Goal: Navigation & Orientation: Find specific page/section

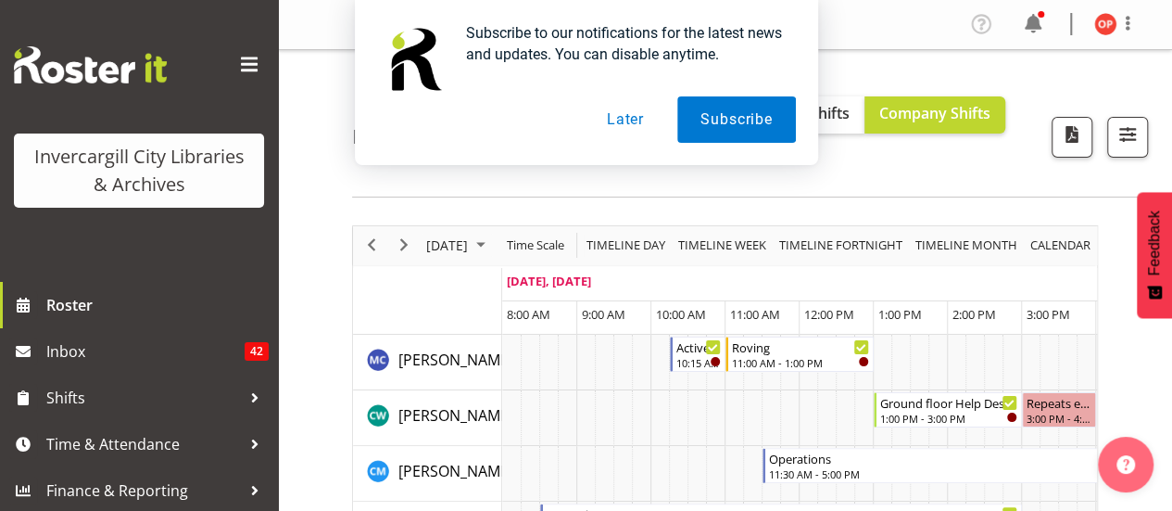
scroll to position [90, 0]
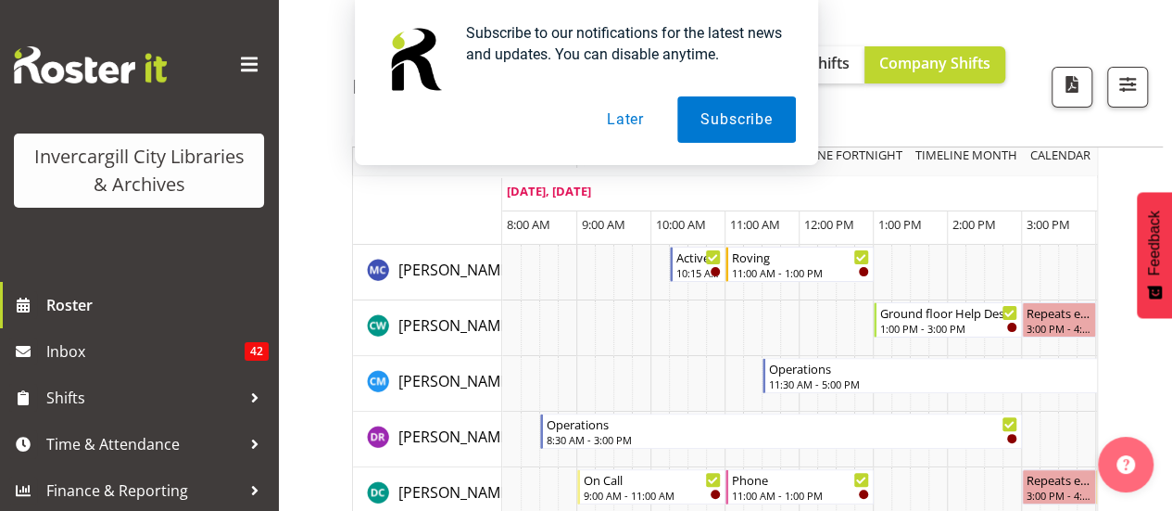
click at [623, 127] on button "Later" at bounding box center [625, 119] width 83 height 46
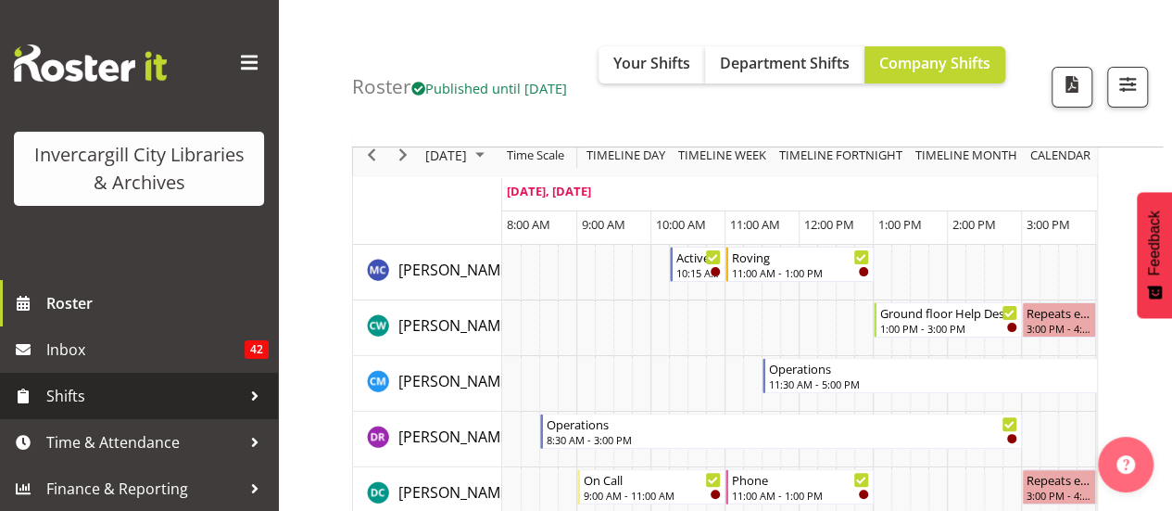
scroll to position [2, 0]
click at [71, 393] on span "Shifts" at bounding box center [143, 396] width 195 height 28
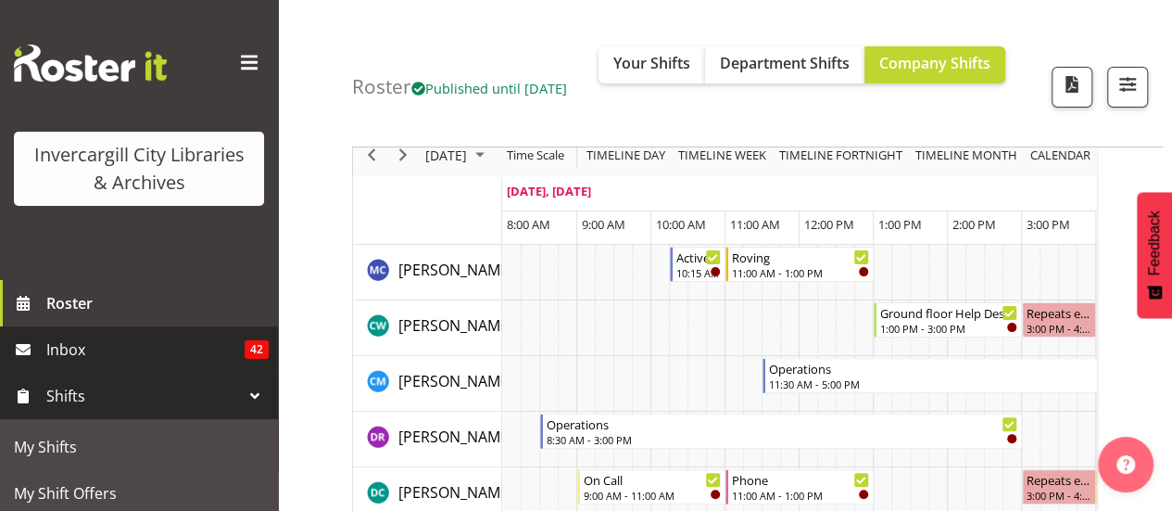
click at [156, 338] on span "Inbox" at bounding box center [145, 349] width 198 height 28
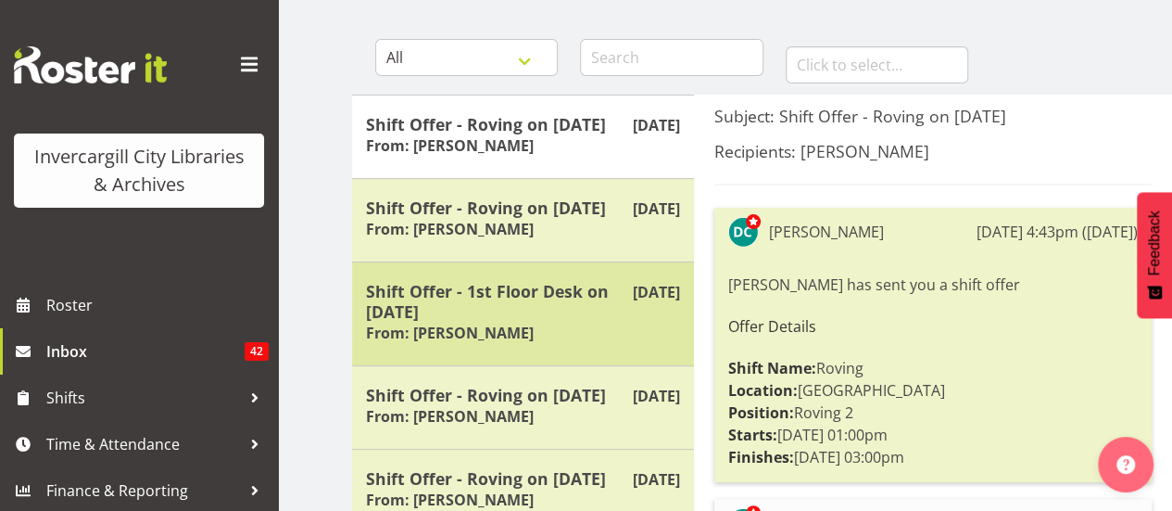
scroll to position [157, 0]
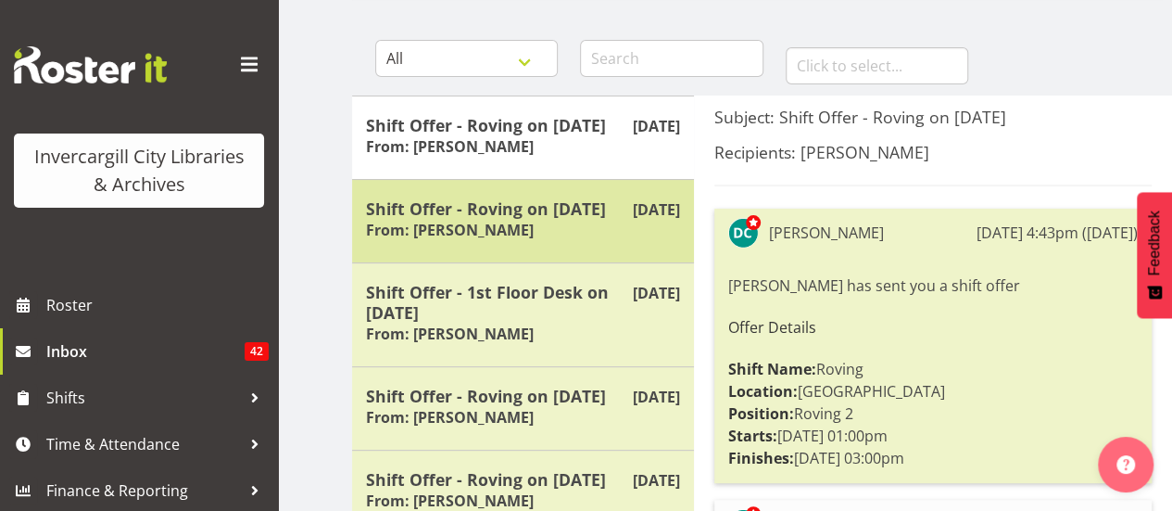
click at [567, 208] on h5 "Shift Offer - Roving on 10/10/25" at bounding box center [523, 208] width 314 height 20
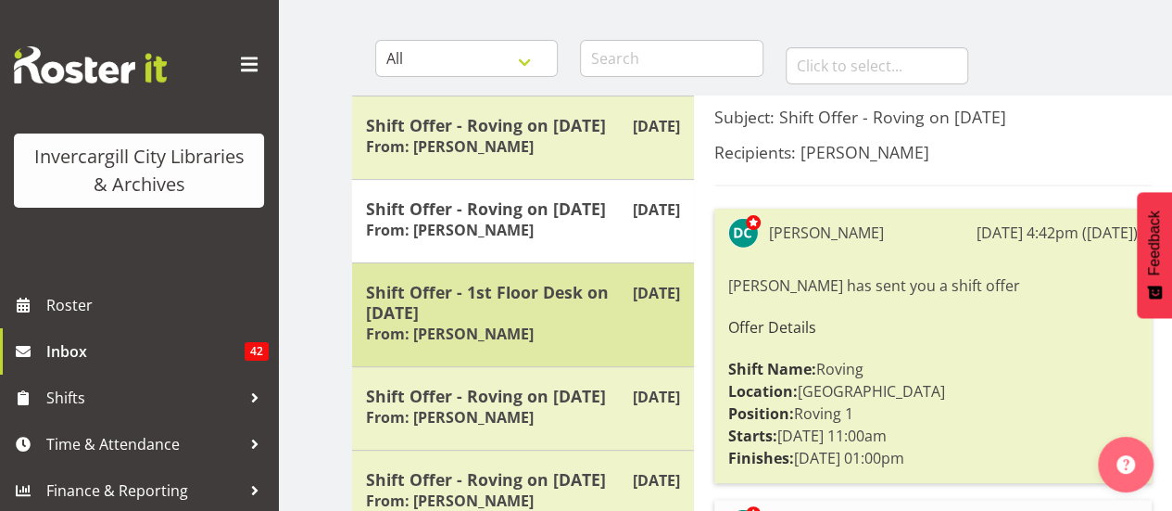
click at [595, 310] on h5 "Shift Offer - 1st Floor Desk on 10/10/25" at bounding box center [523, 302] width 314 height 41
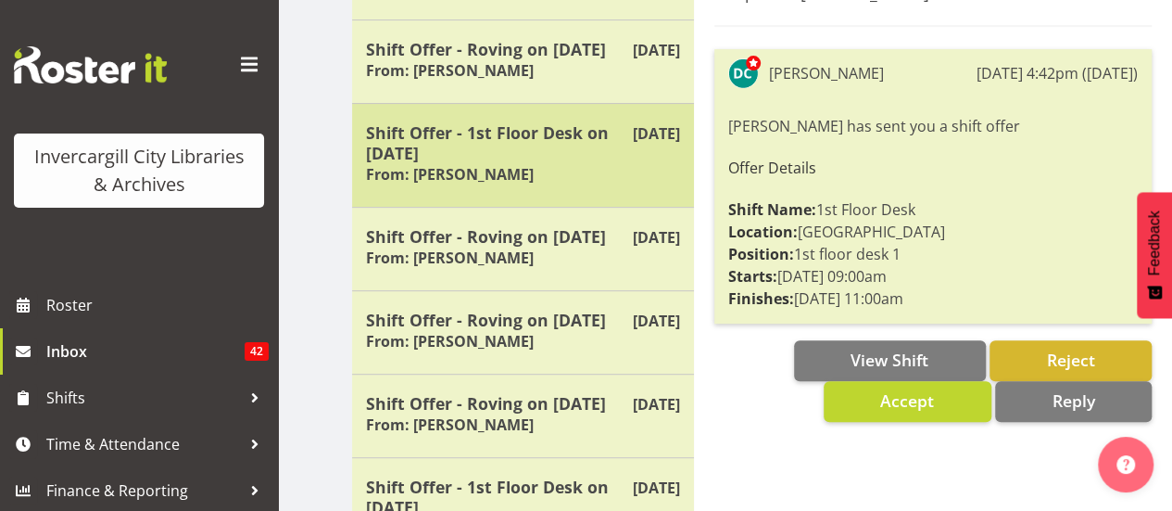
scroll to position [315, 0]
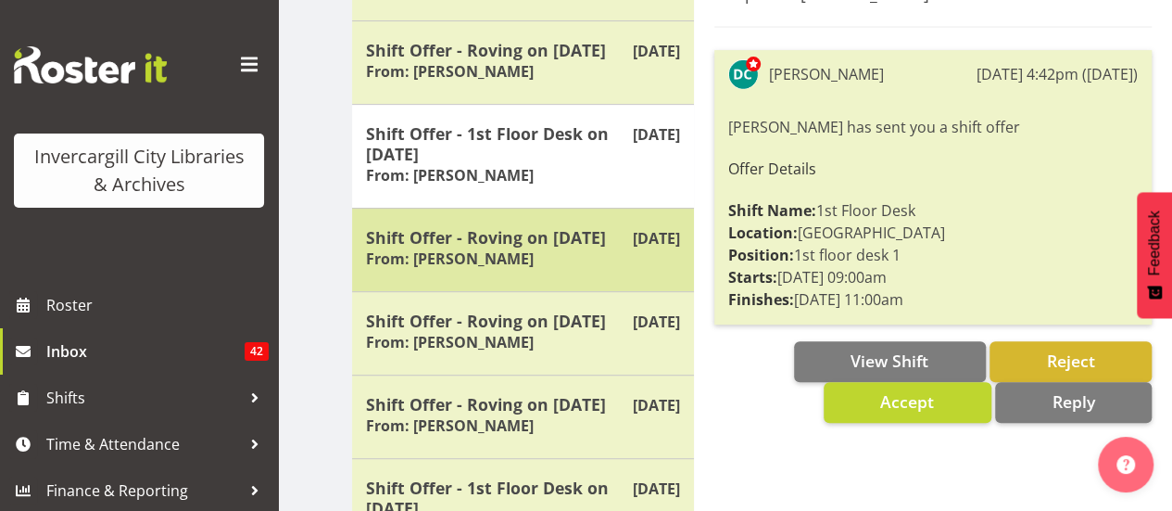
click at [588, 243] on h5 "Shift Offer - Roving on 09/10/25" at bounding box center [523, 237] width 314 height 20
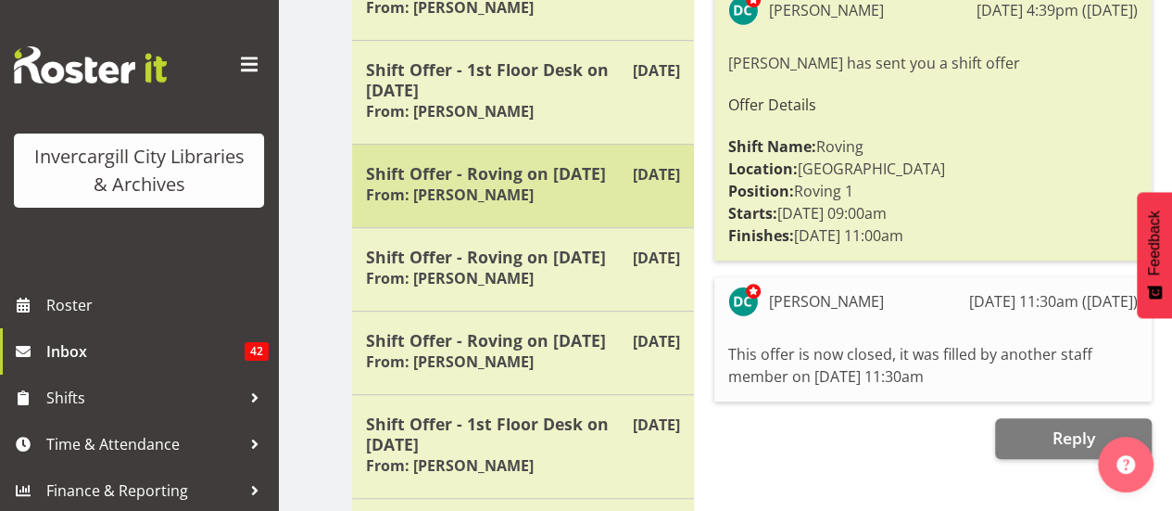
scroll to position [380, 0]
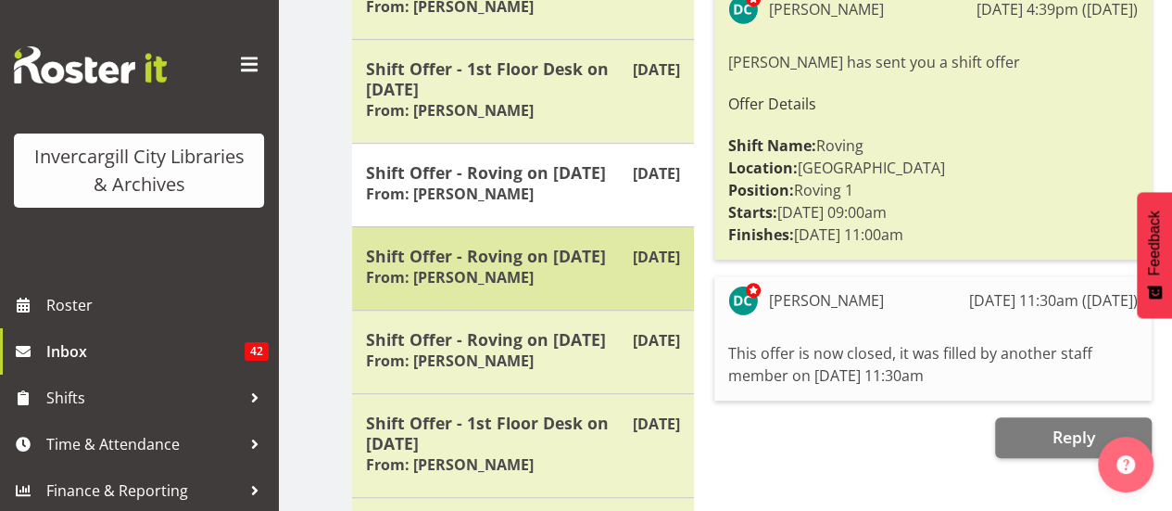
click at [585, 251] on h5 "Shift Offer - Roving on [DATE]" at bounding box center [523, 256] width 314 height 20
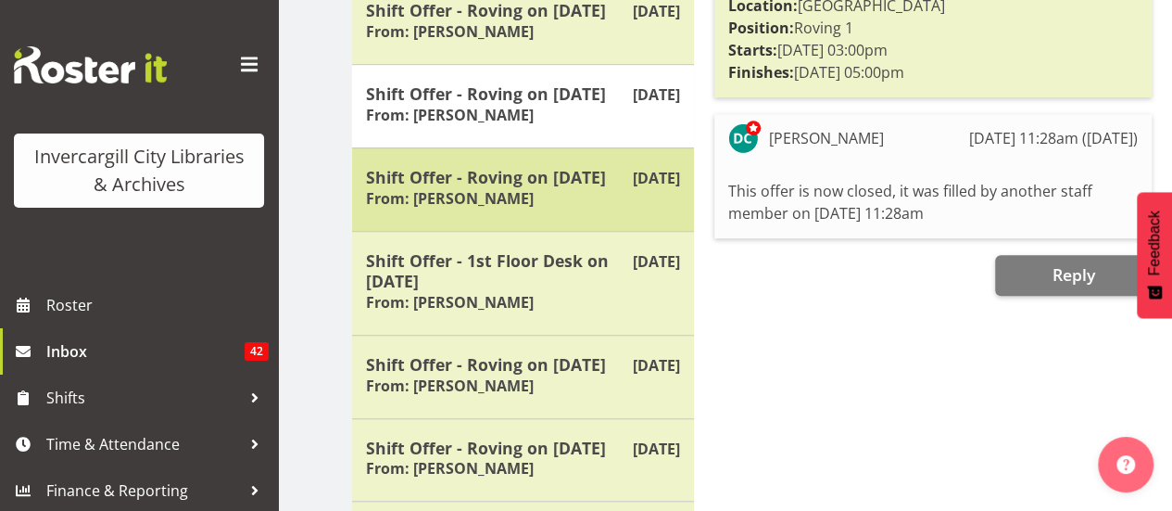
scroll to position [545, 0]
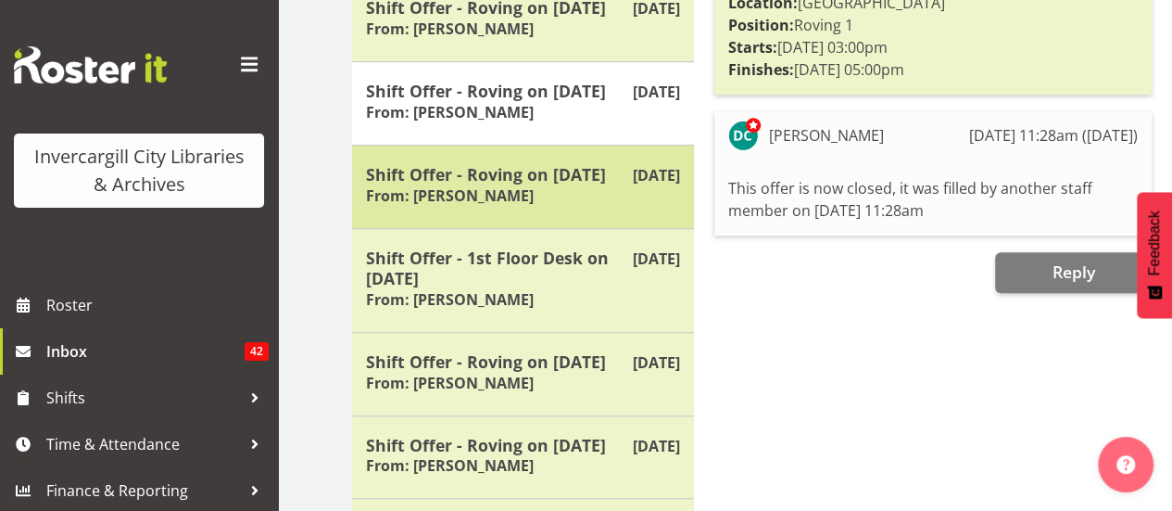
click at [583, 185] on div "Shift Offer - Roving on 06/10/25 From: Donald Cunningham" at bounding box center [523, 186] width 314 height 45
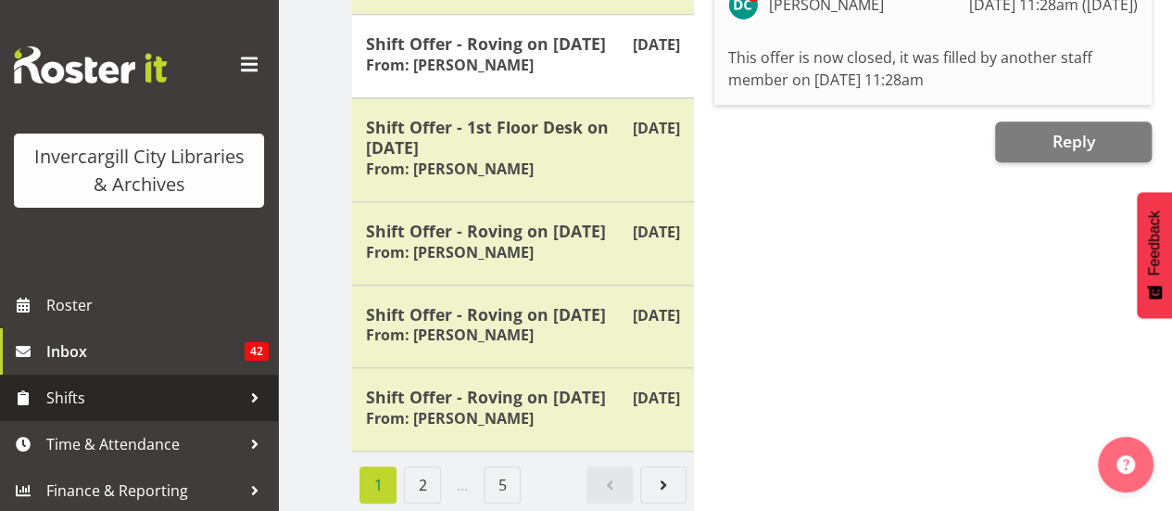
scroll to position [2, 0]
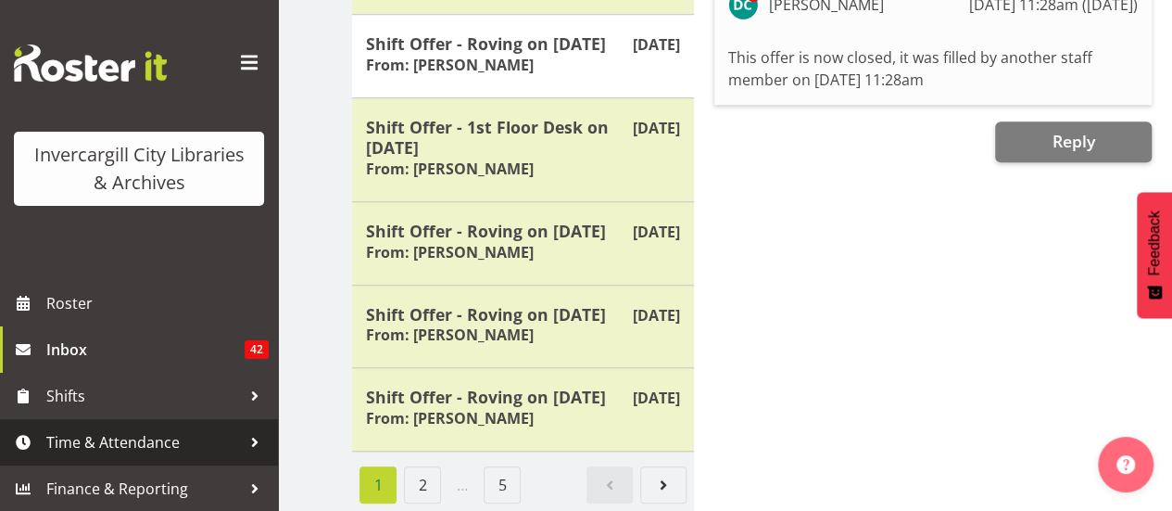
click at [126, 446] on span "Time & Attendance" at bounding box center [143, 442] width 195 height 28
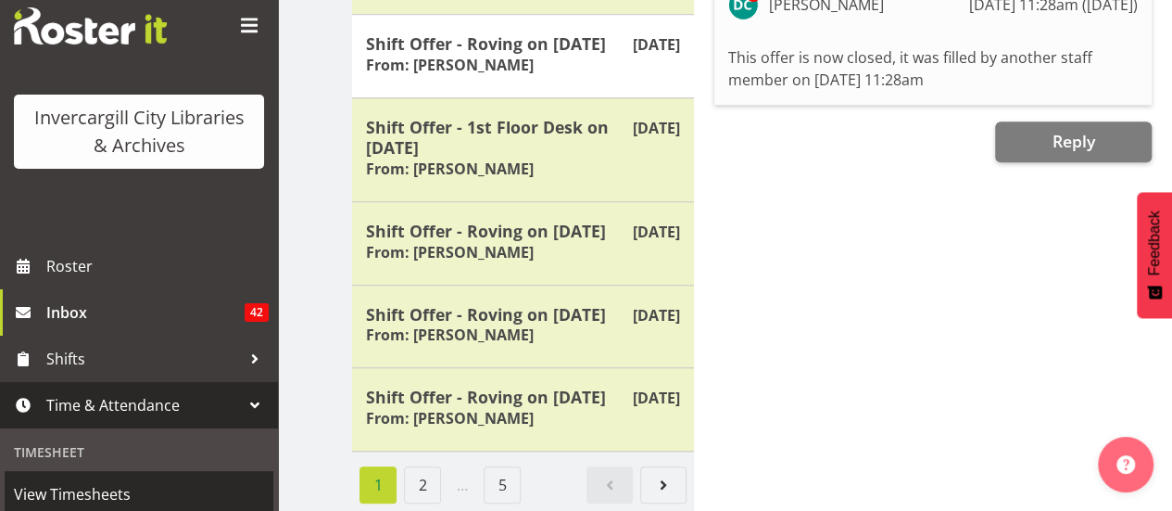
scroll to position [0, 0]
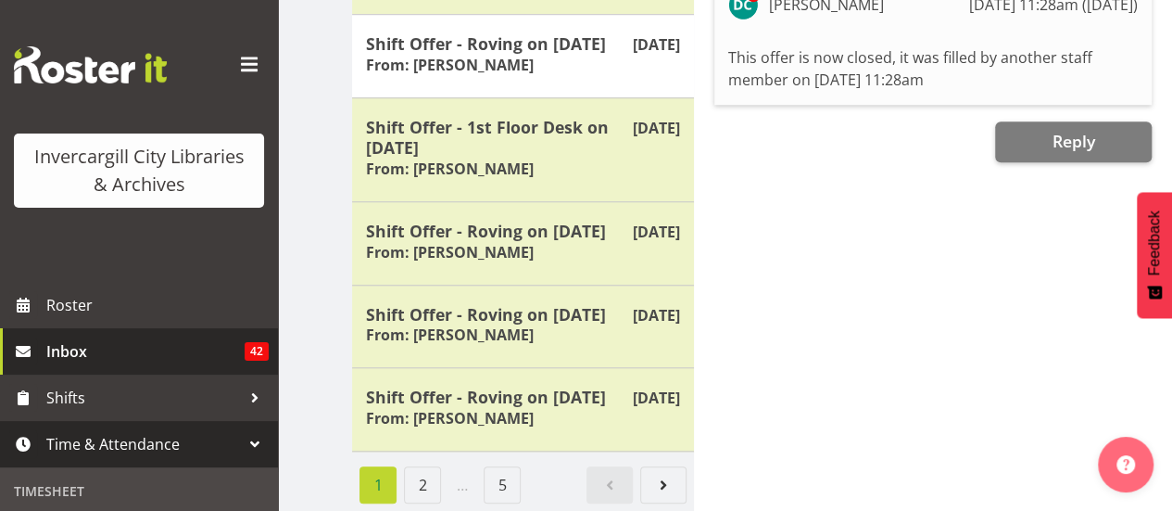
click at [108, 351] on span "Inbox" at bounding box center [145, 351] width 198 height 28
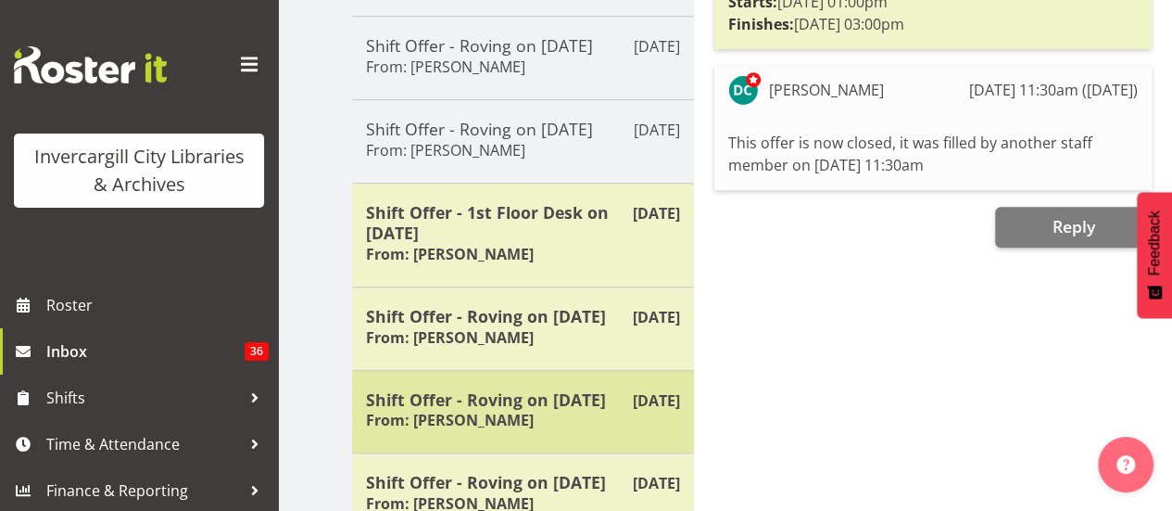
scroll to position [686, 0]
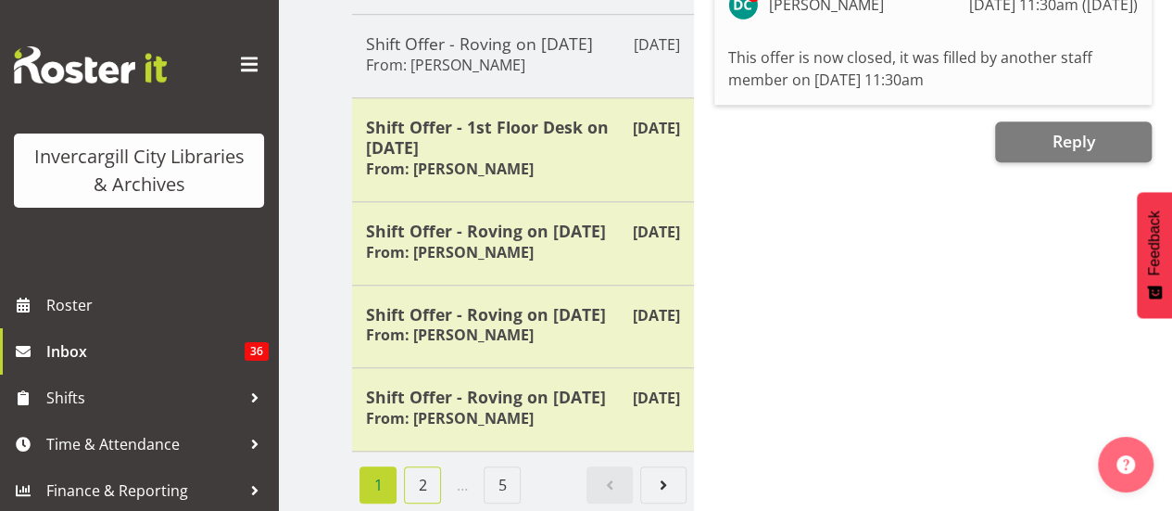
click at [426, 473] on link "2" at bounding box center [422, 484] width 37 height 37
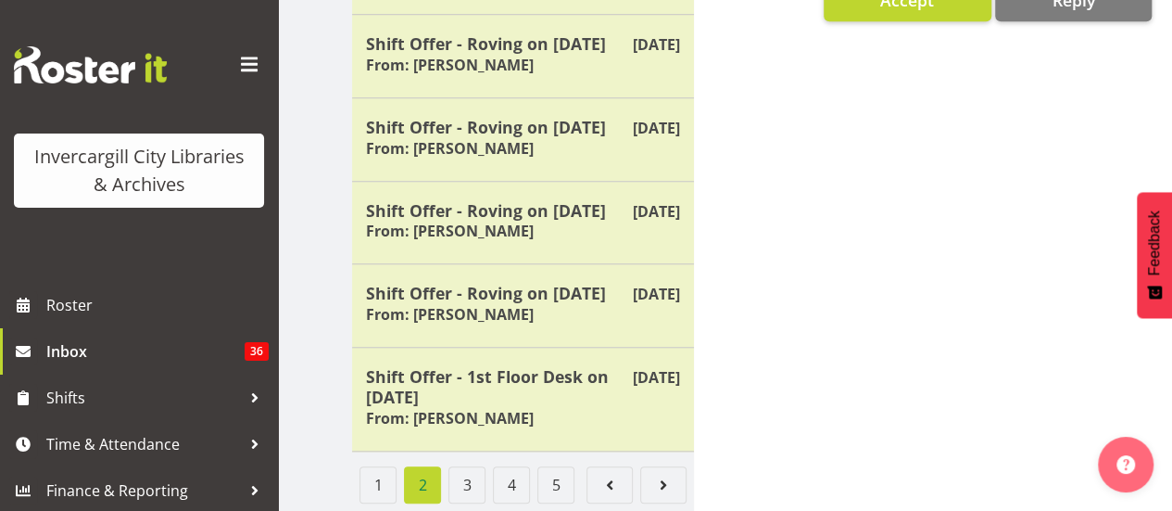
scroll to position [828, 0]
click at [473, 469] on link "3" at bounding box center [467, 484] width 37 height 37
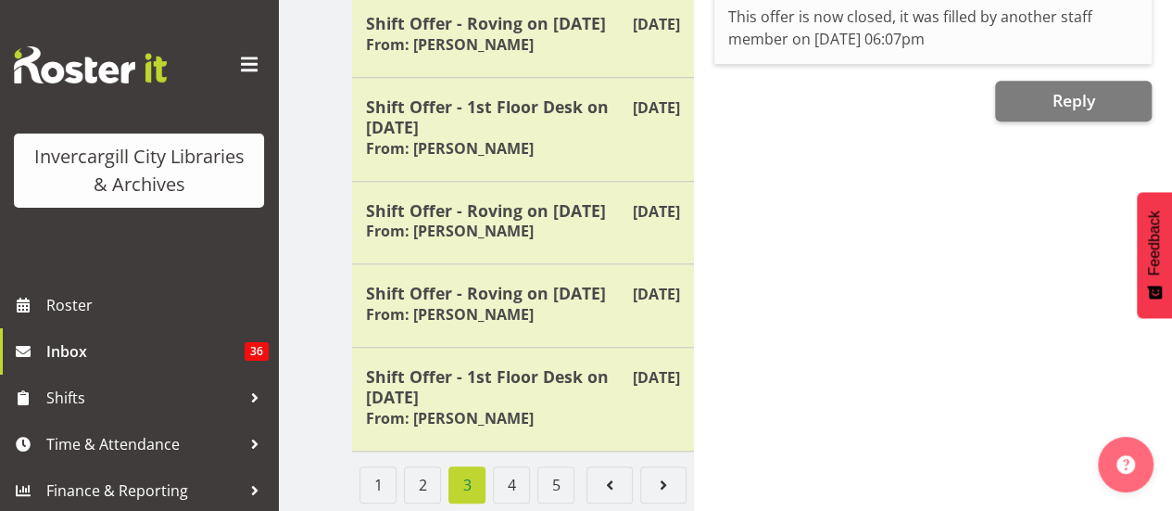
scroll to position [849, 0]
click at [502, 470] on link "4" at bounding box center [511, 484] width 37 height 37
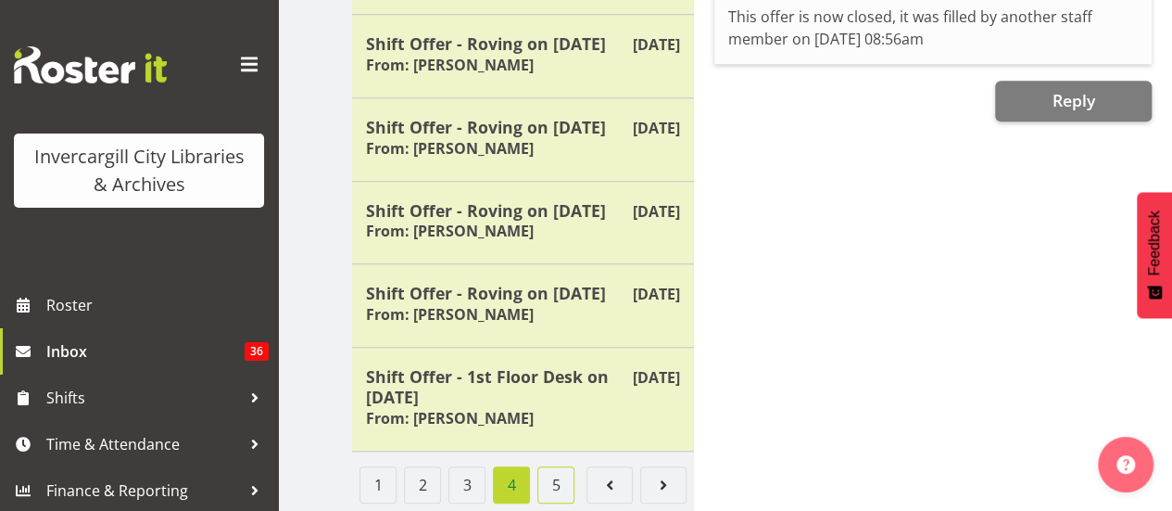
click at [567, 476] on link "5" at bounding box center [555, 484] width 37 height 37
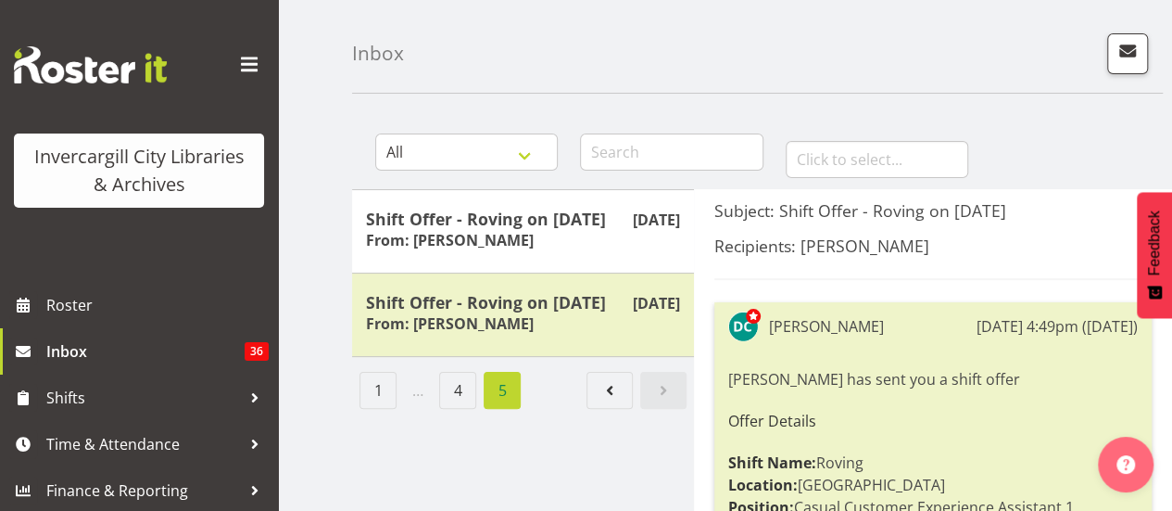
scroll to position [48, 0]
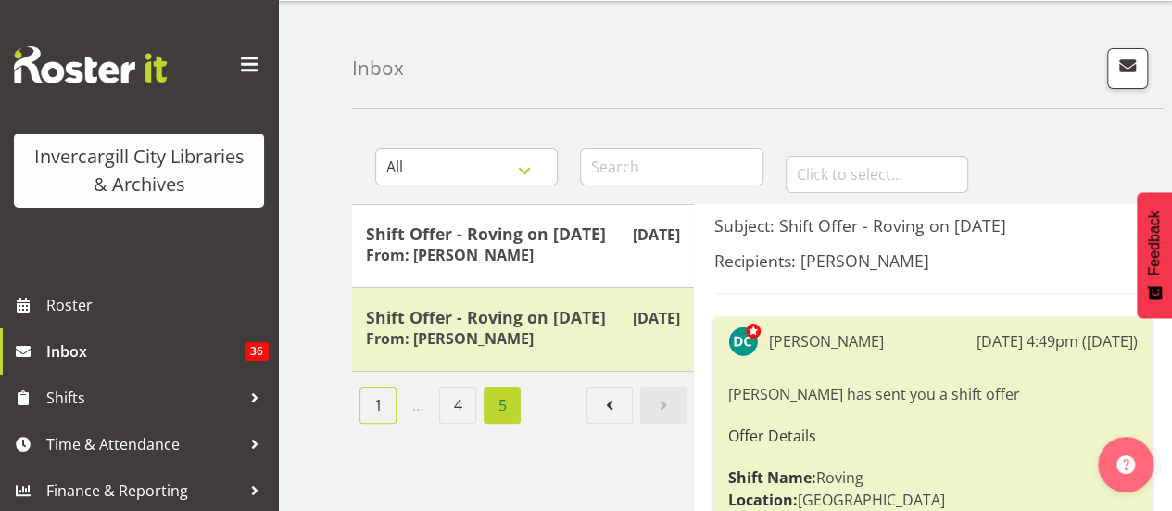
click at [380, 424] on link "1" at bounding box center [378, 404] width 37 height 37
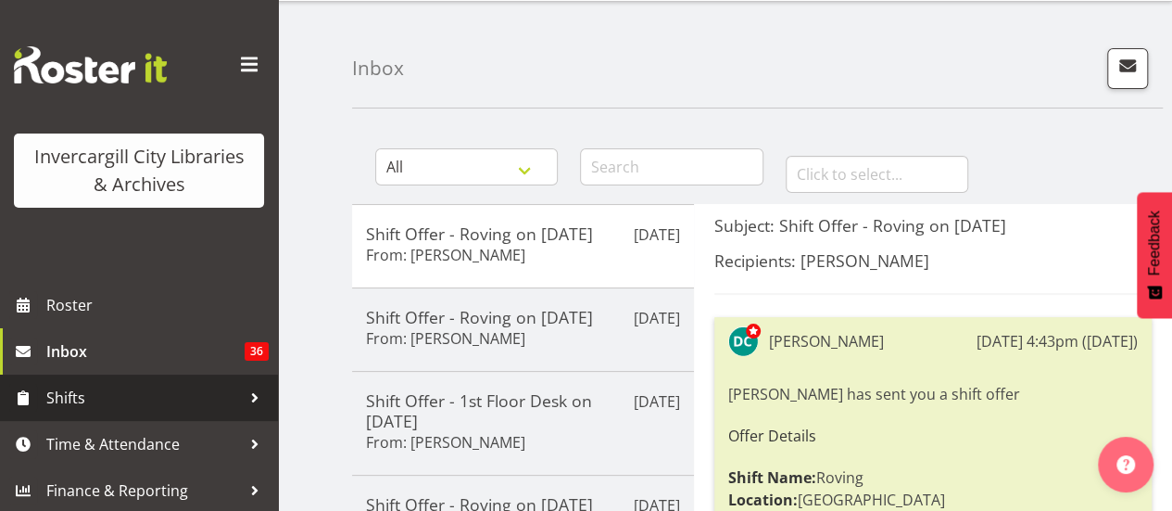
click at [95, 405] on span "Shifts" at bounding box center [143, 398] width 195 height 28
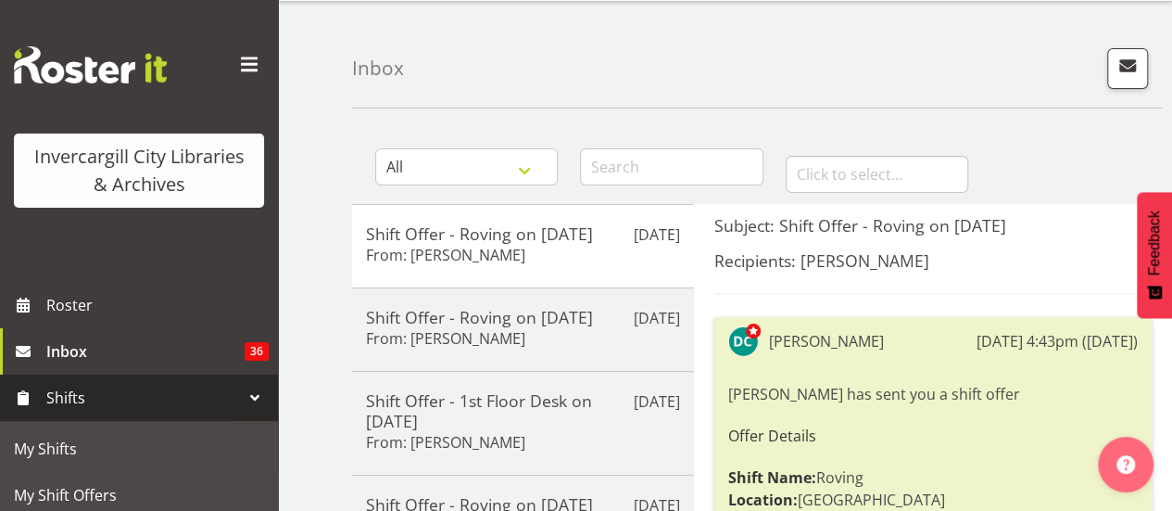
scroll to position [150, 0]
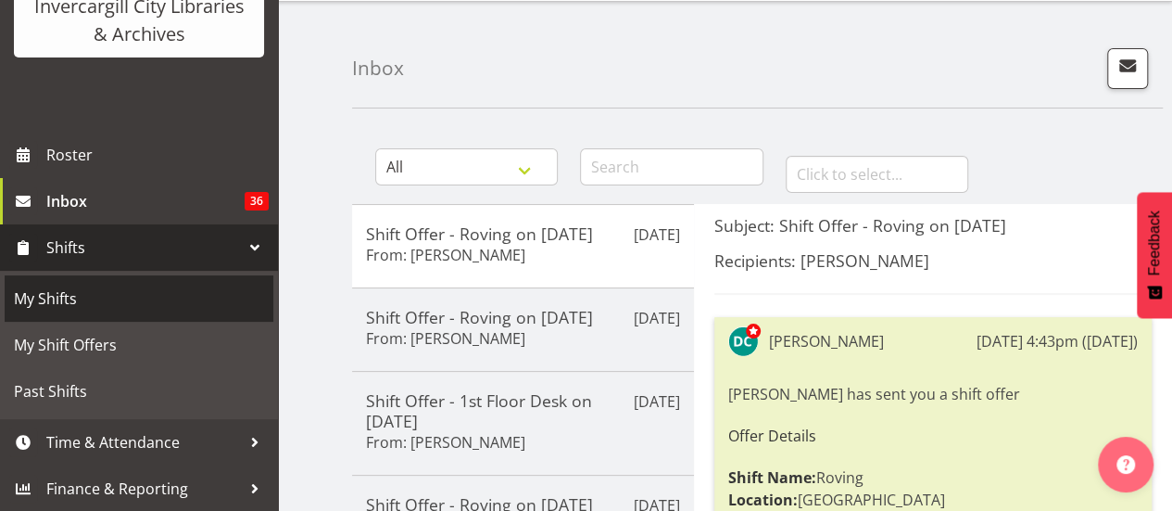
click at [129, 296] on span "My Shifts" at bounding box center [139, 298] width 250 height 28
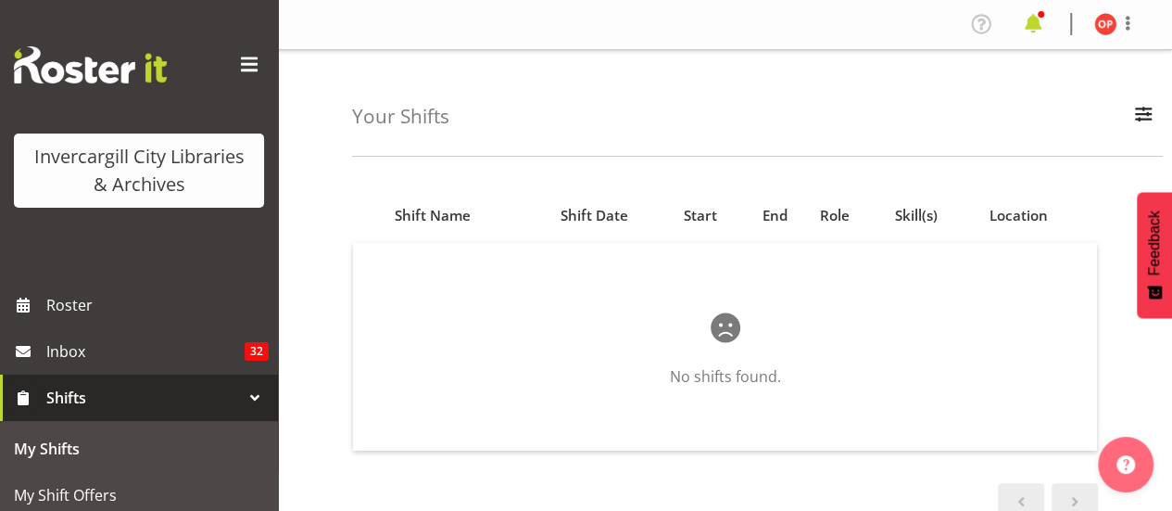
click at [1039, 19] on span at bounding box center [1033, 24] width 30 height 30
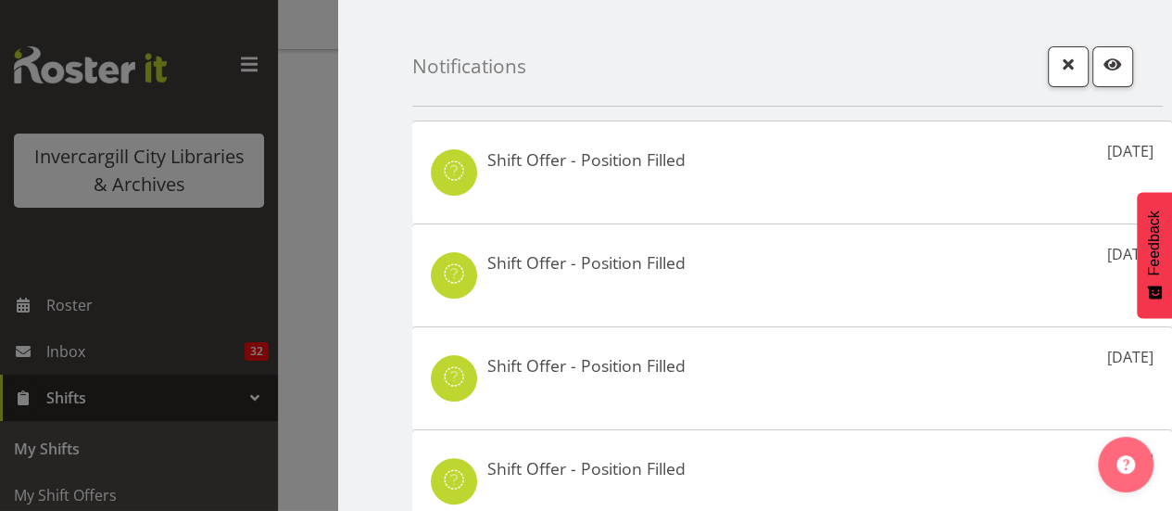
click at [612, 171] on div "Shift Offer - Position Filled" at bounding box center [586, 161] width 198 height 25
click at [197, 273] on div at bounding box center [586, 255] width 1172 height 511
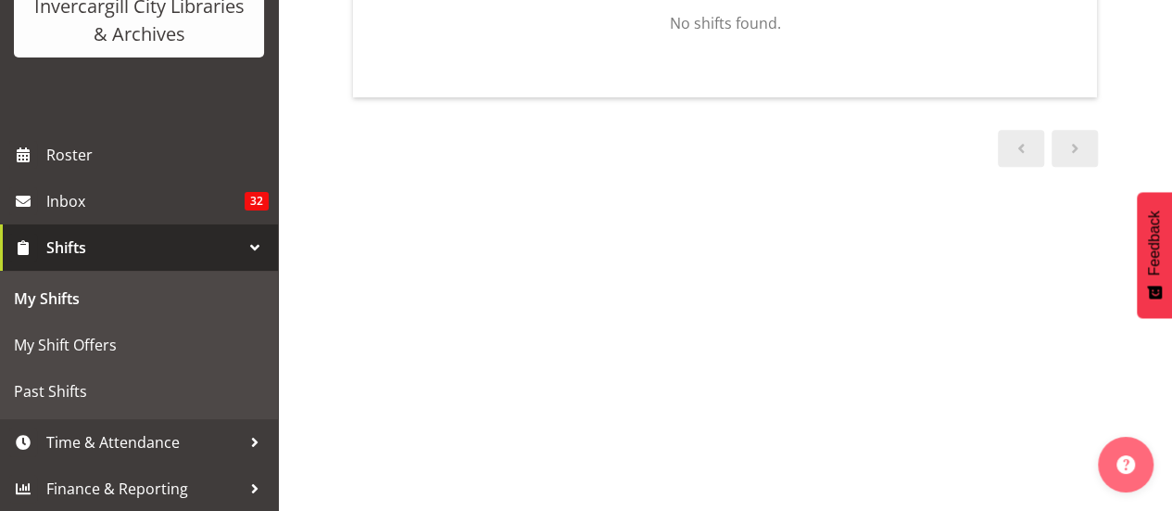
scroll to position [413, 0]
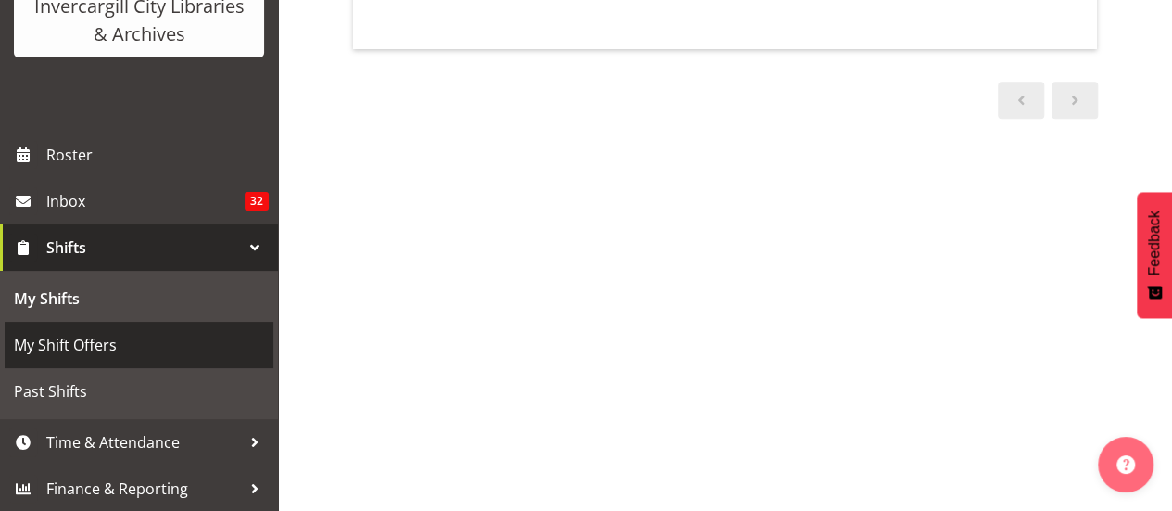
click at [126, 341] on span "My Shift Offers" at bounding box center [139, 345] width 250 height 28
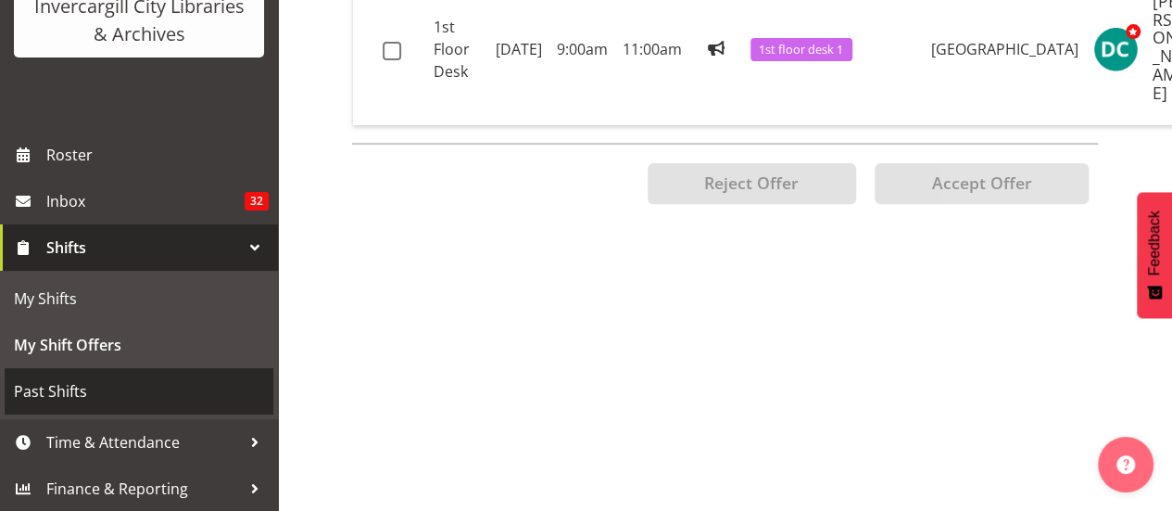
scroll to position [277, 0]
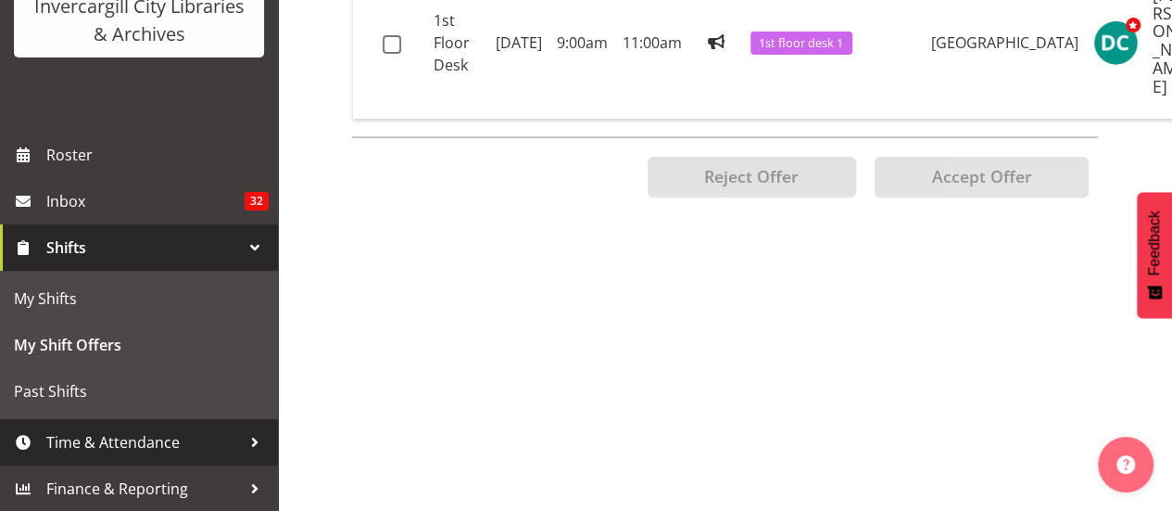
click at [100, 440] on span "Time & Attendance" at bounding box center [143, 442] width 195 height 28
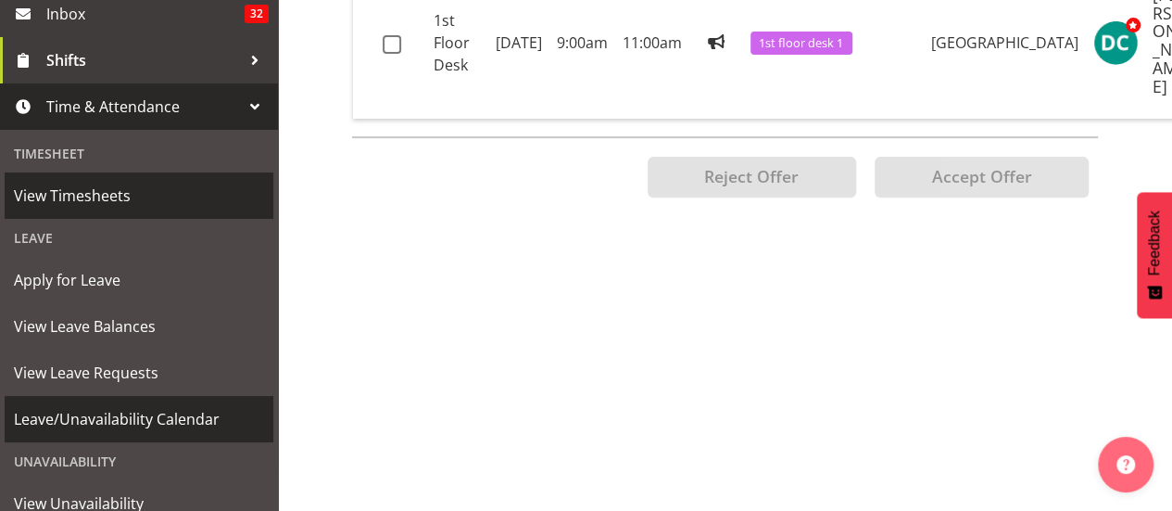
scroll to position [450, 0]
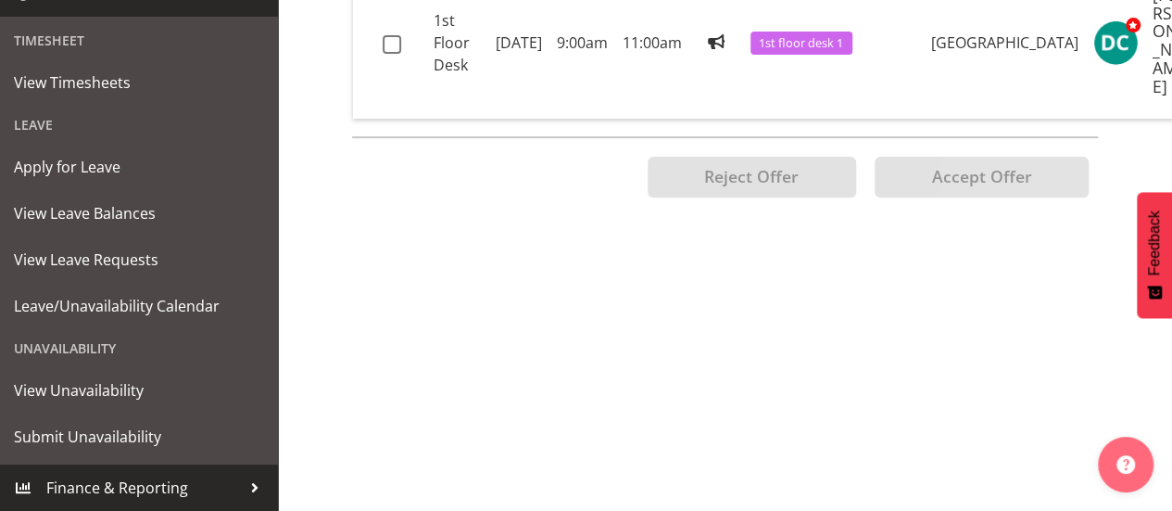
click at [135, 477] on span "Finance & Reporting" at bounding box center [143, 488] width 195 height 28
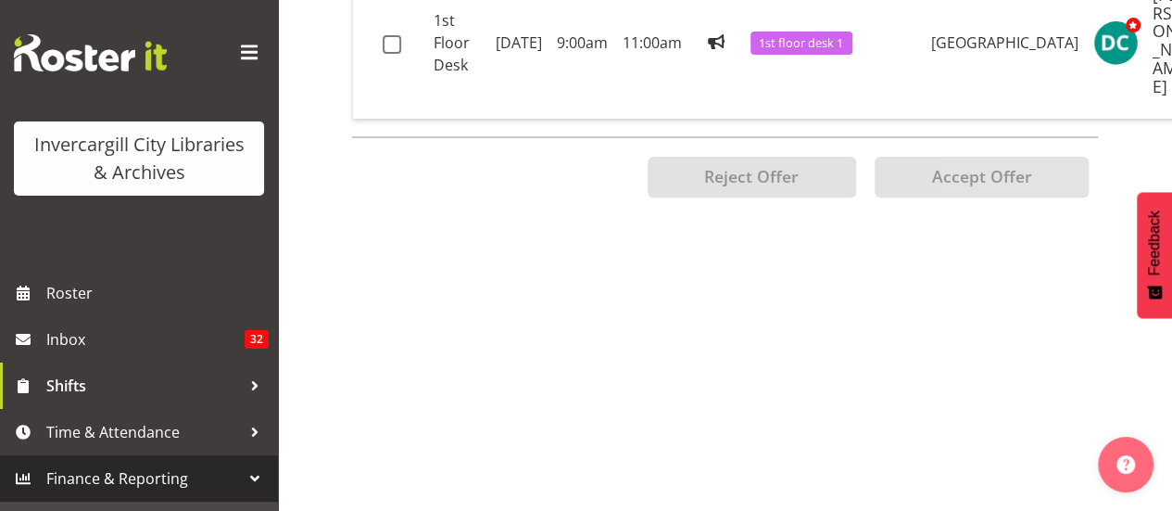
scroll to position [11, 0]
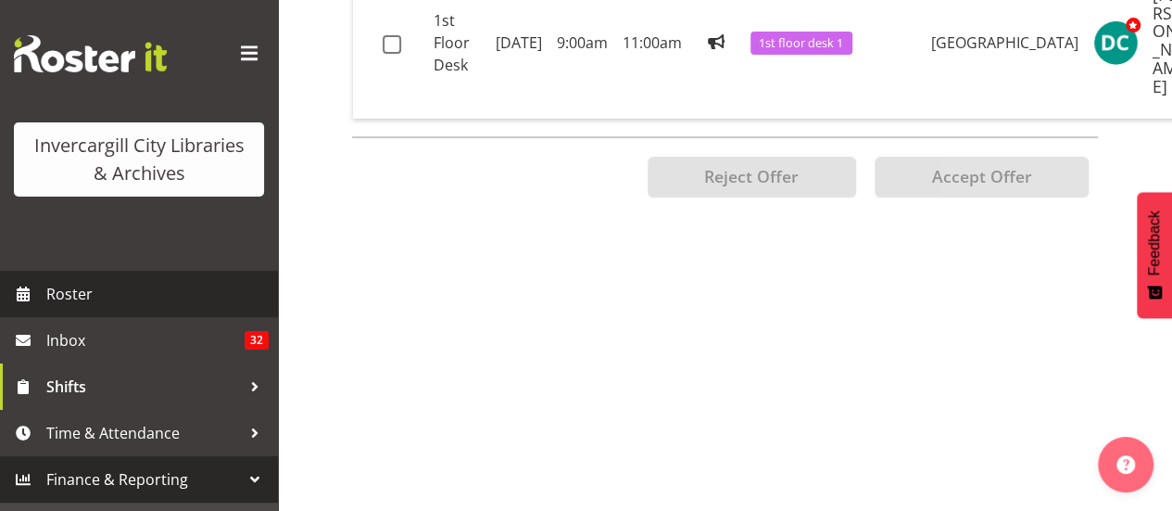
click at [102, 304] on span "Roster" at bounding box center [157, 294] width 222 height 28
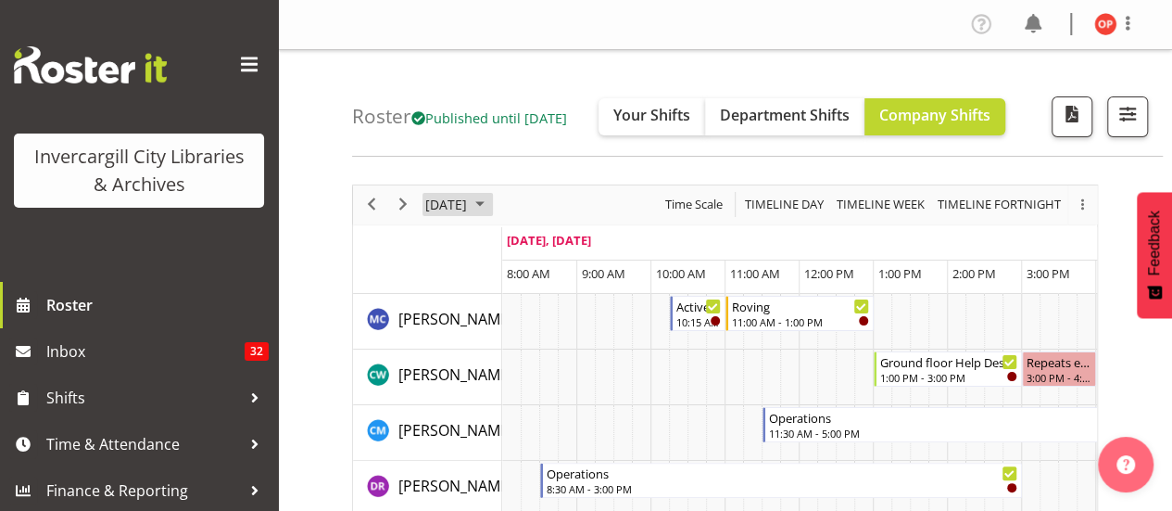
click at [463, 200] on span "[DATE]" at bounding box center [446, 204] width 45 height 23
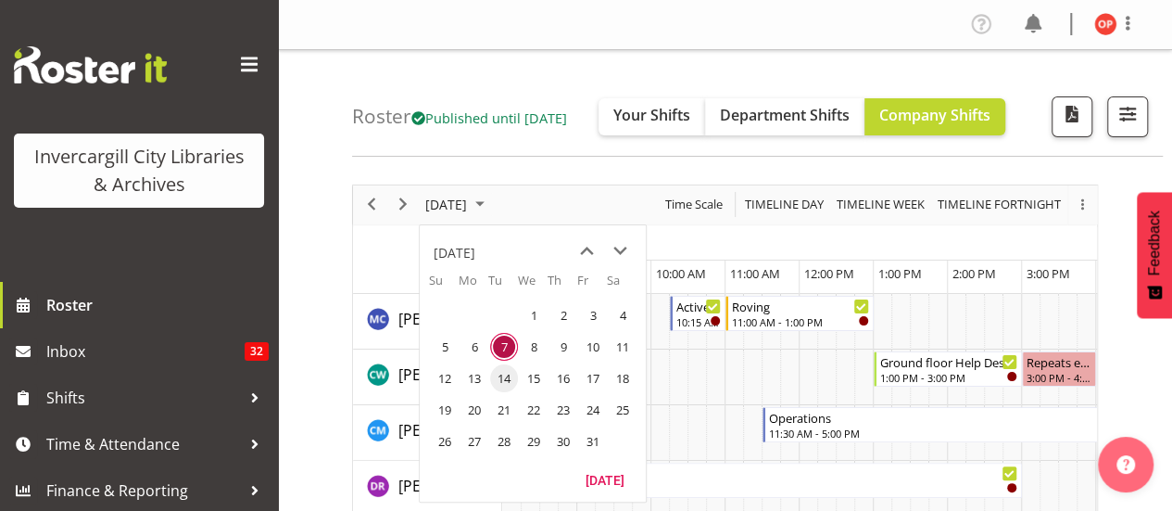
click at [496, 370] on span "14" at bounding box center [504, 378] width 28 height 28
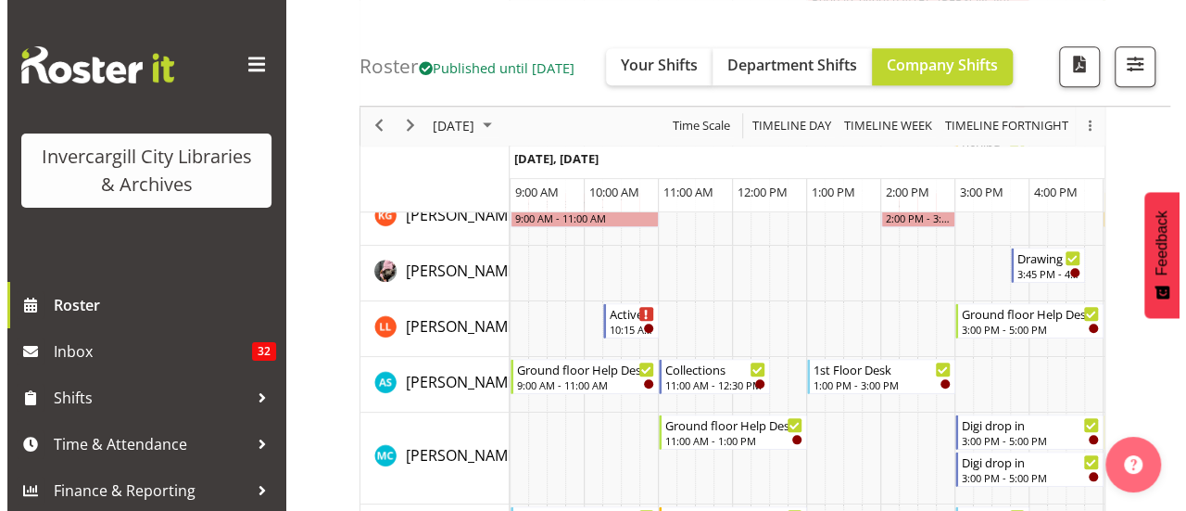
scroll to position [752, 0]
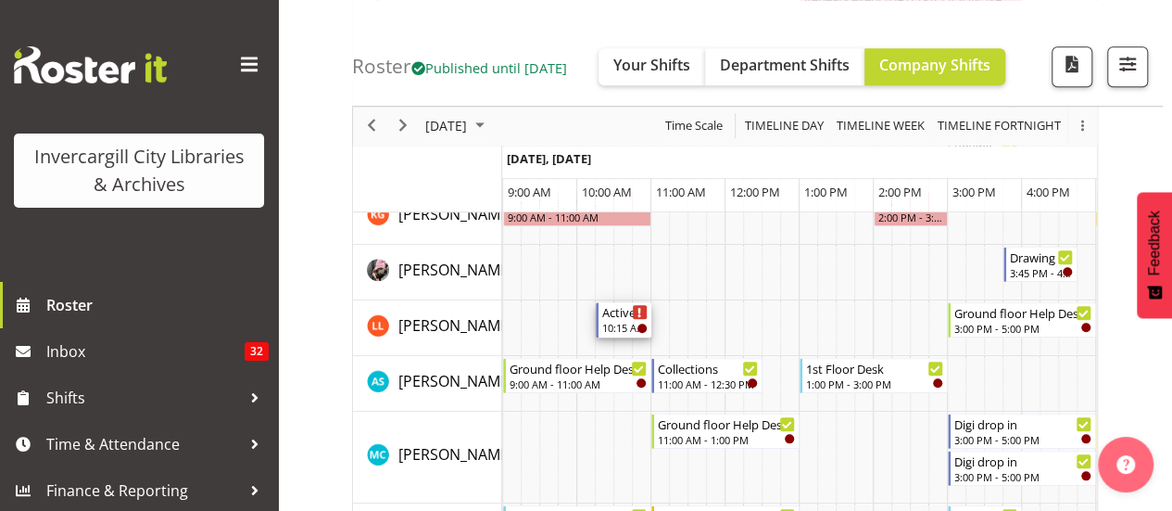
click at [615, 314] on div "Active Rhyming" at bounding box center [624, 311] width 45 height 19
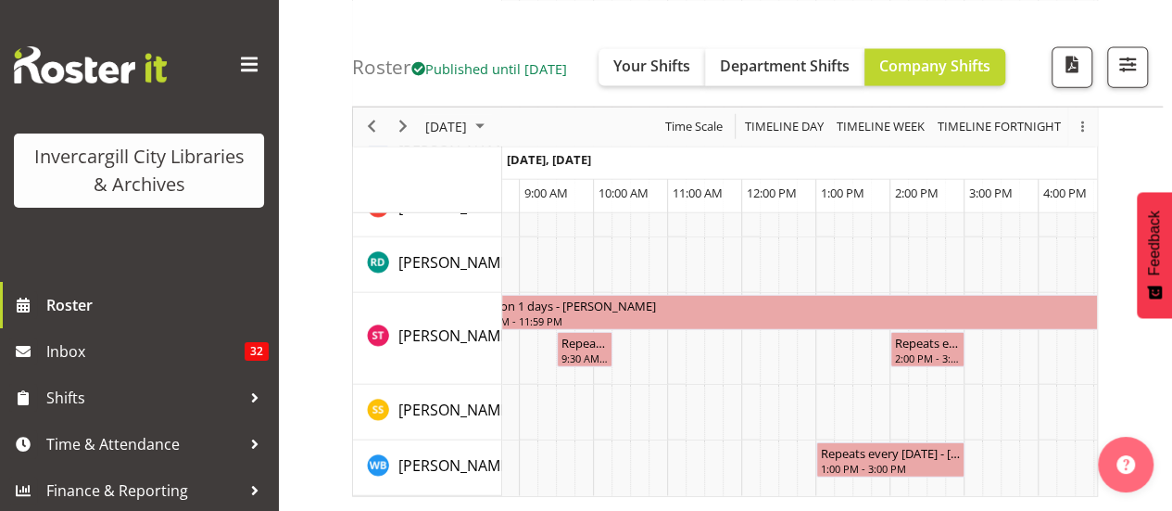
scroll to position [0, 0]
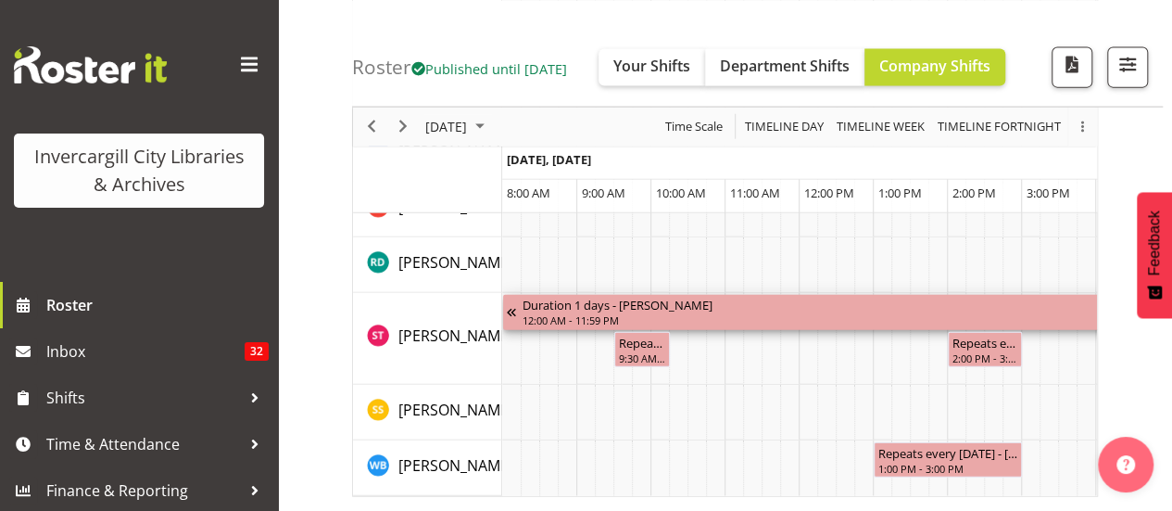
click at [588, 312] on div "12:00 AM - 11:59 PM" at bounding box center [1014, 319] width 982 height 15
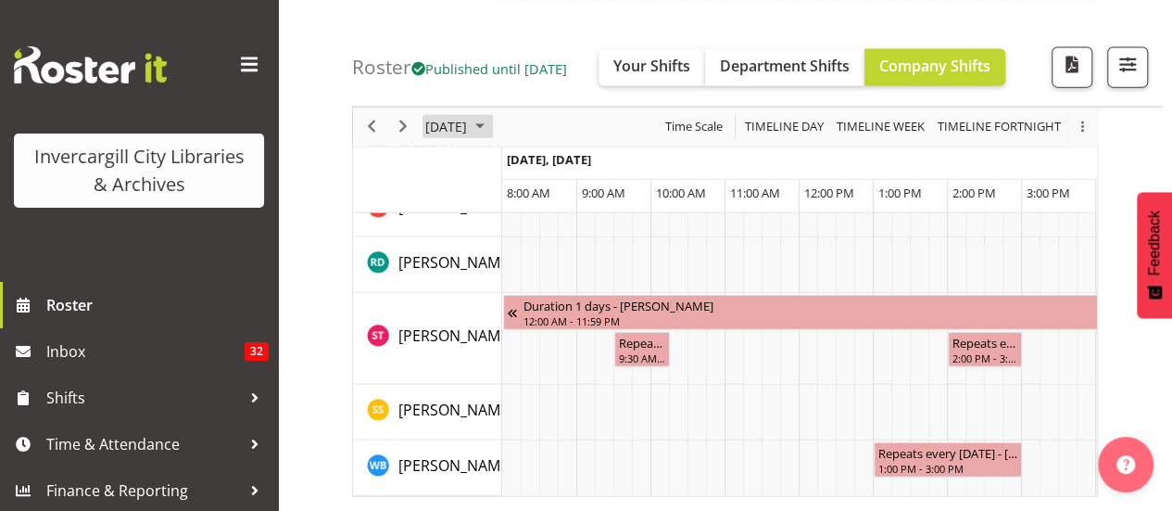
click at [439, 130] on span "October 14, 2025" at bounding box center [446, 126] width 45 height 23
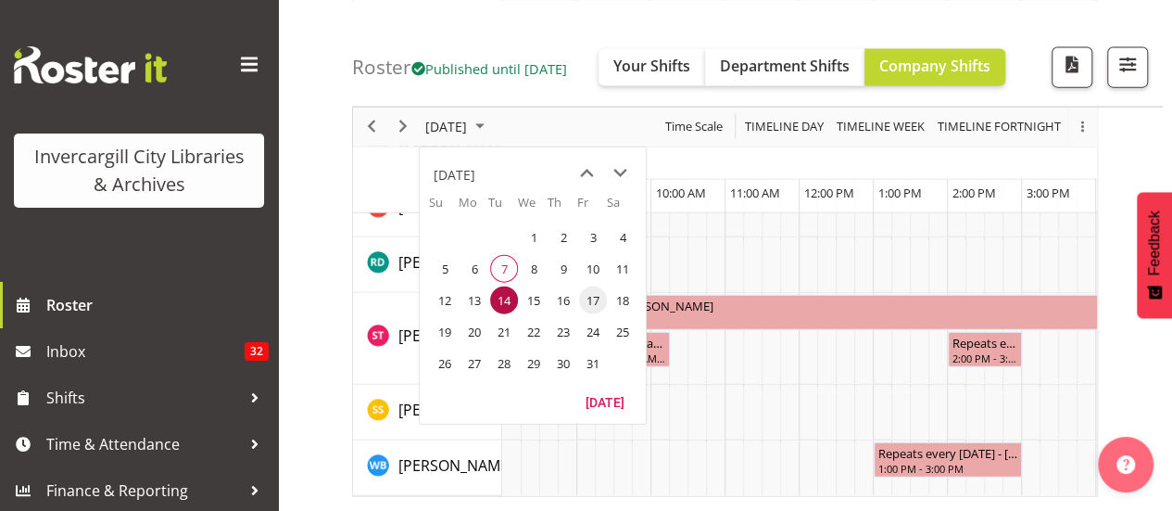
click at [599, 300] on span "17" at bounding box center [593, 299] width 28 height 28
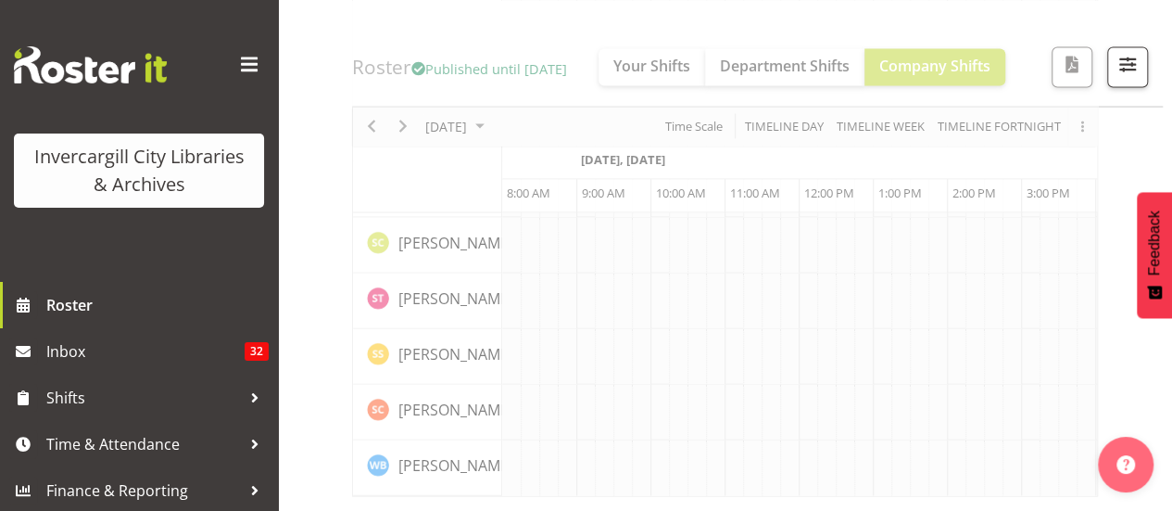
scroll to position [0, 74]
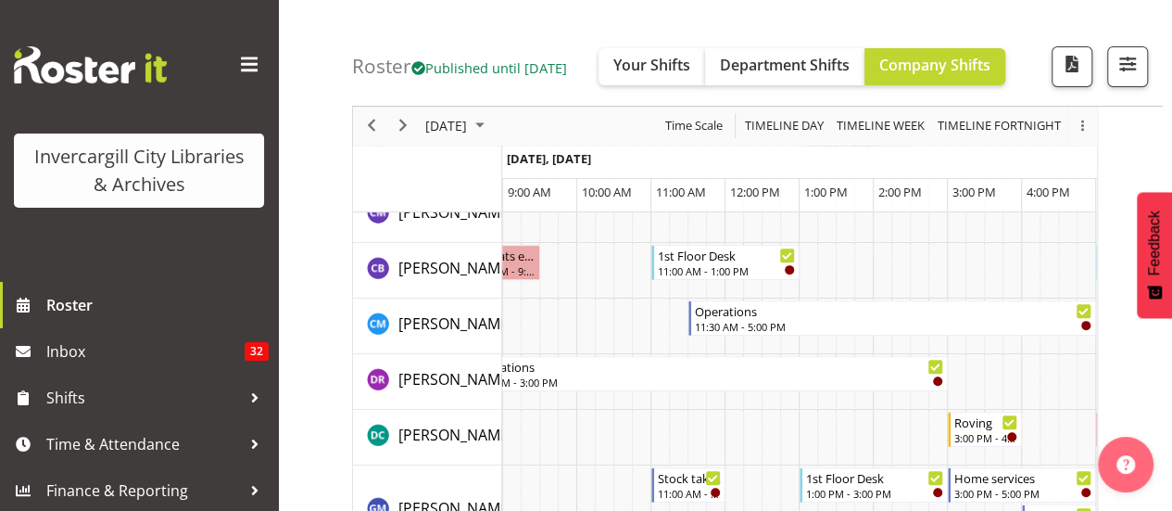
scroll to position [219, 0]
click at [406, 125] on span "Next" at bounding box center [403, 126] width 22 height 23
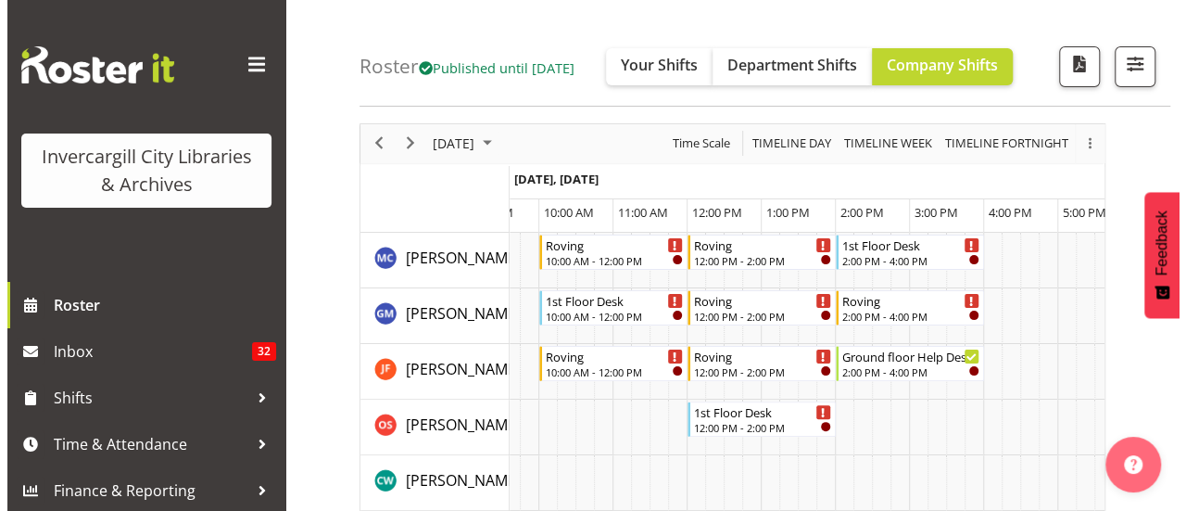
scroll to position [62, 0]
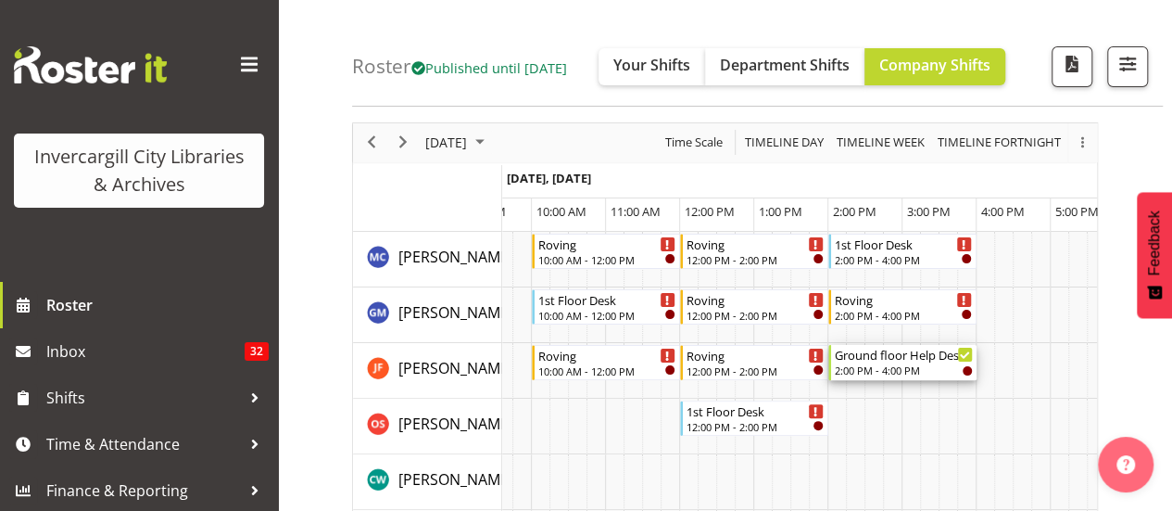
click at [879, 357] on div "Ground floor Help Desk" at bounding box center [904, 354] width 138 height 19
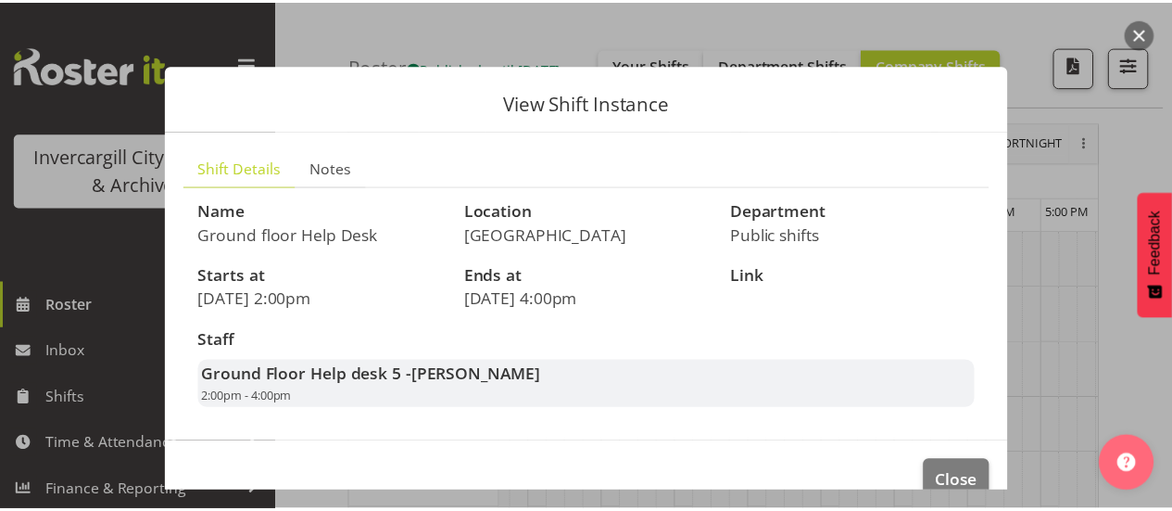
scroll to position [36, 0]
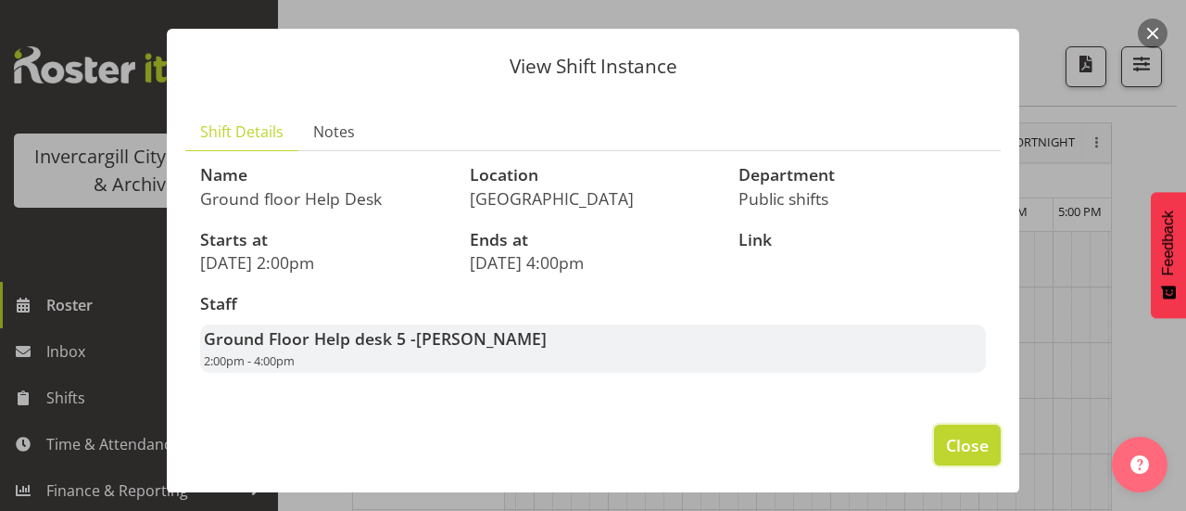
click at [952, 442] on span "Close" at bounding box center [967, 445] width 43 height 24
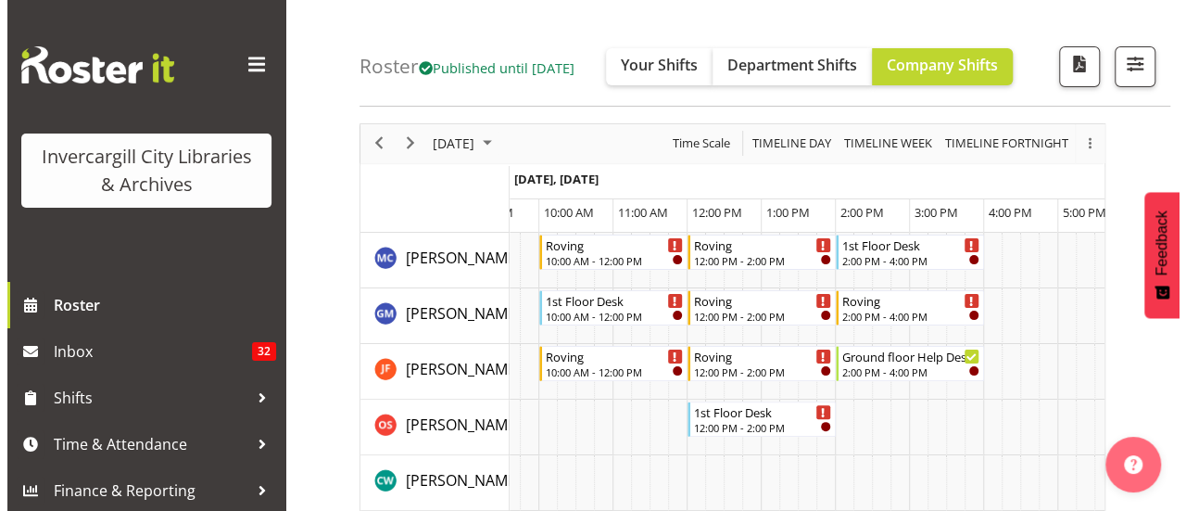
scroll to position [62, 0]
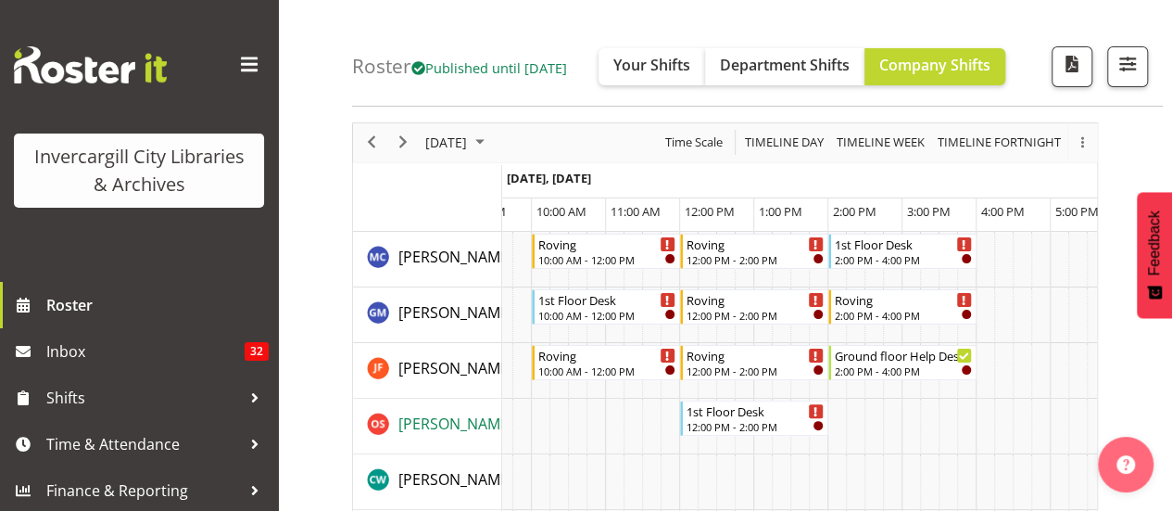
click at [463, 418] on span "[PERSON_NAME]" at bounding box center [455, 423] width 115 height 20
click at [734, 411] on div "1st Floor Desk" at bounding box center [756, 409] width 138 height 19
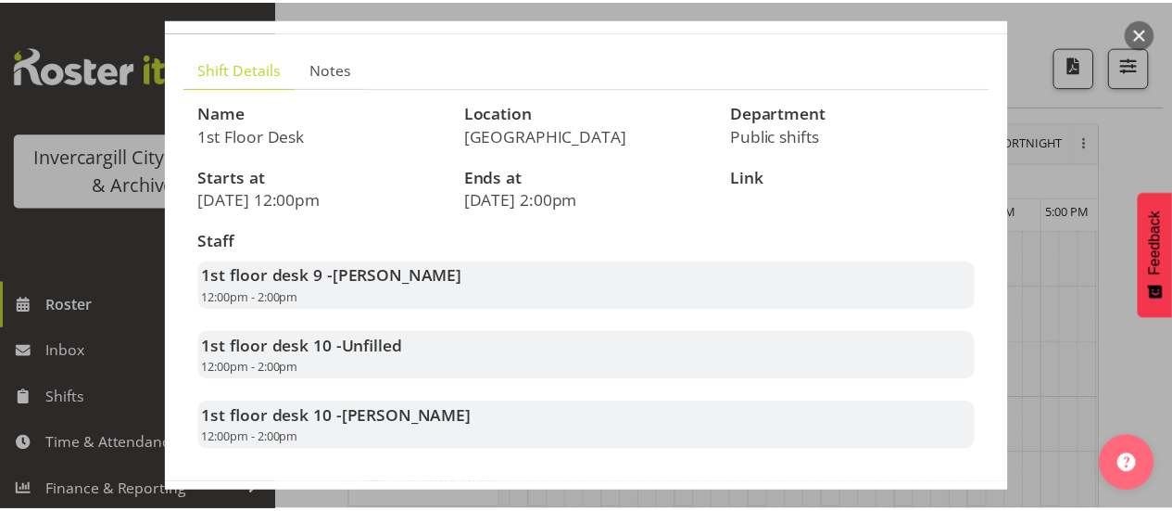
scroll to position [177, 0]
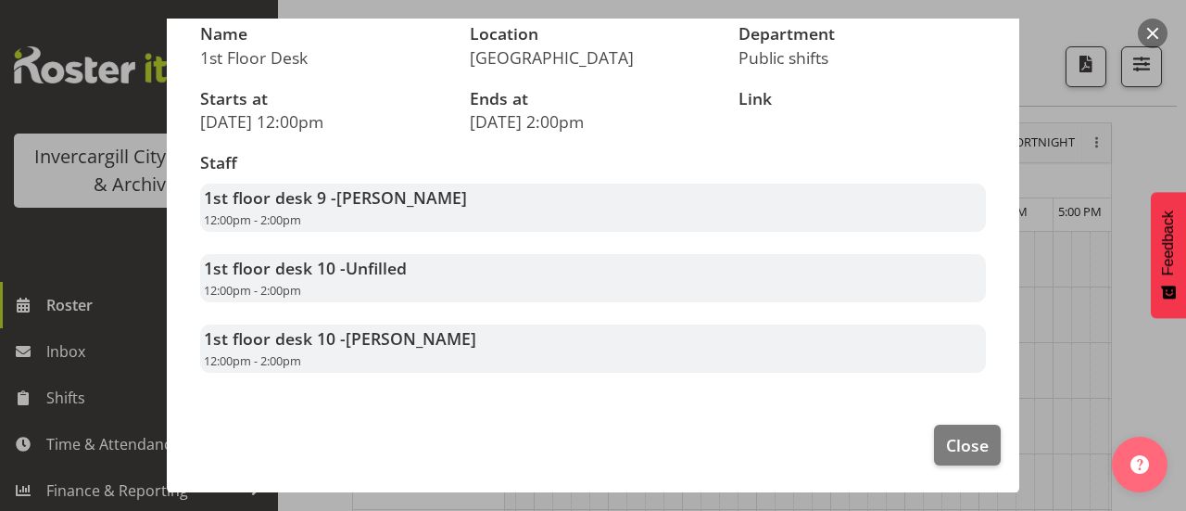
click at [1129, 130] on div at bounding box center [593, 255] width 1186 height 511
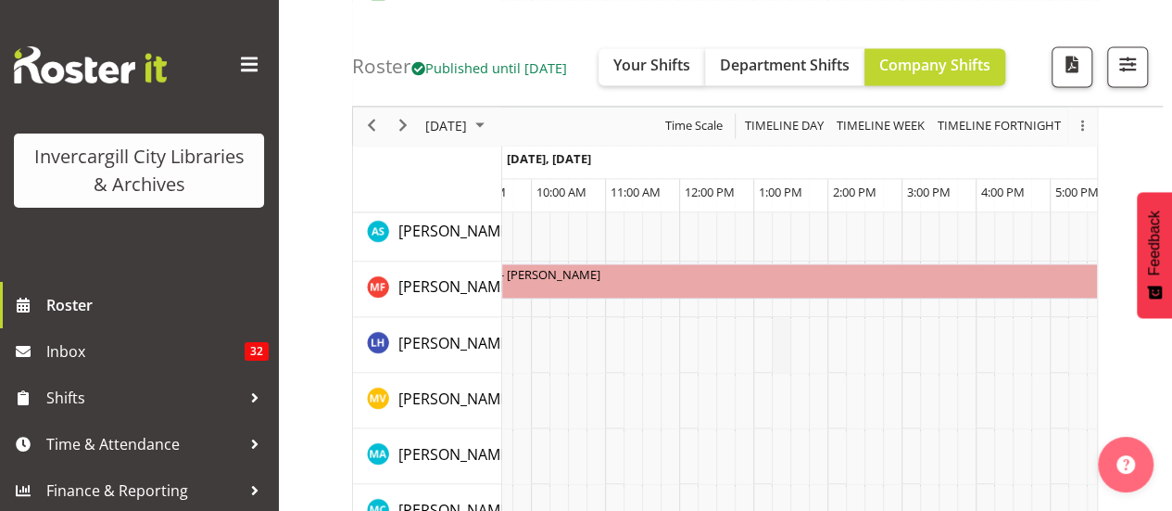
scroll to position [1237, 0]
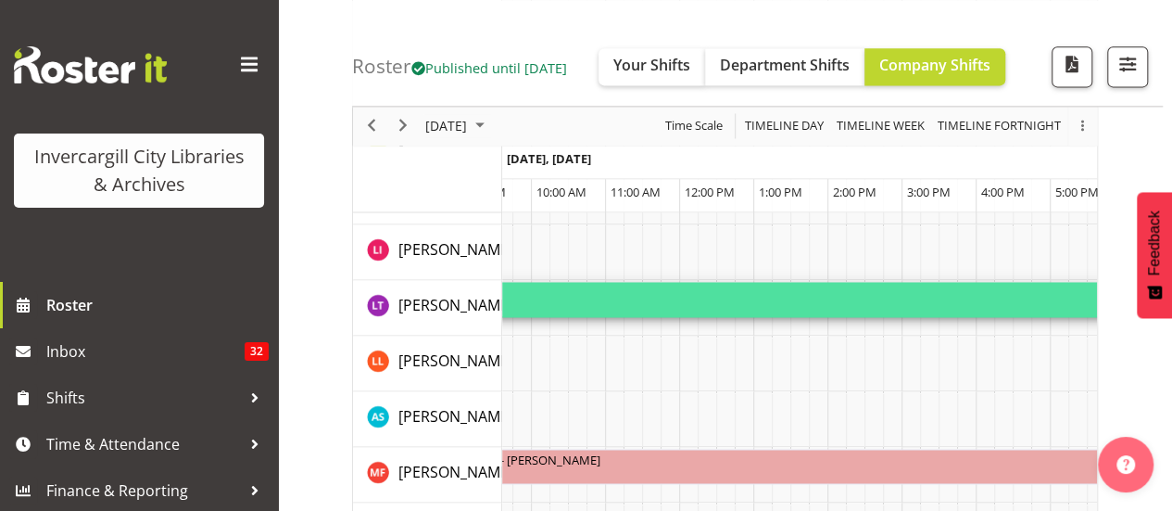
click at [704, 296] on div "Annual" at bounding box center [894, 291] width 982 height 19
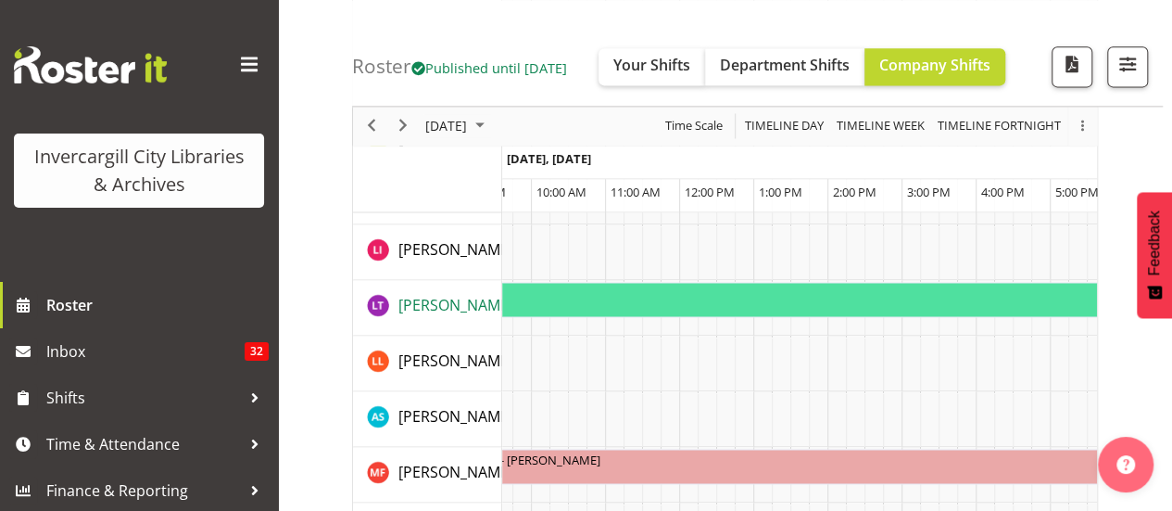
click at [470, 305] on span "[PERSON_NAME]" at bounding box center [455, 305] width 115 height 20
click at [234, 66] on span at bounding box center [249, 65] width 30 height 30
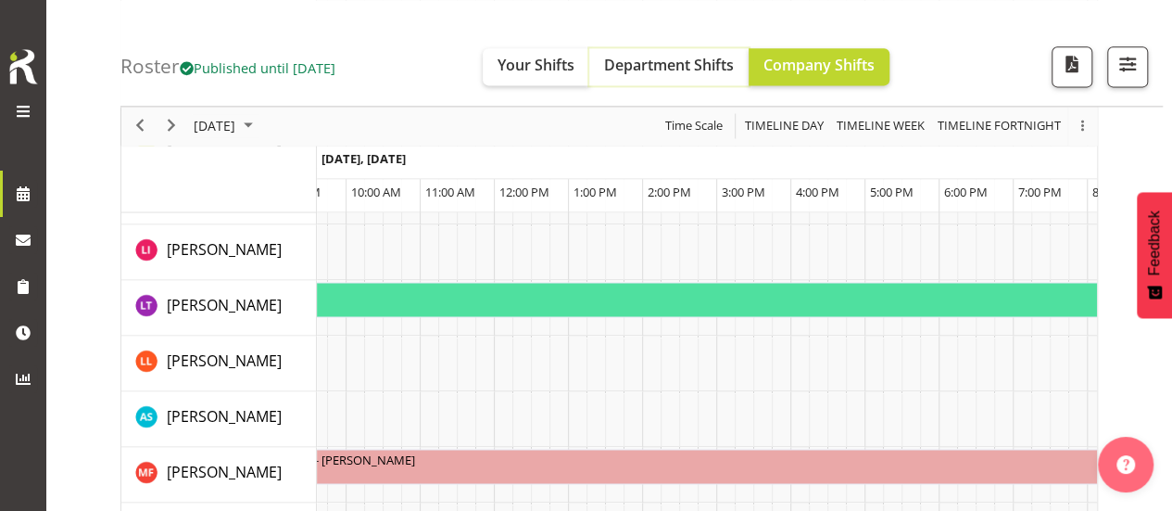
click at [653, 68] on span "Department Shifts" at bounding box center [669, 65] width 130 height 20
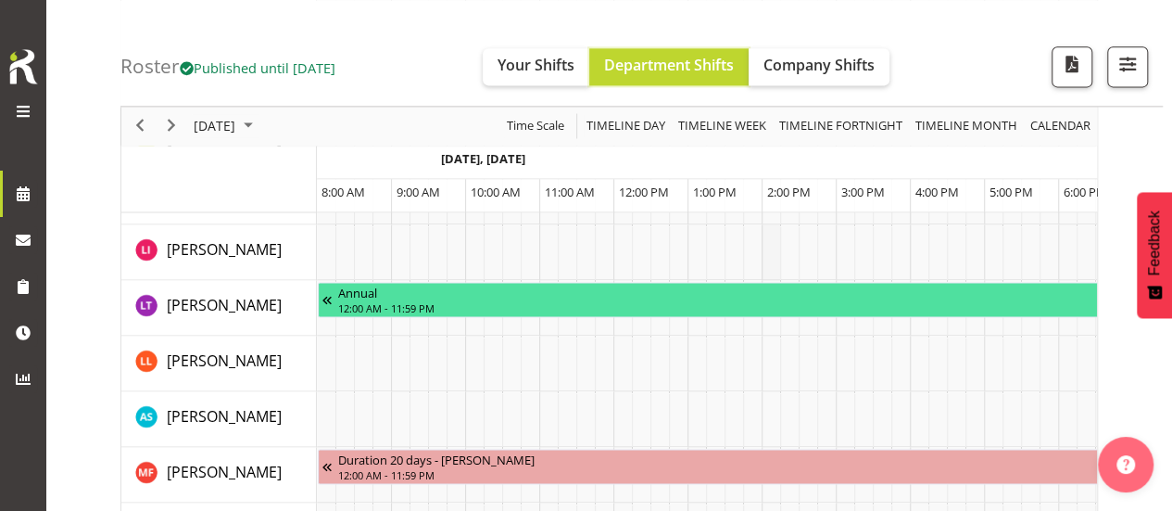
scroll to position [0, 120]
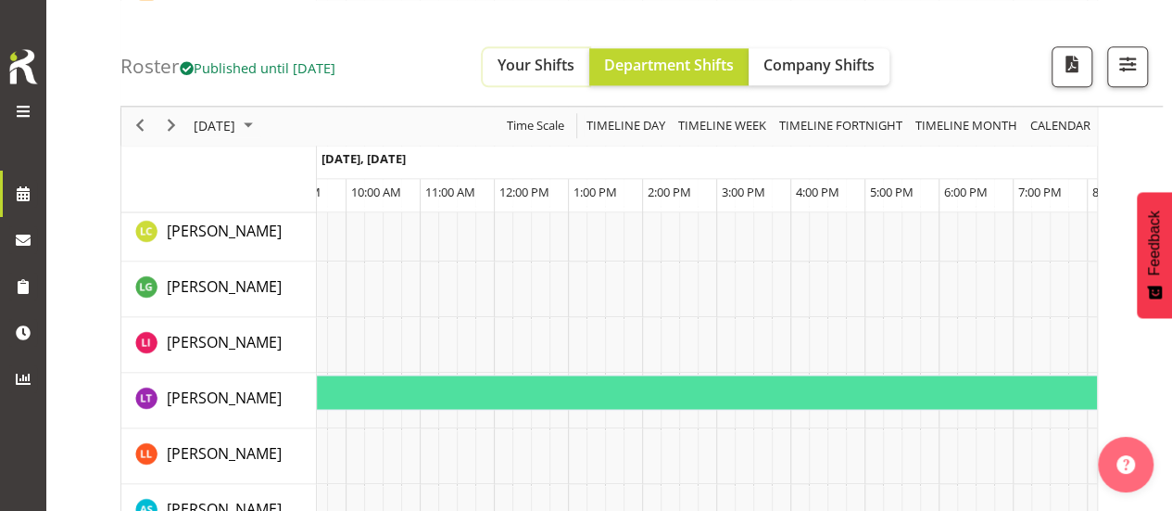
click at [573, 62] on span "Your Shifts" at bounding box center [536, 65] width 77 height 20
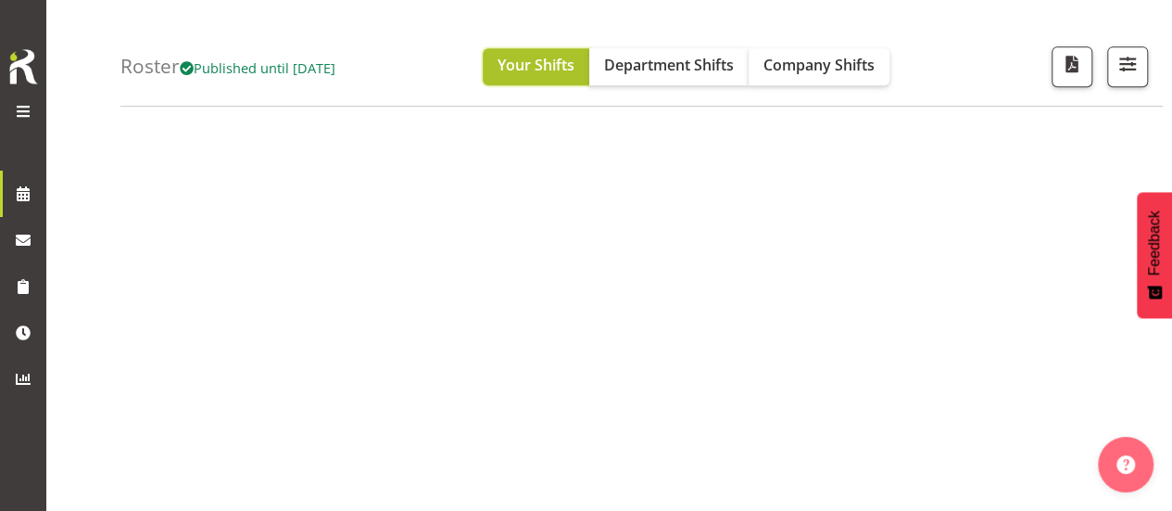
scroll to position [88, 0]
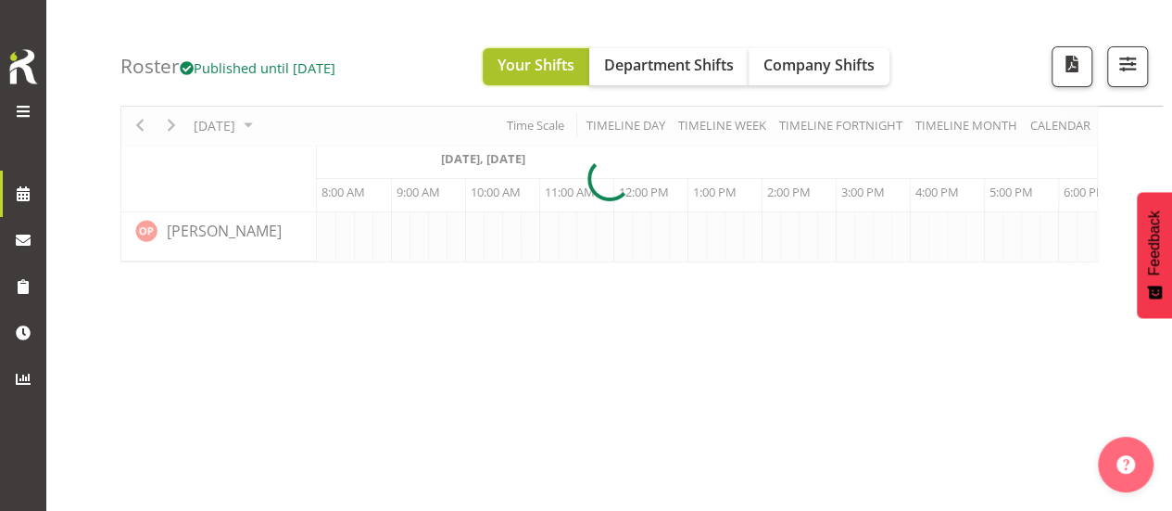
scroll to position [0, 120]
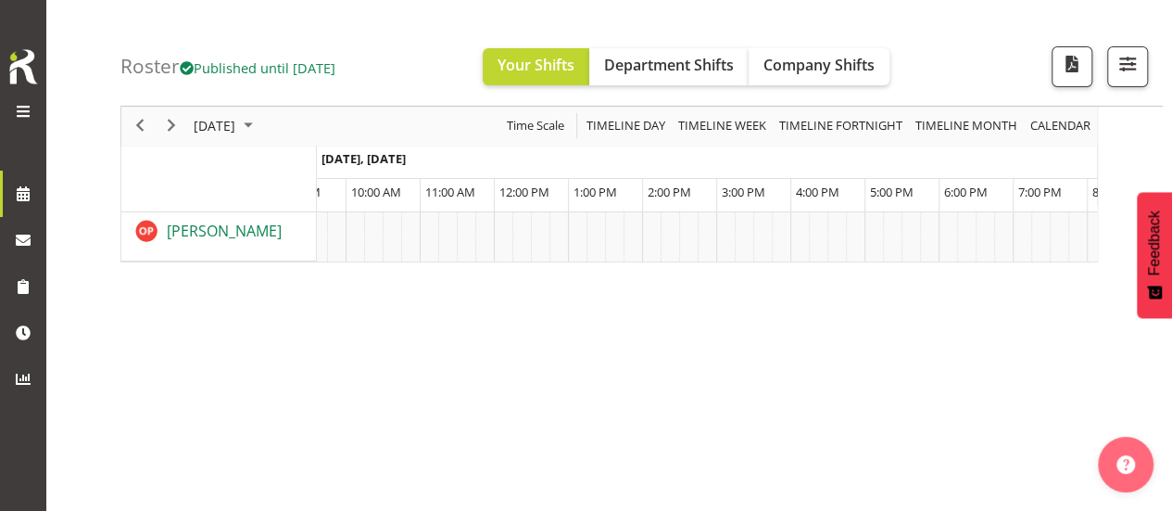
click at [217, 237] on span "[PERSON_NAME]" at bounding box center [224, 231] width 115 height 20
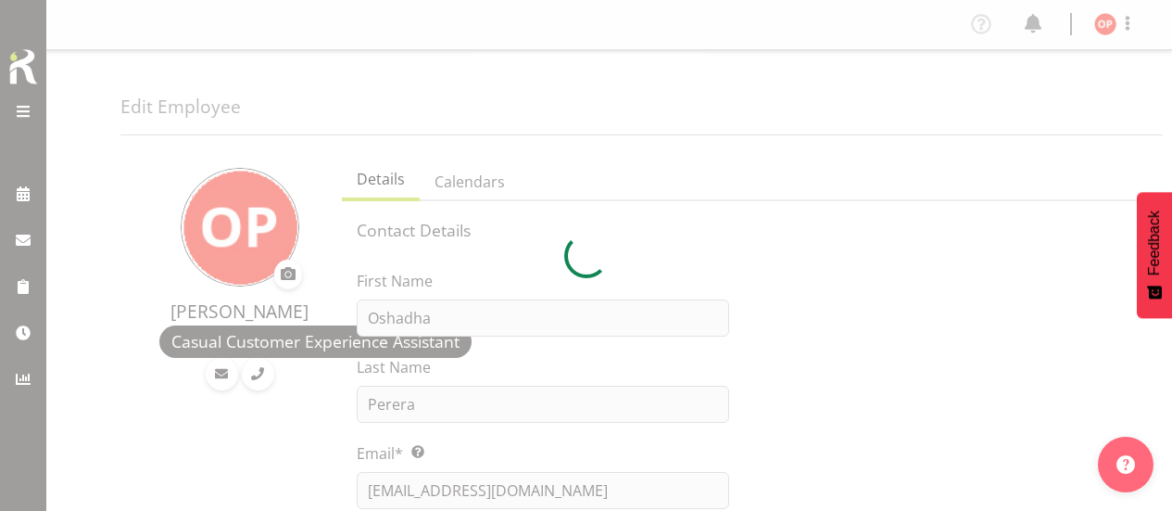
select select "TimelineDay"
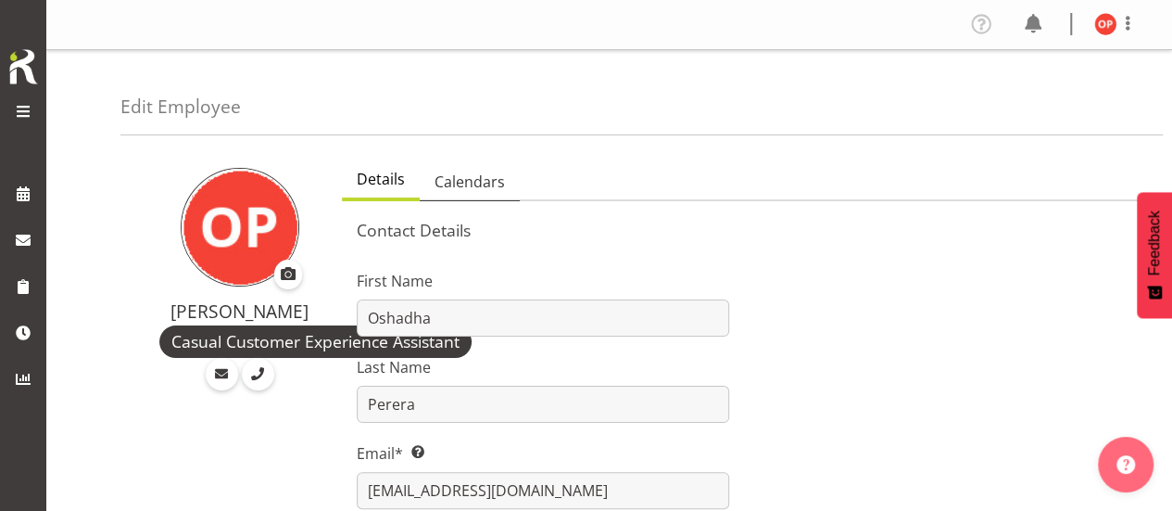
click at [471, 179] on span "Calendars" at bounding box center [470, 182] width 70 height 22
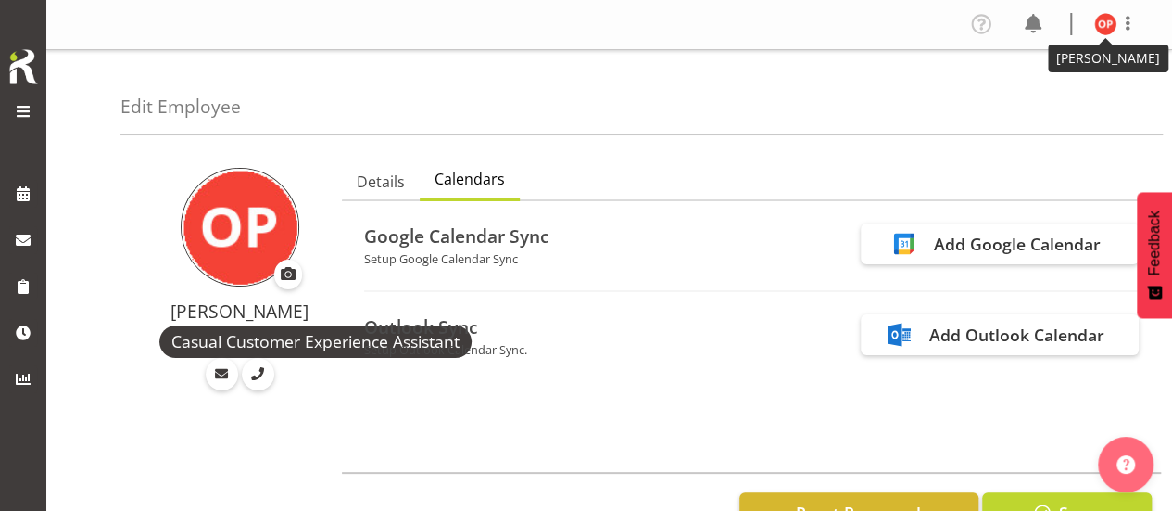
click at [1104, 25] on img at bounding box center [1105, 24] width 22 height 22
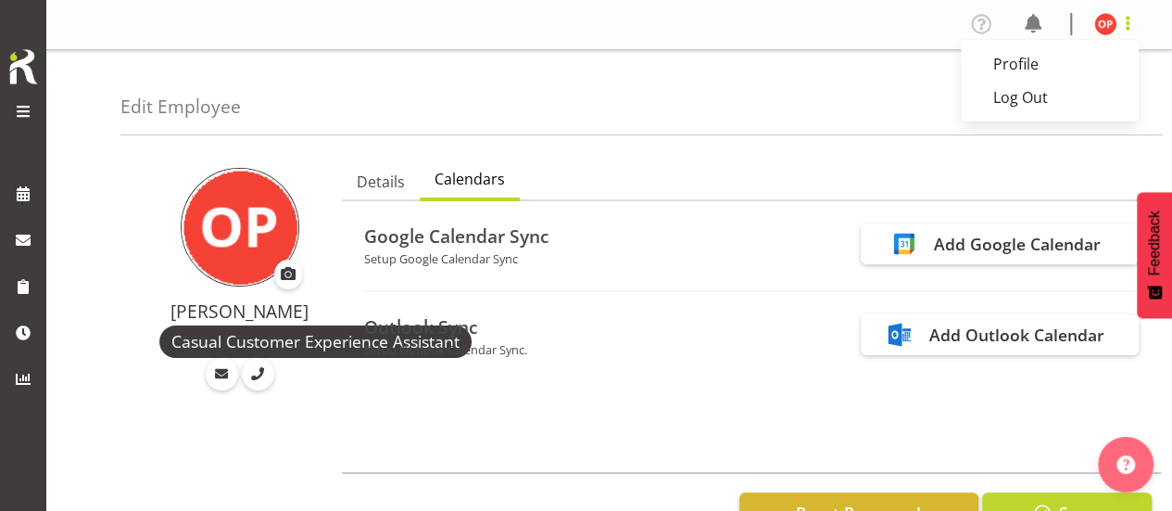
click at [1125, 23] on span at bounding box center [1128, 23] width 22 height 22
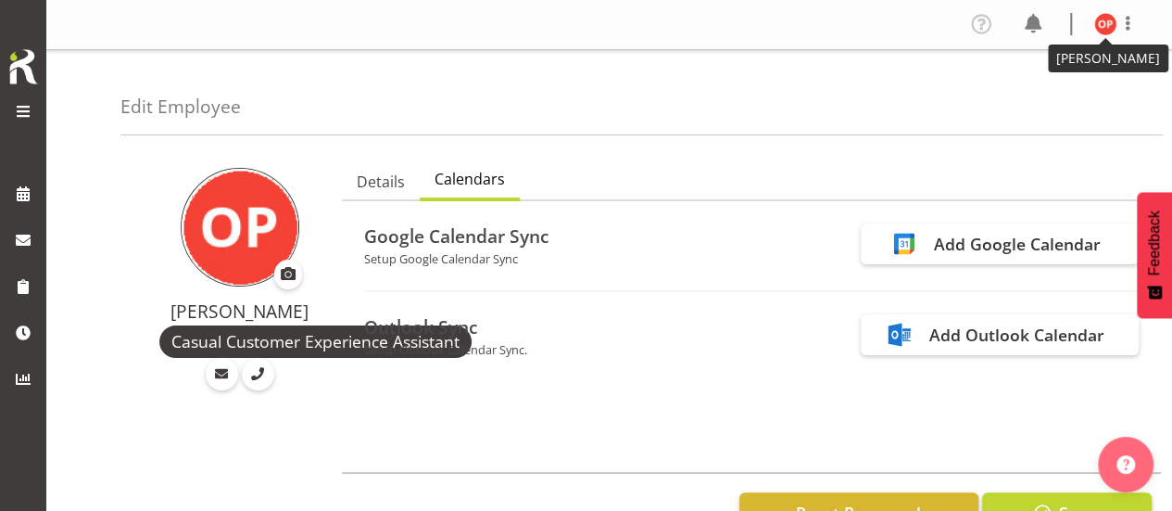
click at [1110, 23] on img at bounding box center [1105, 24] width 22 height 22
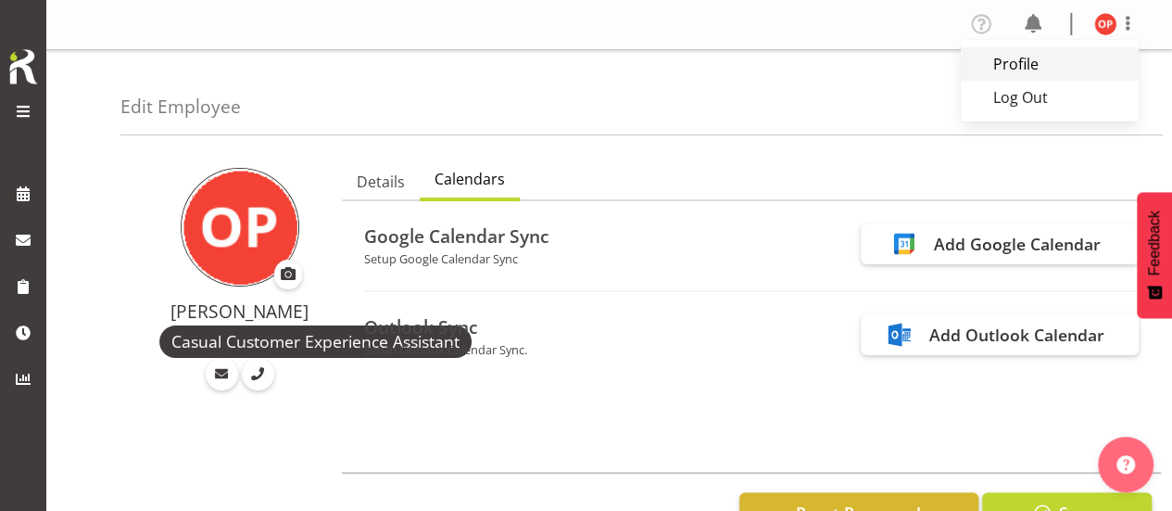
click at [1023, 63] on link "Profile" at bounding box center [1050, 63] width 178 height 33
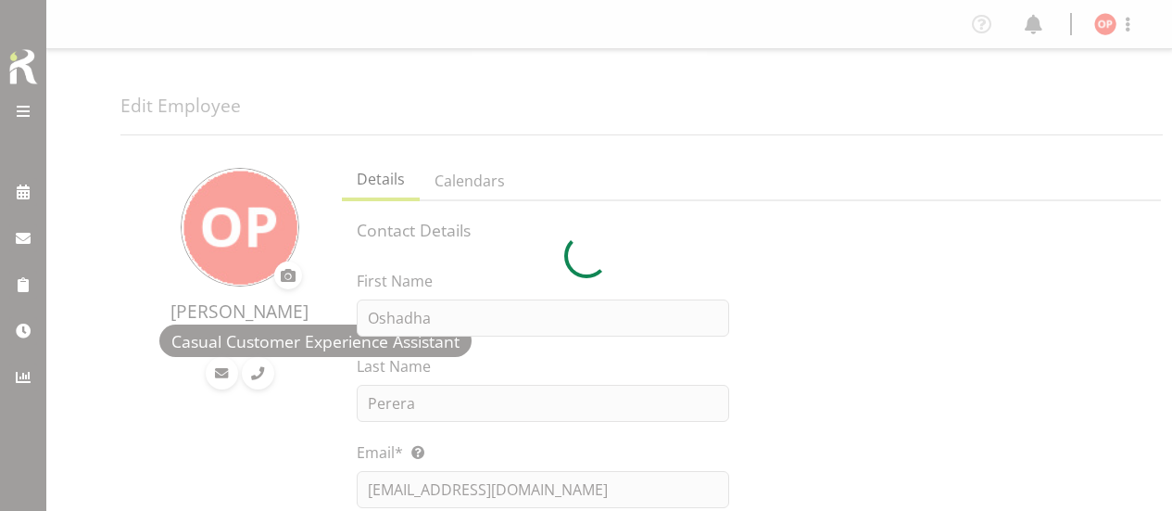
select select "TimelineDay"
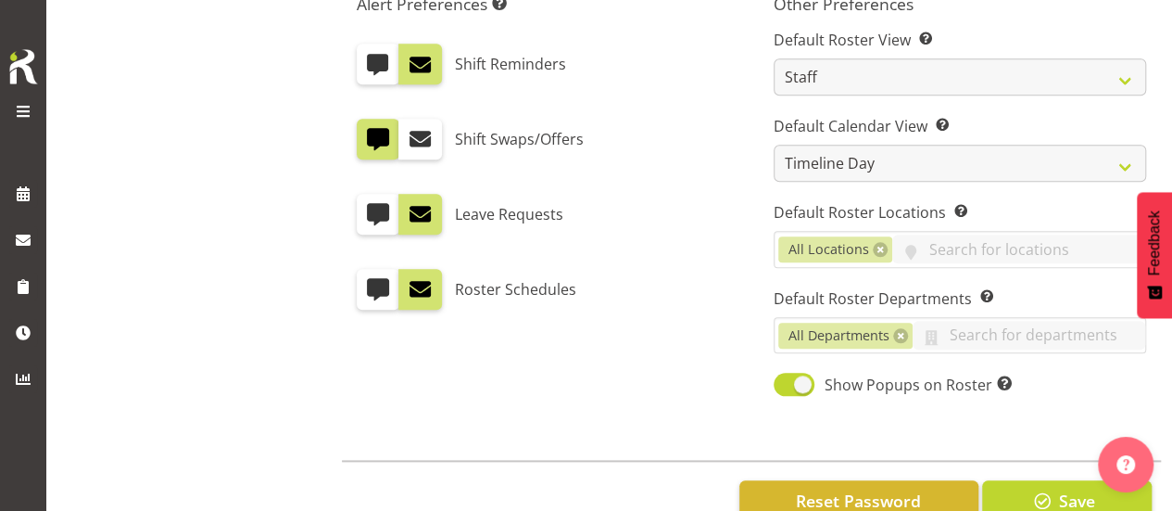
scroll to position [834, 0]
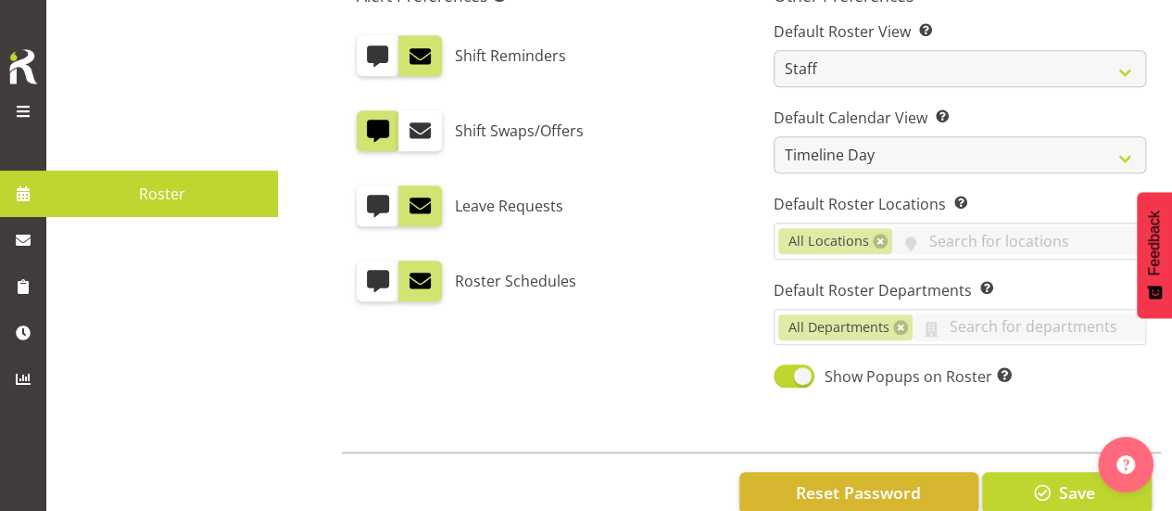
click at [15, 106] on span at bounding box center [23, 111] width 22 height 22
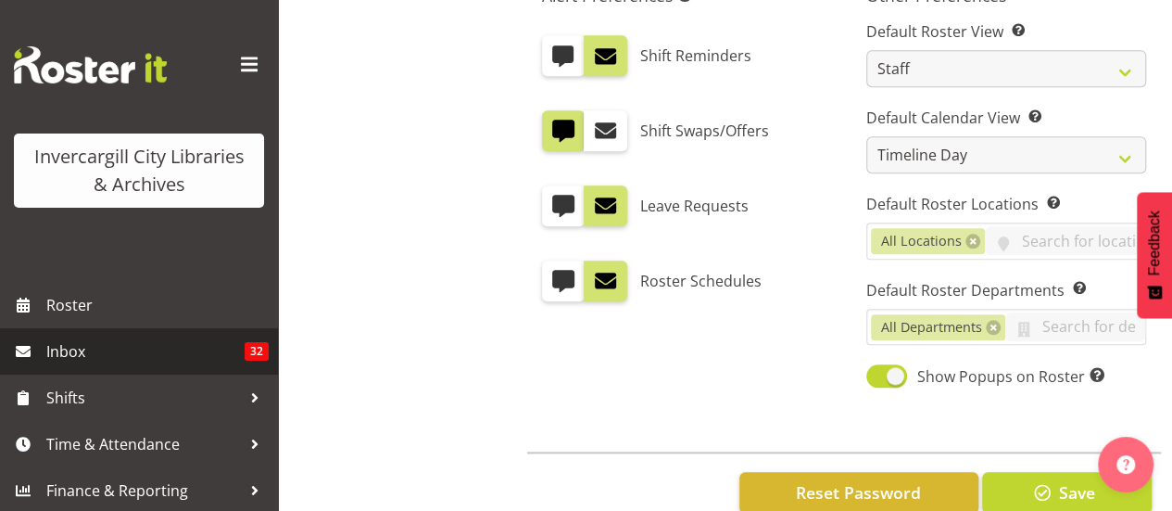
click at [102, 359] on span "Inbox" at bounding box center [145, 351] width 198 height 28
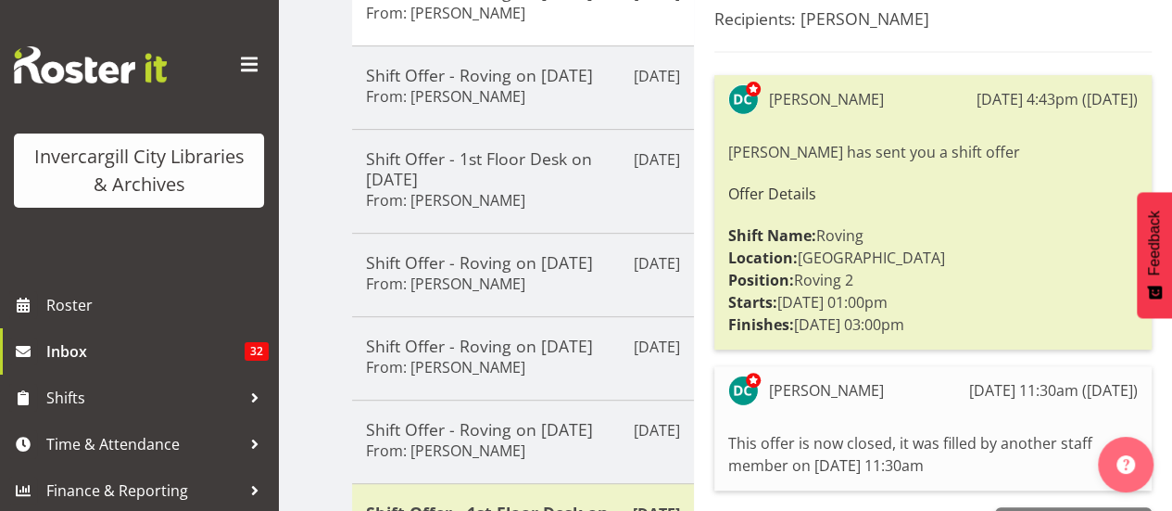
scroll to position [185, 0]
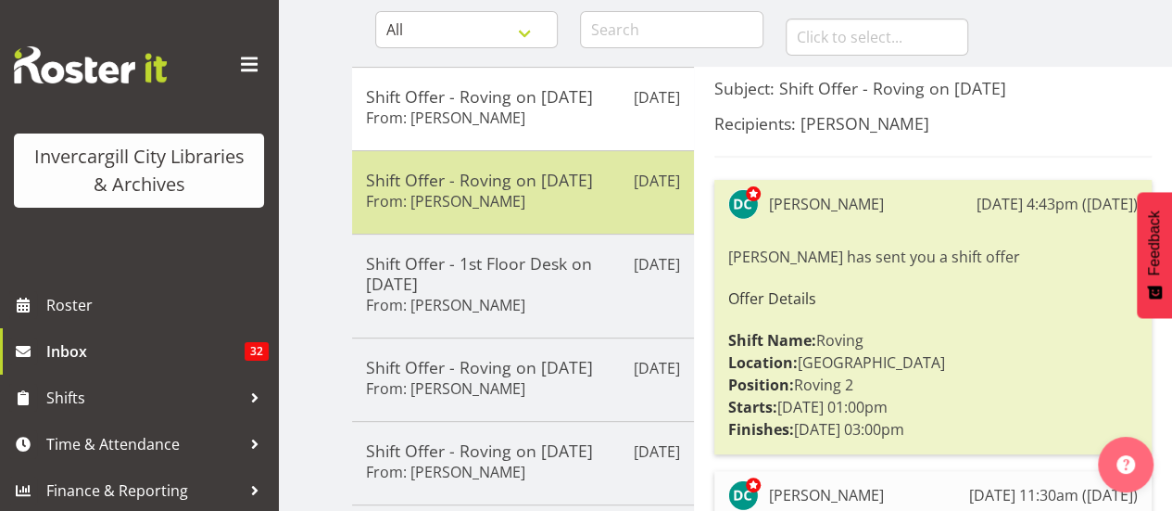
click at [550, 214] on div "[DATE] Shift Offer - Roving on [DATE] From: [PERSON_NAME]" at bounding box center [523, 191] width 342 height 83
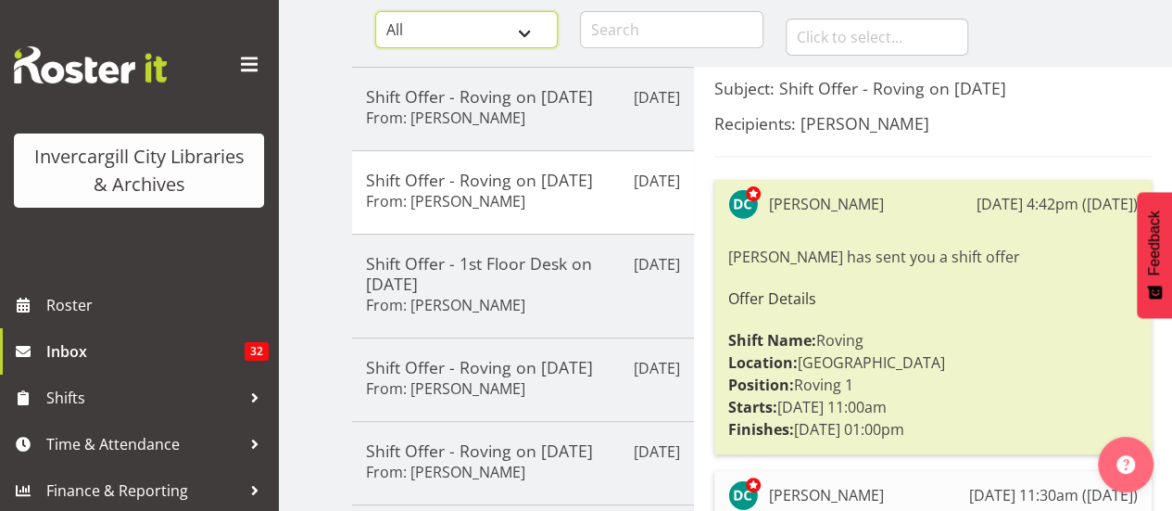
click at [430, 28] on select "All General Shift Offers Shift Swap Offers Leave Requests" at bounding box center [466, 29] width 183 height 37
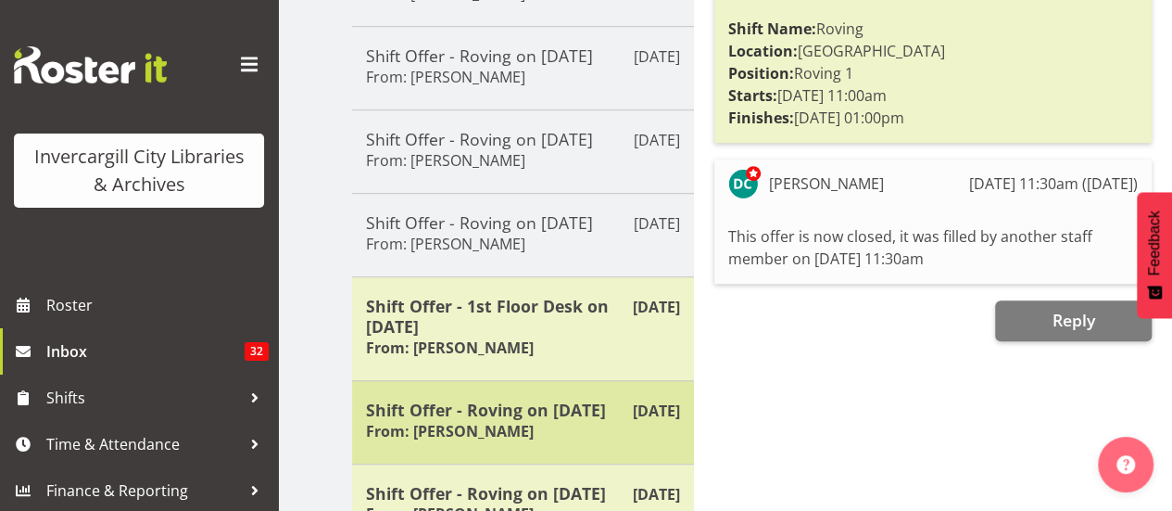
scroll to position [686, 0]
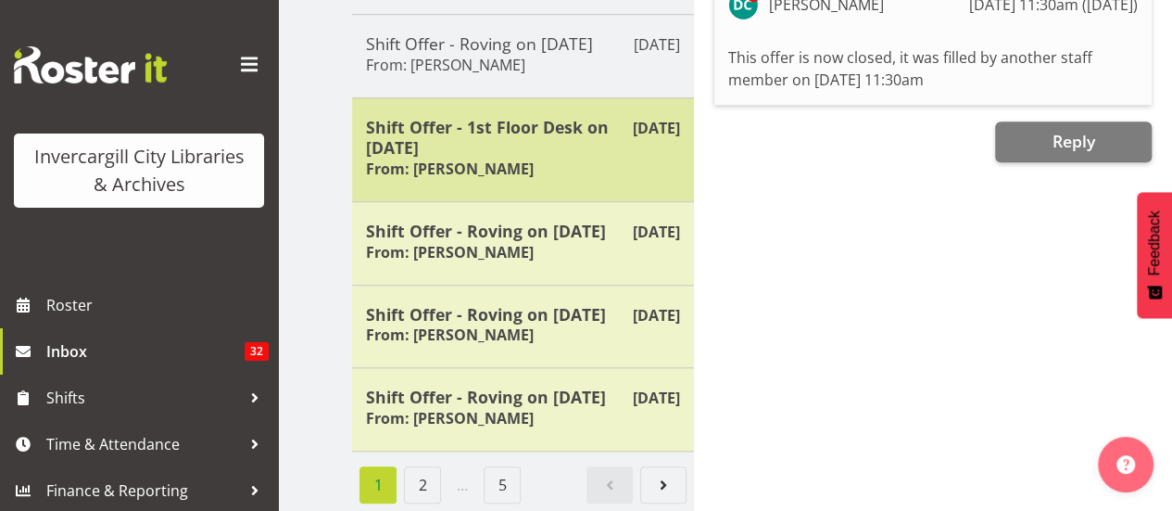
click at [473, 140] on h5 "Shift Offer - 1st Floor Desk on 06/10/25" at bounding box center [523, 137] width 314 height 41
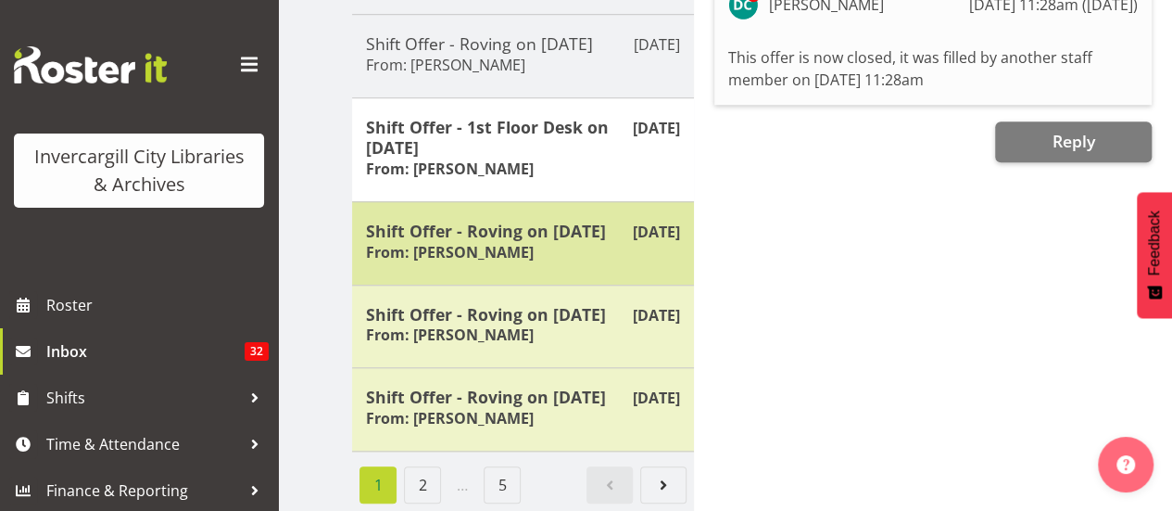
click at [460, 243] on h6 "From: Donald Cunningham" at bounding box center [450, 252] width 168 height 19
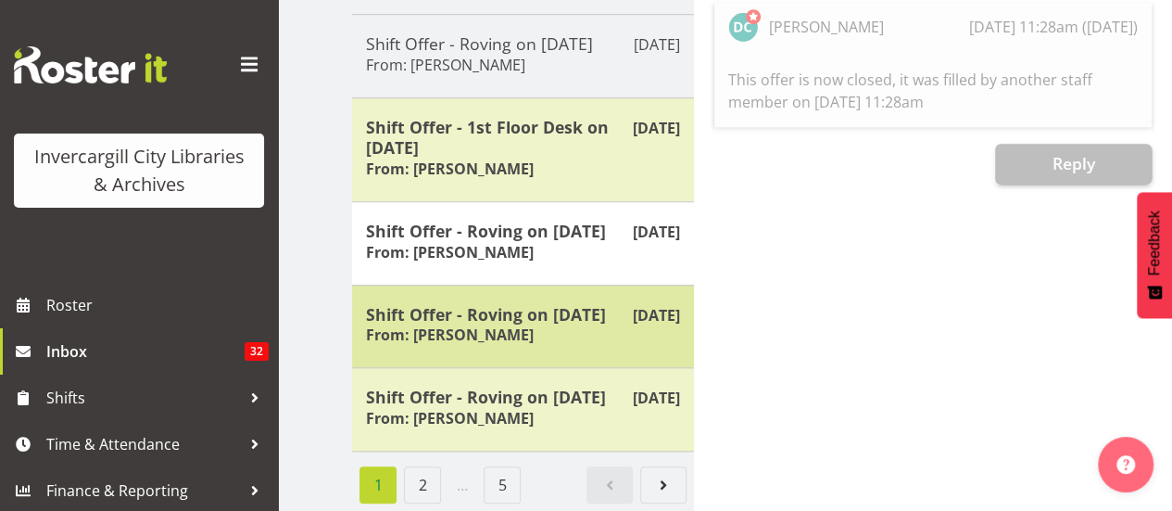
drag, startPoint x: 451, startPoint y: 302, endPoint x: 461, endPoint y: 338, distance: 37.6
click at [452, 304] on h5 "Shift Offer - Roving on 05/10/25" at bounding box center [523, 314] width 314 height 20
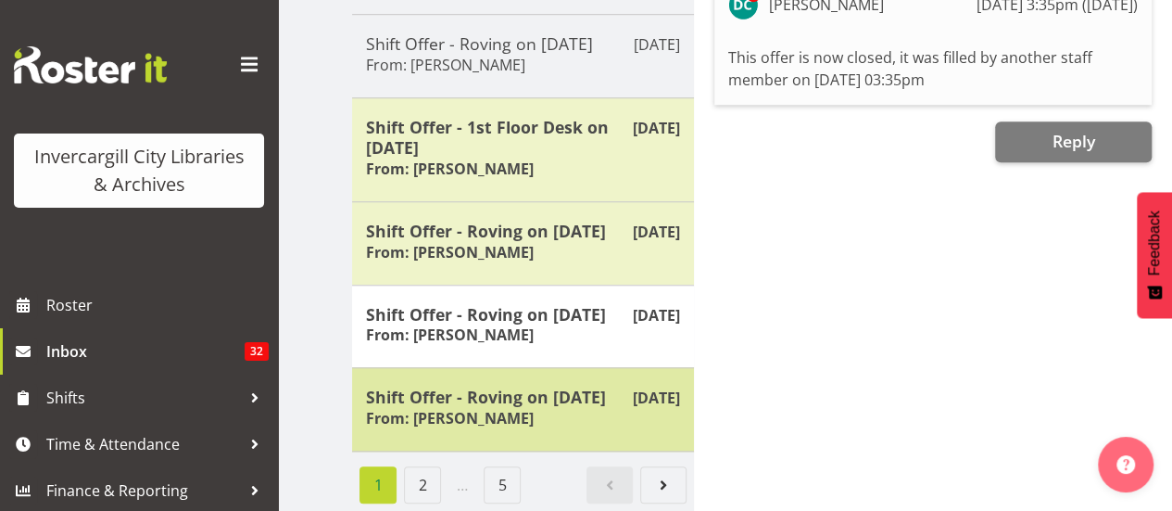
click at [466, 367] on div "Oct 1st Shift Offer - Roving on 05/10/25 From: Donald Cunningham" at bounding box center [523, 409] width 342 height 84
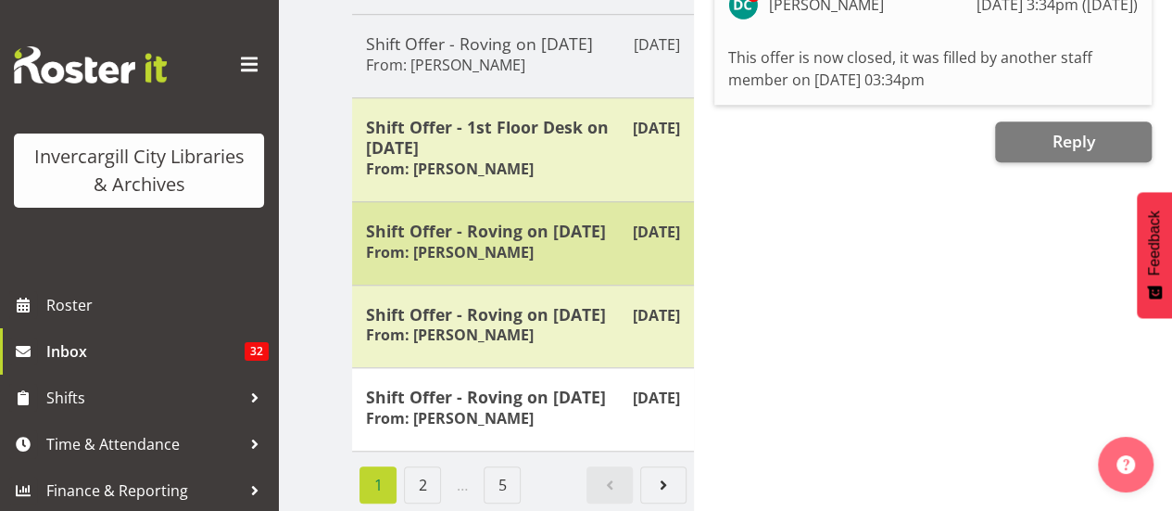
click at [482, 221] on h5 "Shift Offer - Roving on 04/10/25" at bounding box center [523, 231] width 314 height 20
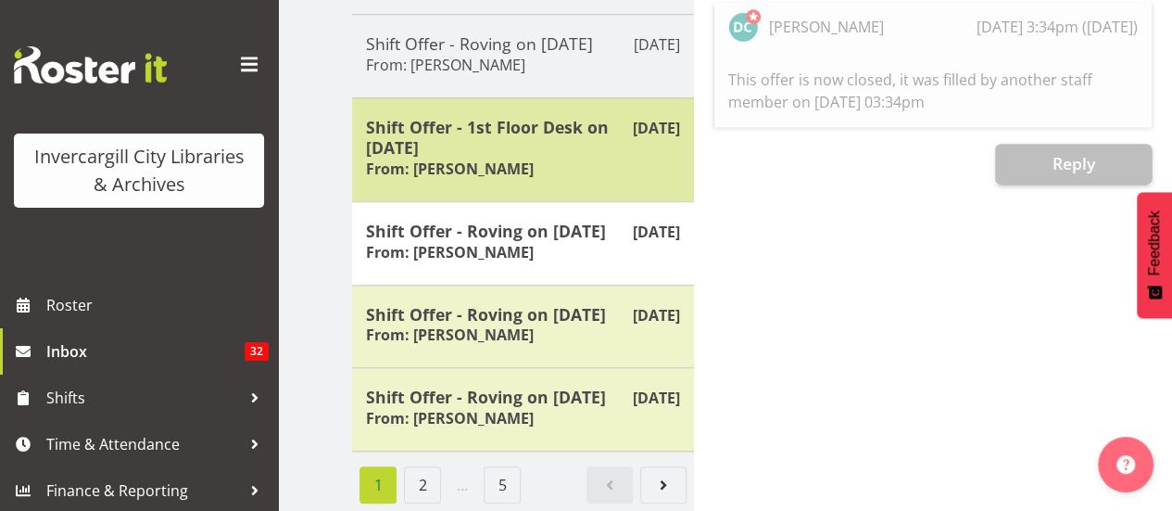
click at [497, 138] on h5 "Shift Offer - 1st Floor Desk on 06/10/25" at bounding box center [523, 137] width 314 height 41
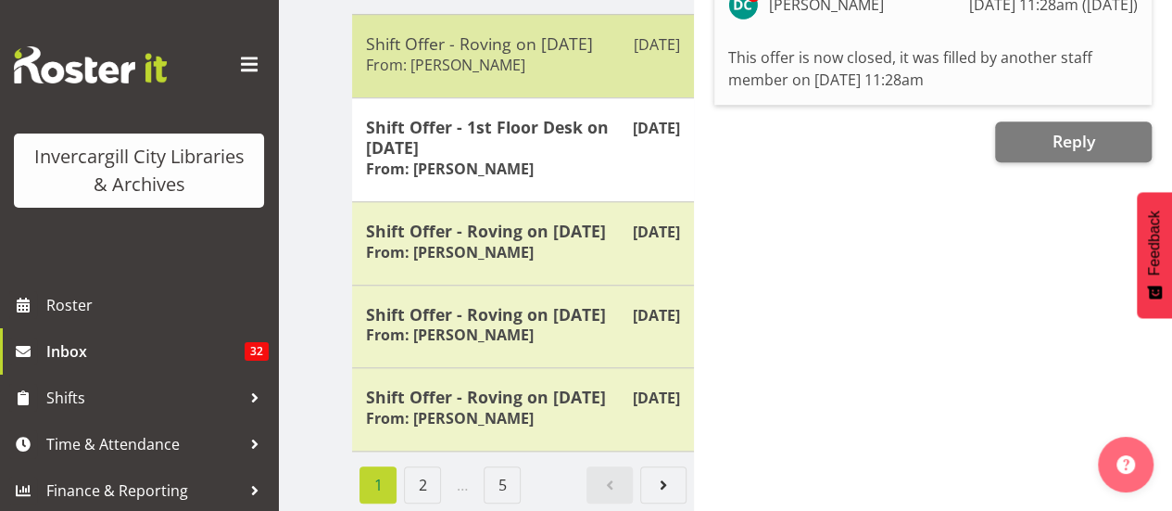
click at [480, 56] on h6 "From: Donald Cunningham" at bounding box center [445, 65] width 159 height 19
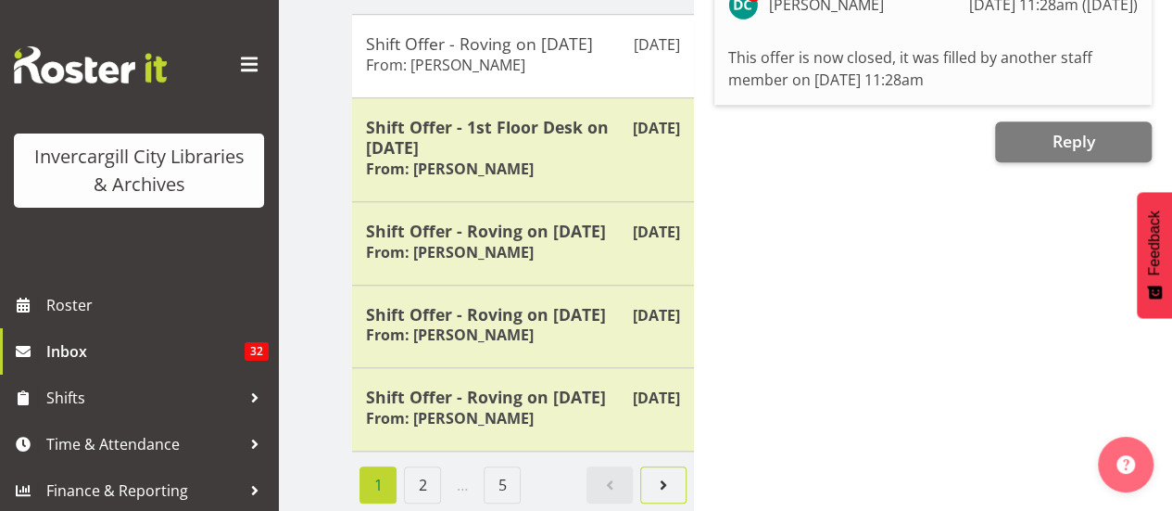
click at [656, 474] on span "Next page" at bounding box center [663, 485] width 22 height 22
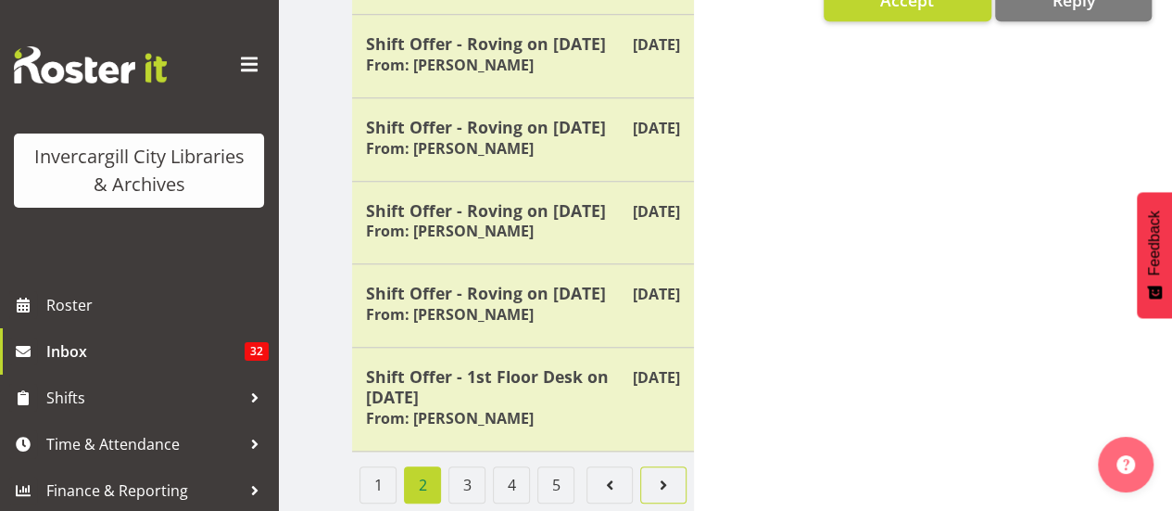
click at [675, 476] on link "Page 3." at bounding box center [663, 484] width 46 height 37
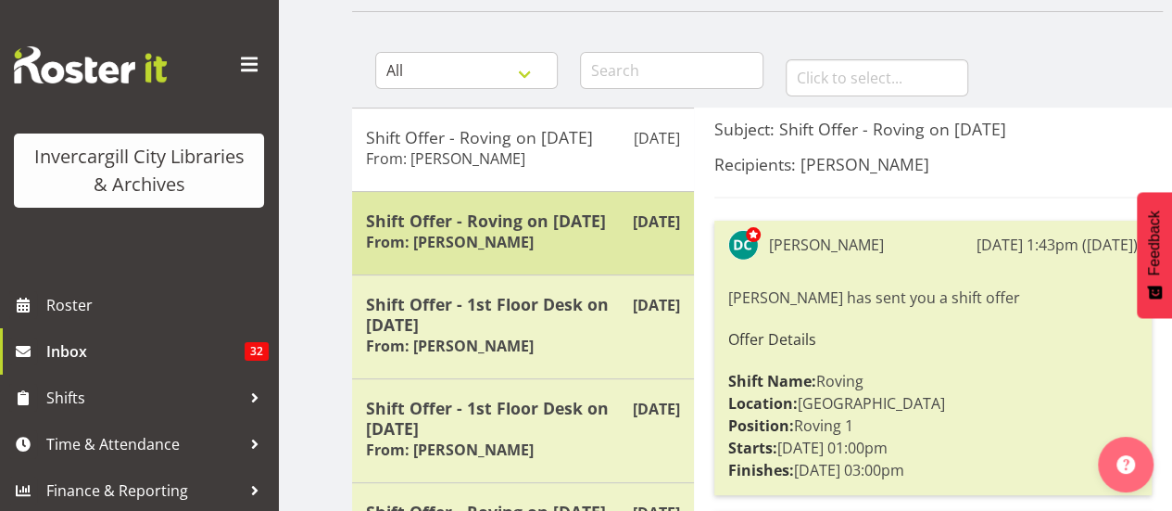
scroll to position [0, 0]
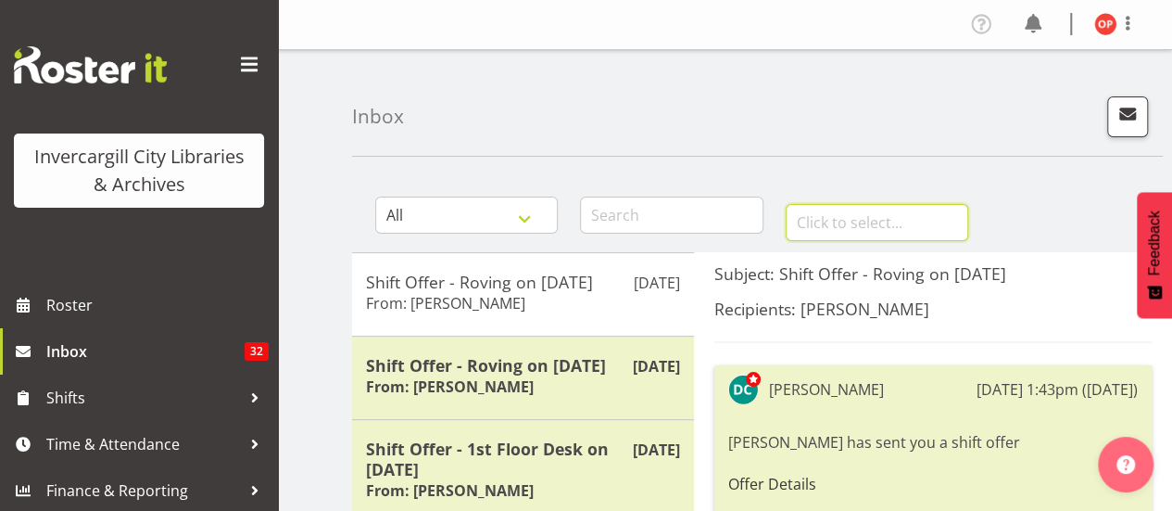
click at [832, 218] on input "text" at bounding box center [877, 222] width 183 height 37
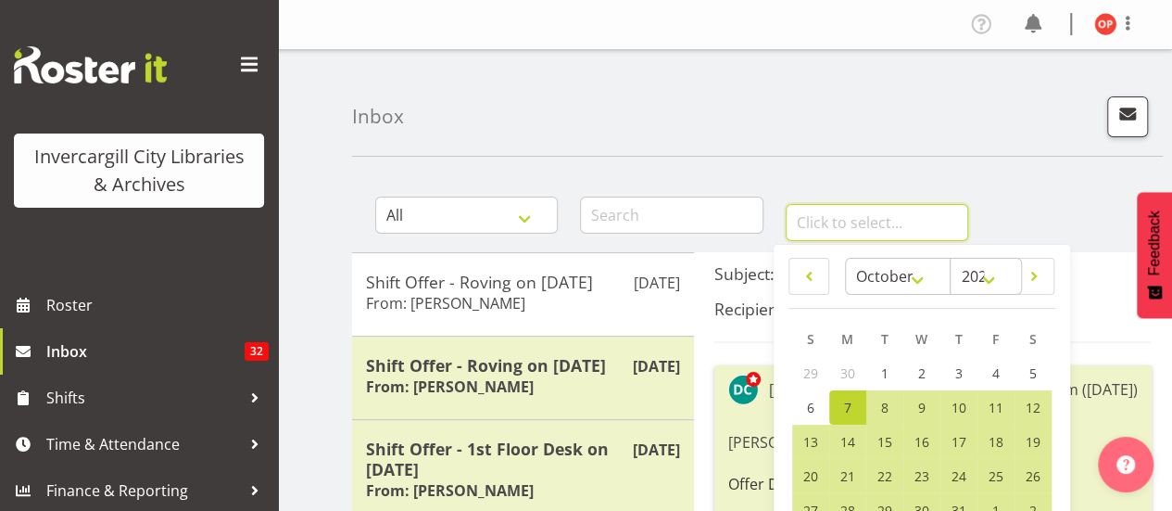
click at [832, 225] on input "text" at bounding box center [877, 222] width 183 height 37
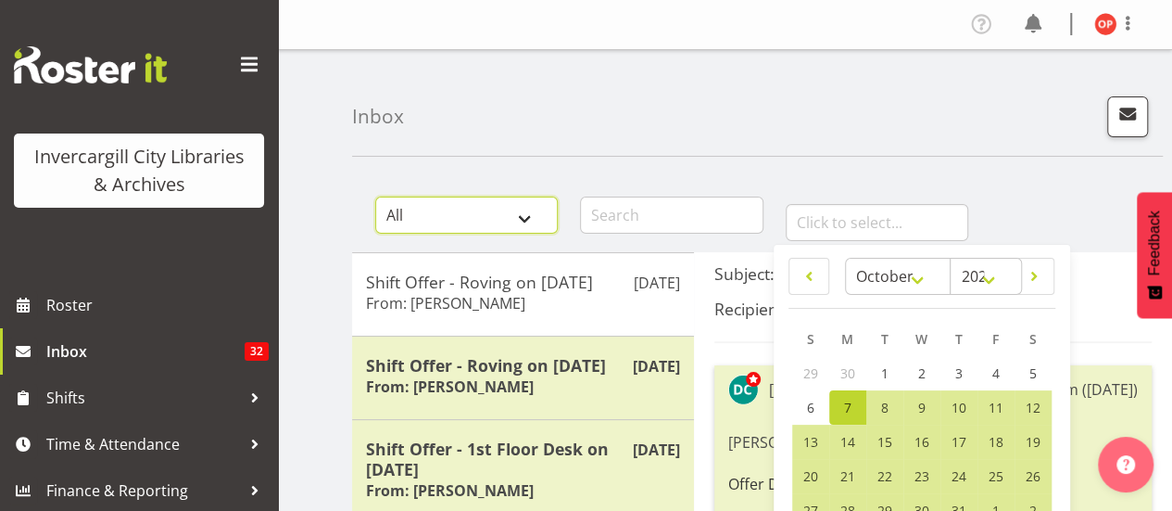
click at [450, 229] on select "All General Shift Offers Shift Swap Offers Leave Requests" at bounding box center [466, 214] width 183 height 37
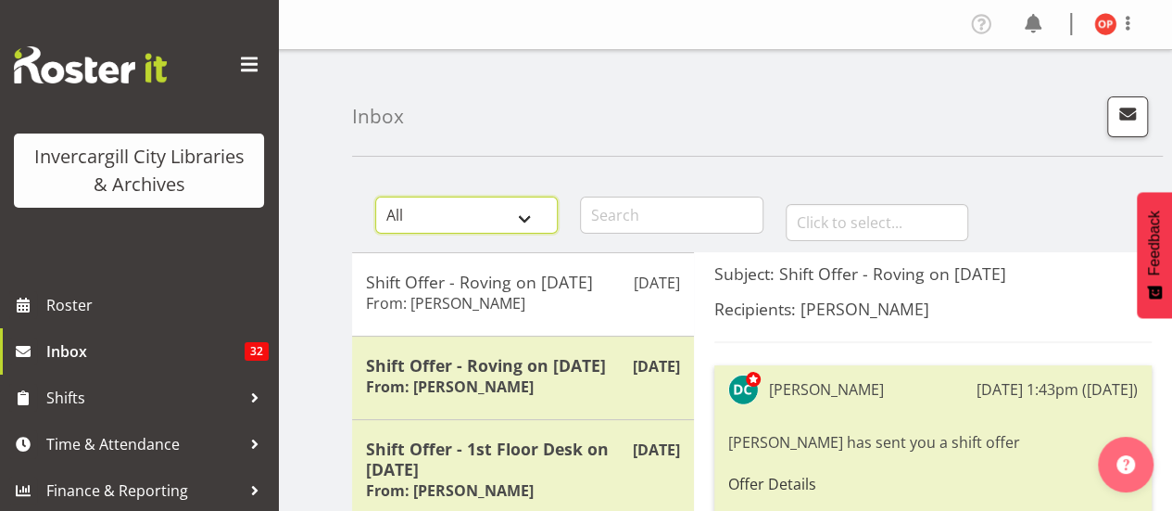
click at [456, 220] on select "All General Shift Offers Shift Swap Offers Leave Requests" at bounding box center [466, 214] width 183 height 37
click at [1119, 118] on span "button" at bounding box center [1128, 114] width 24 height 24
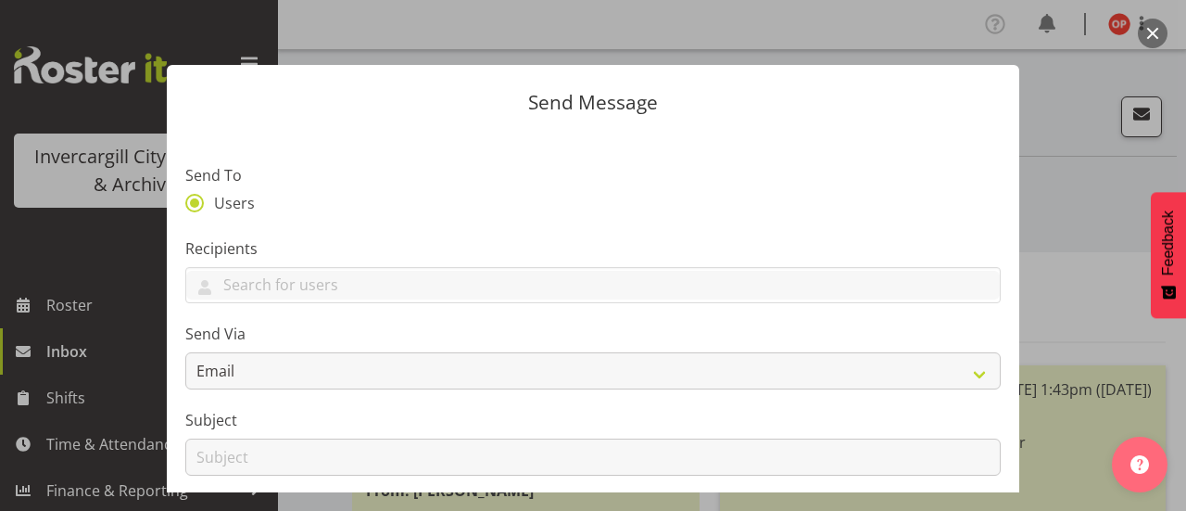
click at [1074, 101] on div at bounding box center [593, 255] width 1186 height 511
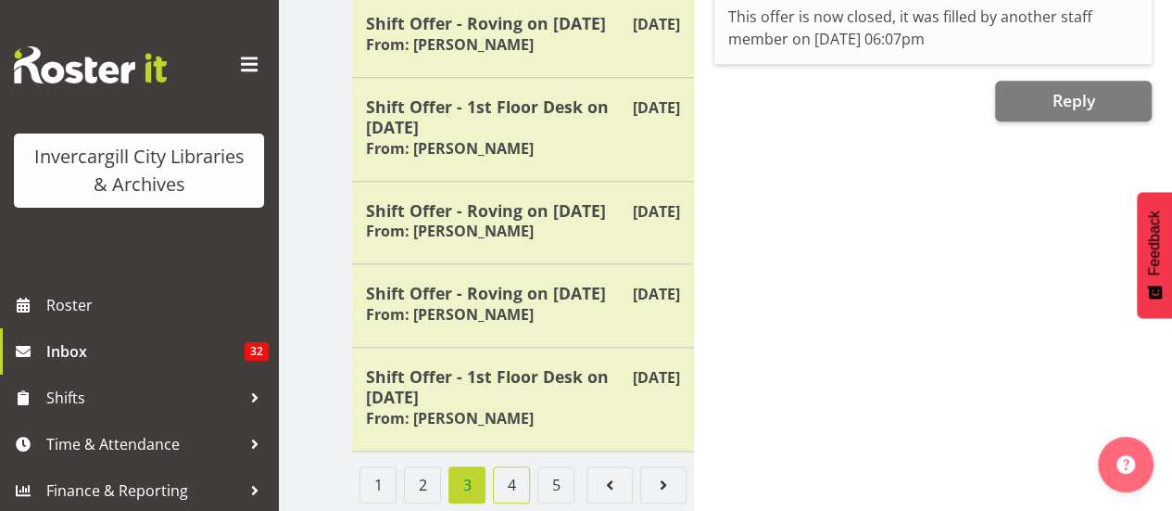
click at [499, 485] on link "4" at bounding box center [511, 484] width 37 height 37
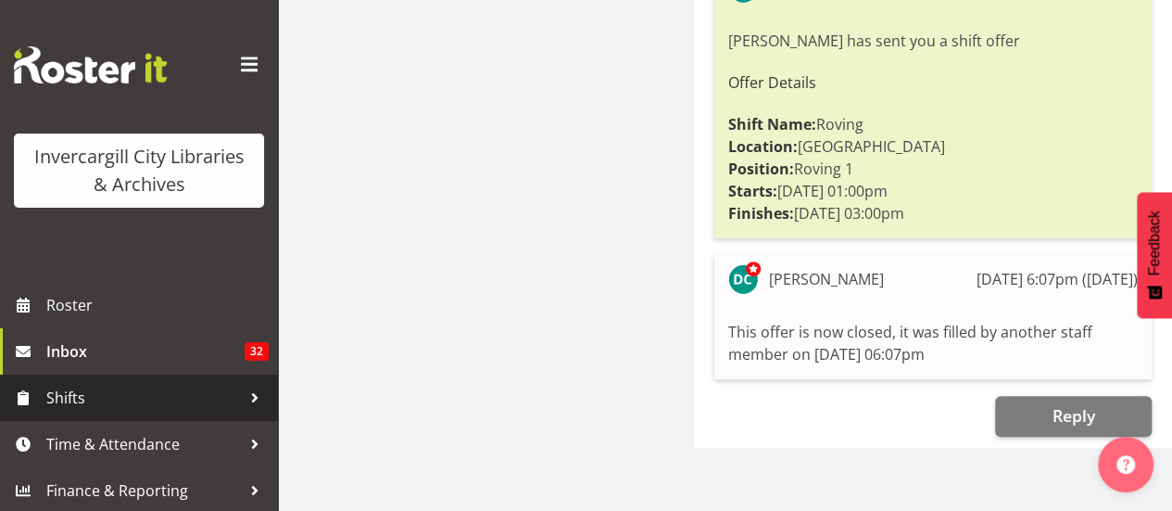
scroll to position [828, 0]
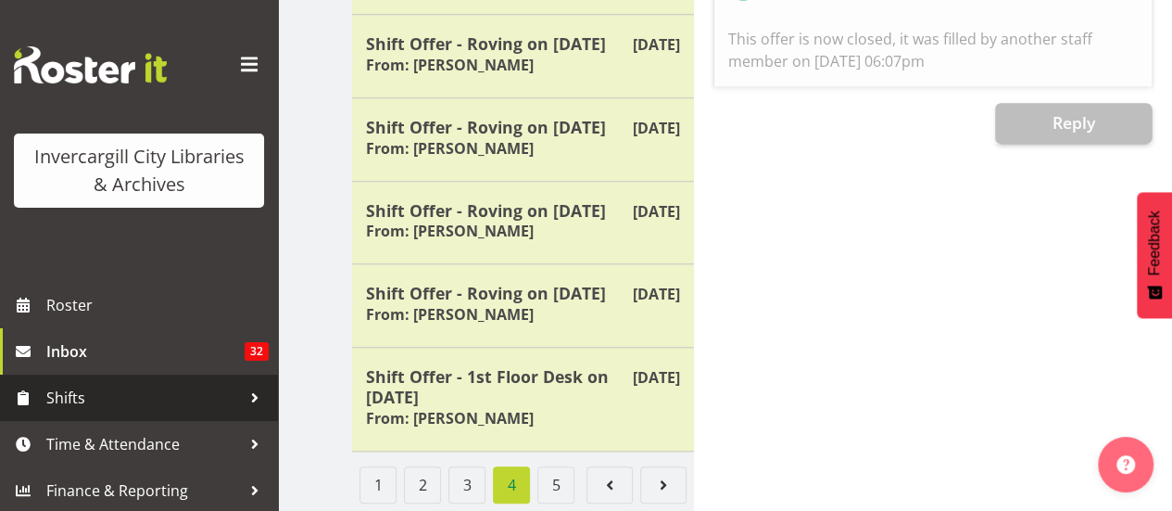
click at [91, 381] on link "Shifts" at bounding box center [139, 397] width 278 height 46
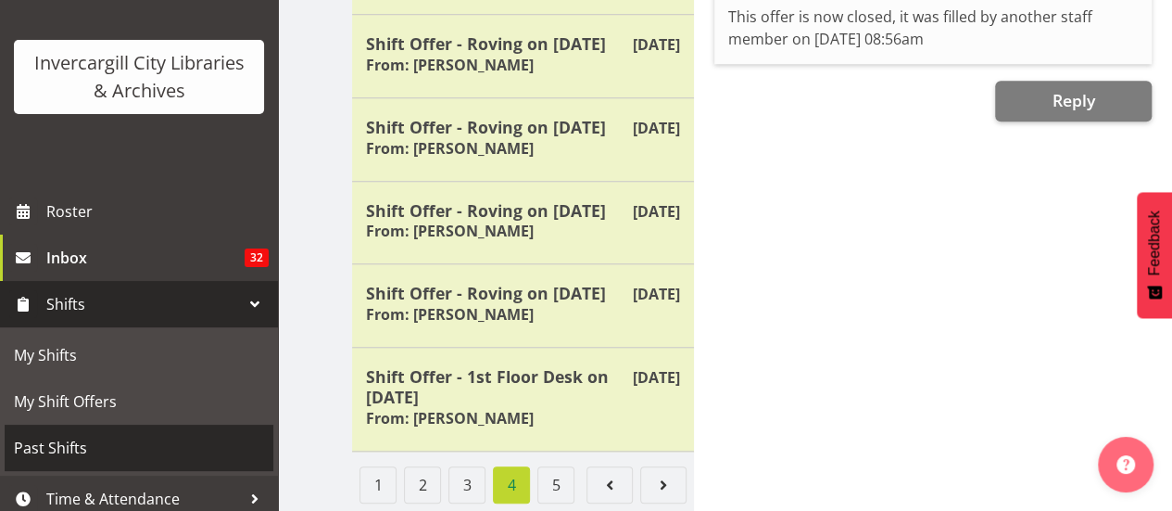
scroll to position [150, 0]
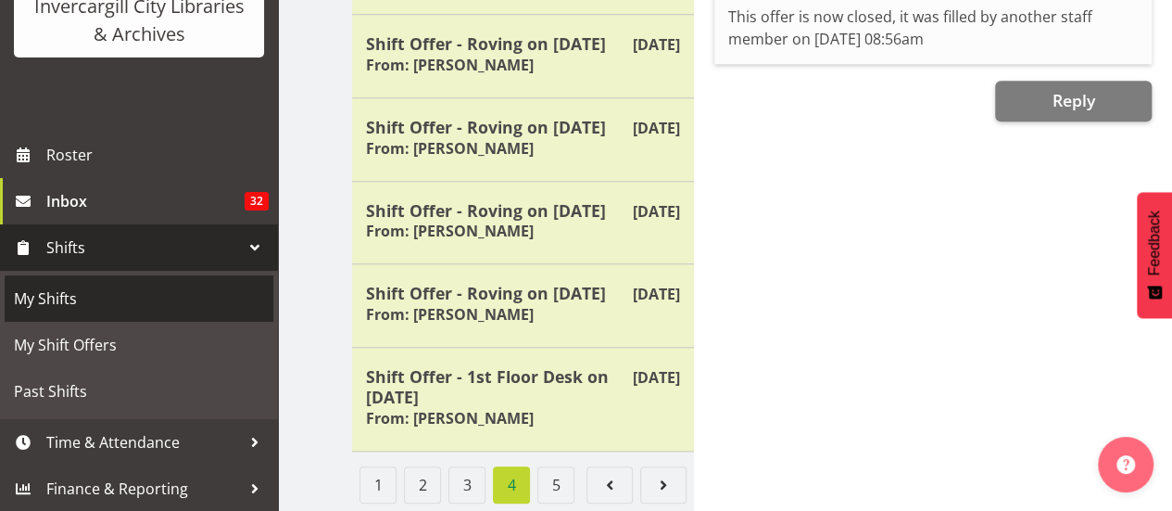
click at [128, 307] on span "My Shifts" at bounding box center [139, 298] width 250 height 28
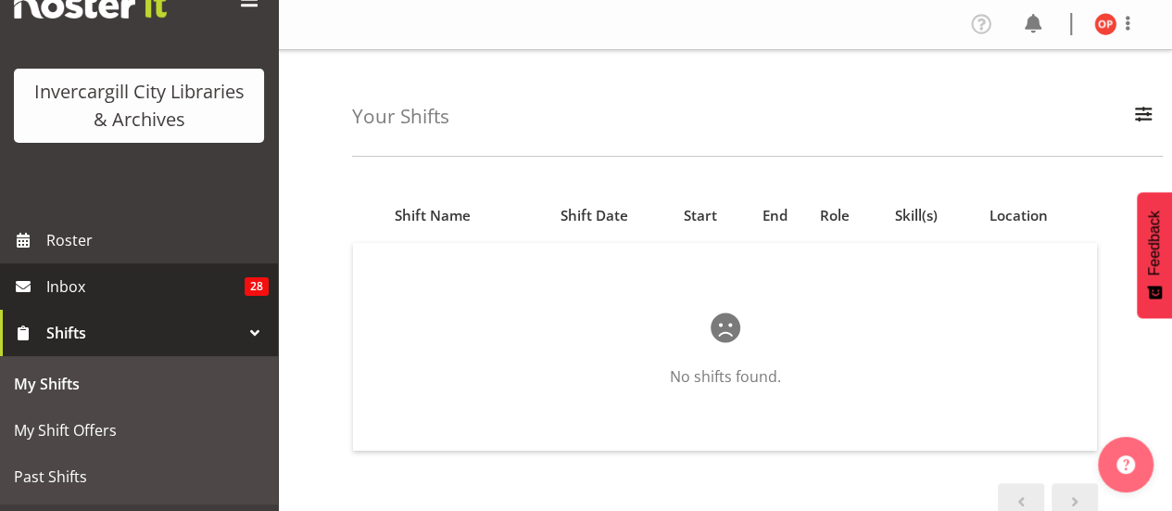
scroll to position [150, 0]
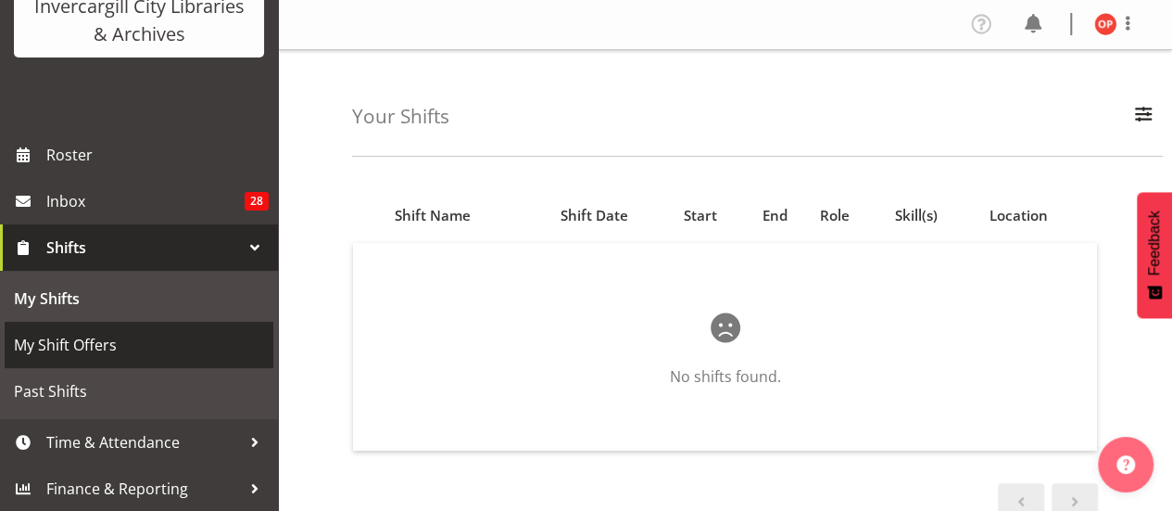
click at [119, 346] on span "My Shift Offers" at bounding box center [139, 345] width 250 height 28
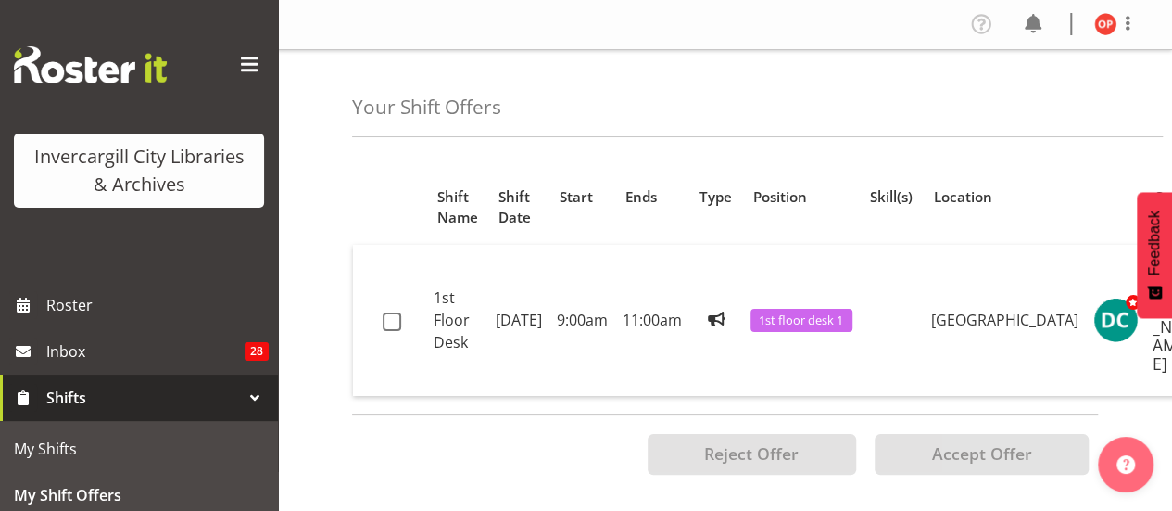
scroll to position [150, 0]
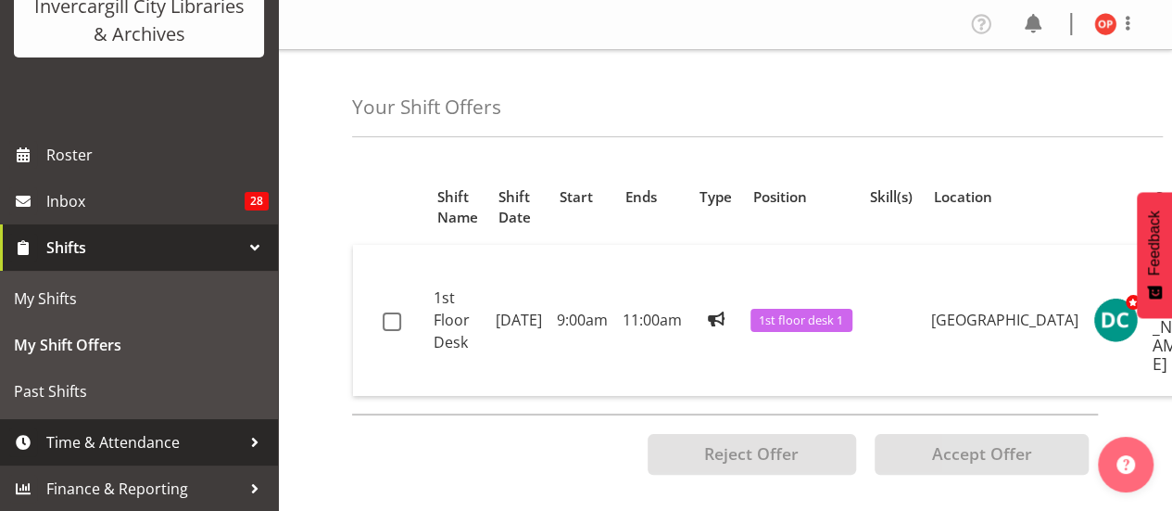
click at [151, 445] on span "Time & Attendance" at bounding box center [143, 442] width 195 height 28
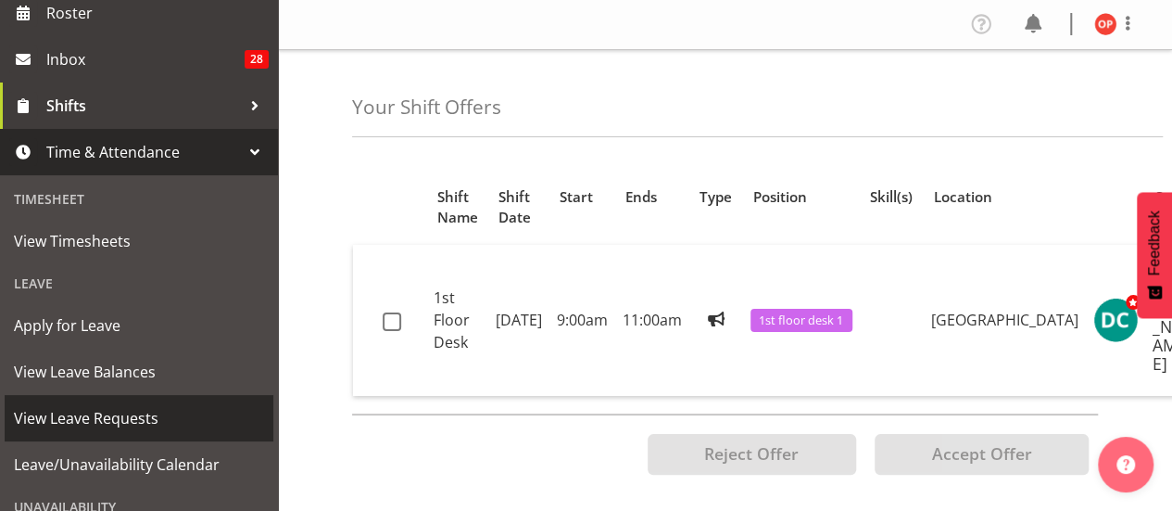
scroll to position [335, 0]
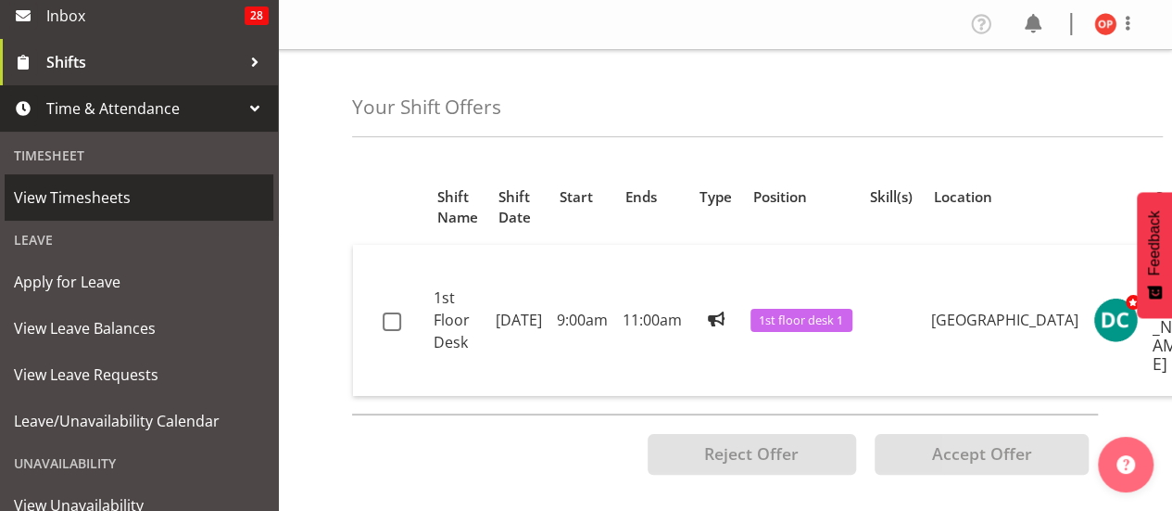
click at [147, 194] on span "View Timesheets" at bounding box center [139, 197] width 250 height 28
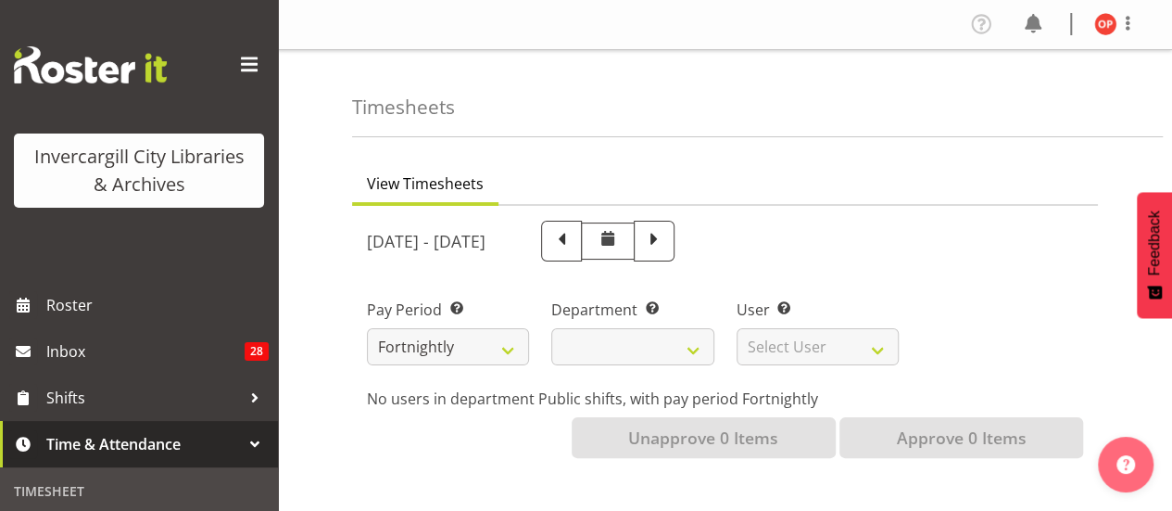
select select
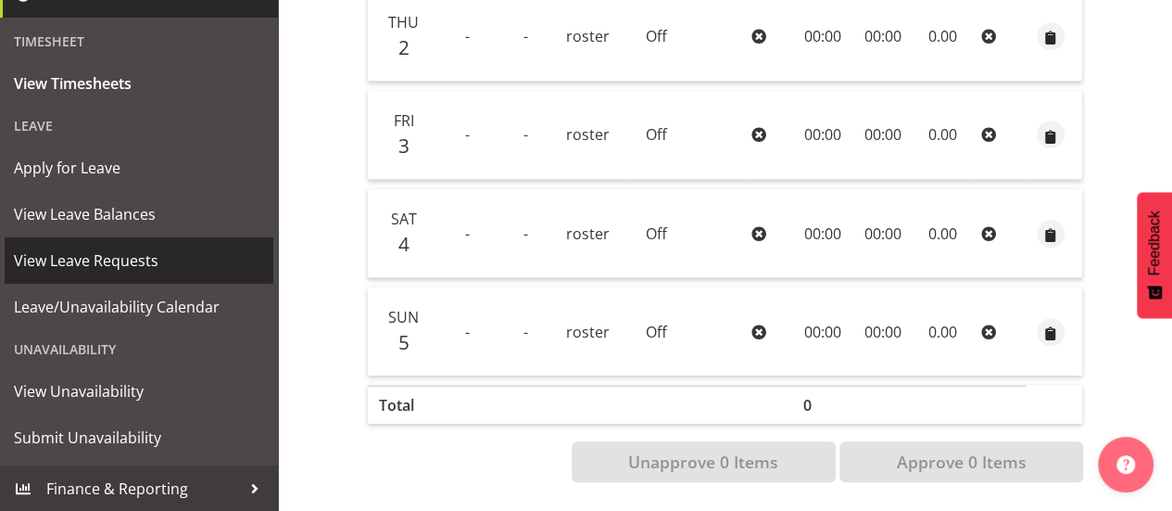
scroll to position [450, 0]
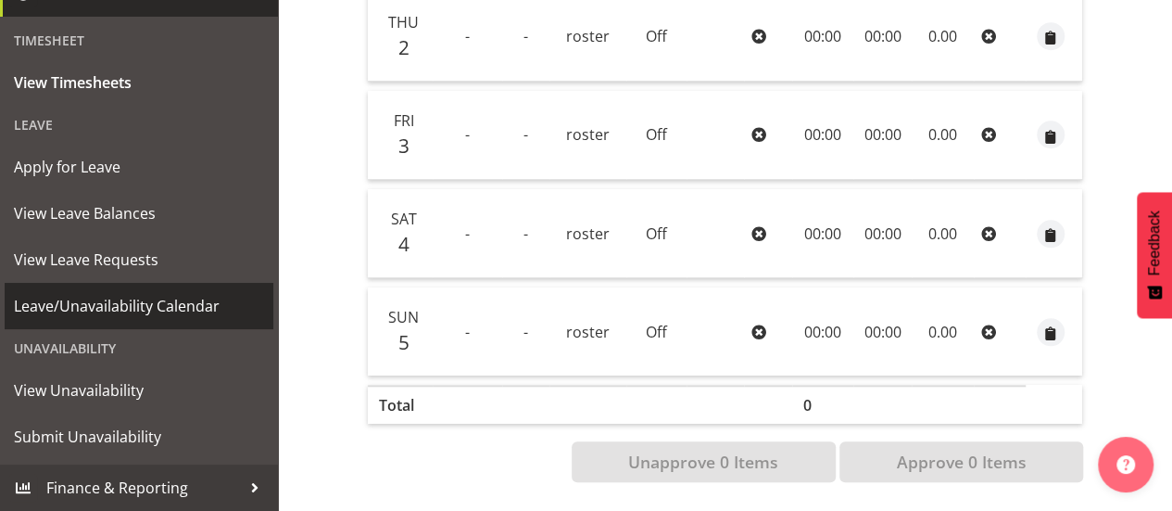
click at [198, 308] on span "Leave/Unavailability Calendar" at bounding box center [139, 306] width 250 height 28
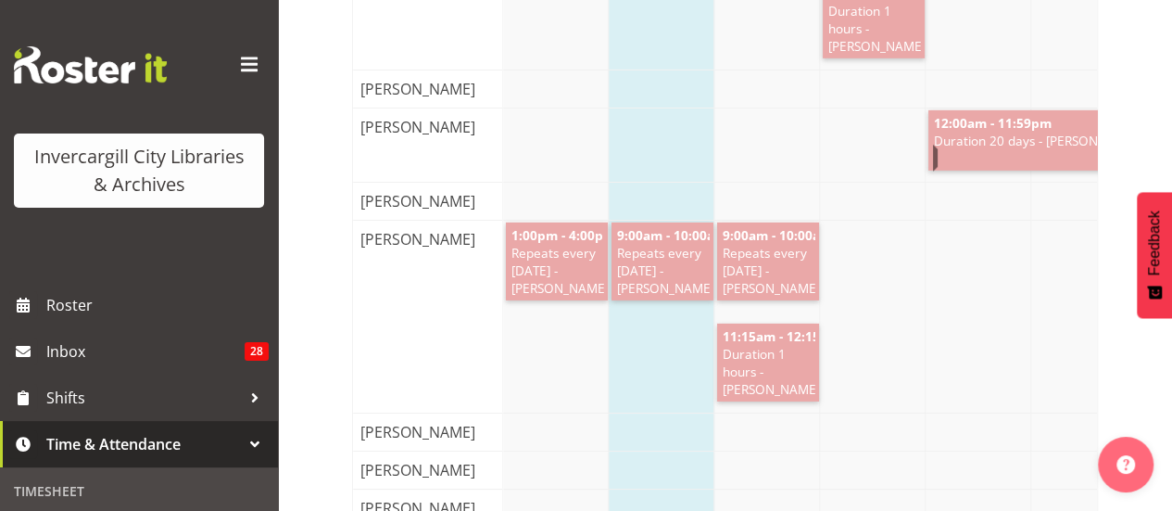
scroll to position [3058, 0]
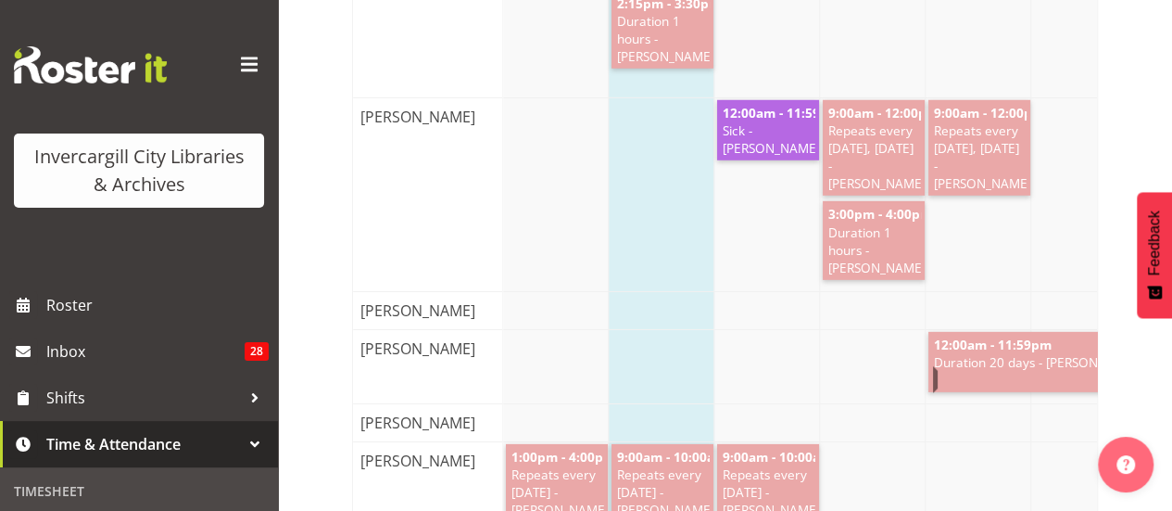
click at [936, 382] on link "12:00am - 11:59pm Duration 20 days - [PERSON_NAME]" at bounding box center [1086, 362] width 314 height 60
click at [1032, 351] on span "12:00am - 11:59pm" at bounding box center [992, 344] width 121 height 18
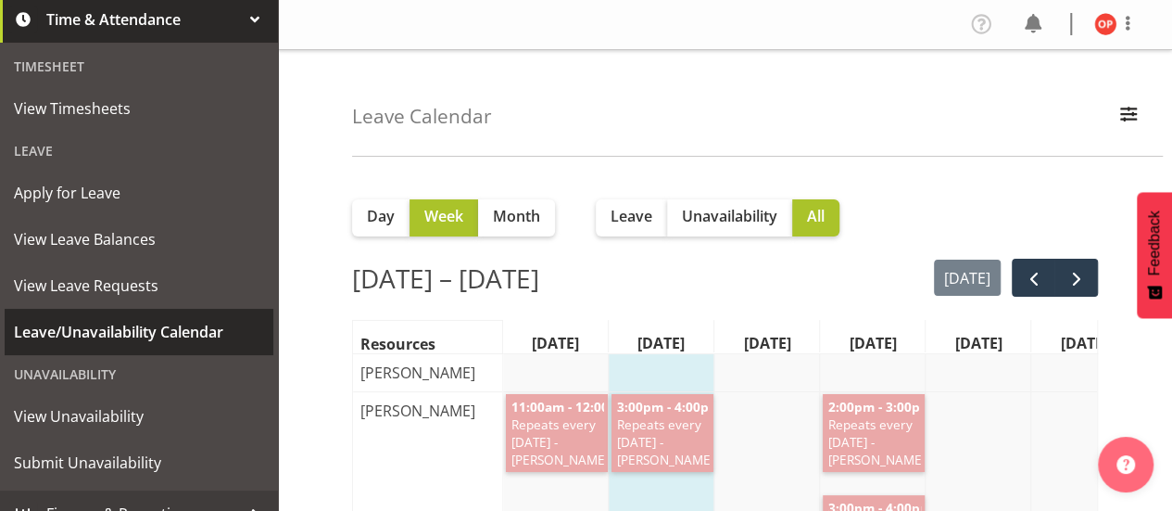
scroll to position [450, 0]
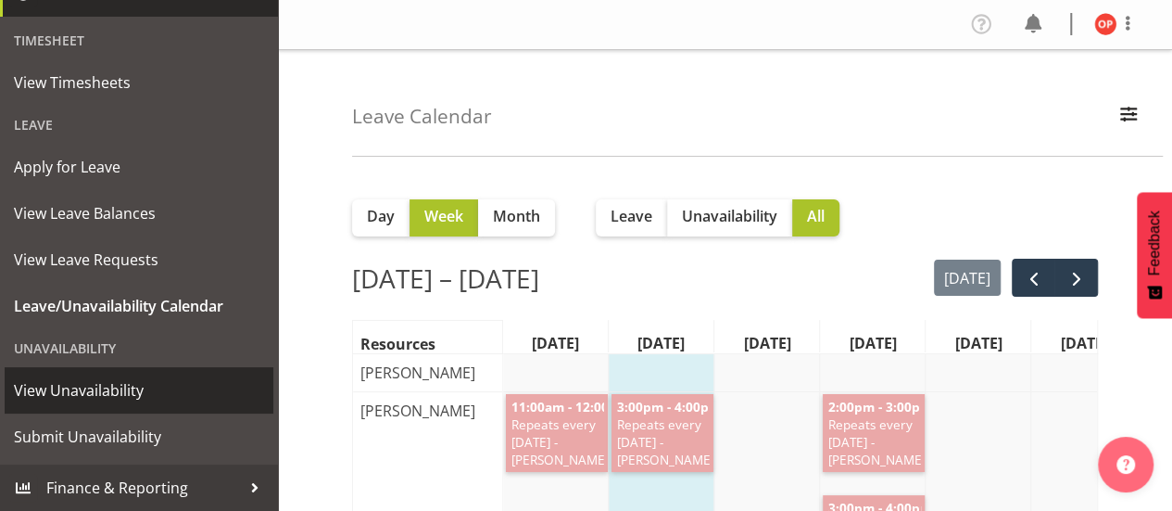
click at [167, 388] on span "View Unavailability" at bounding box center [139, 390] width 250 height 28
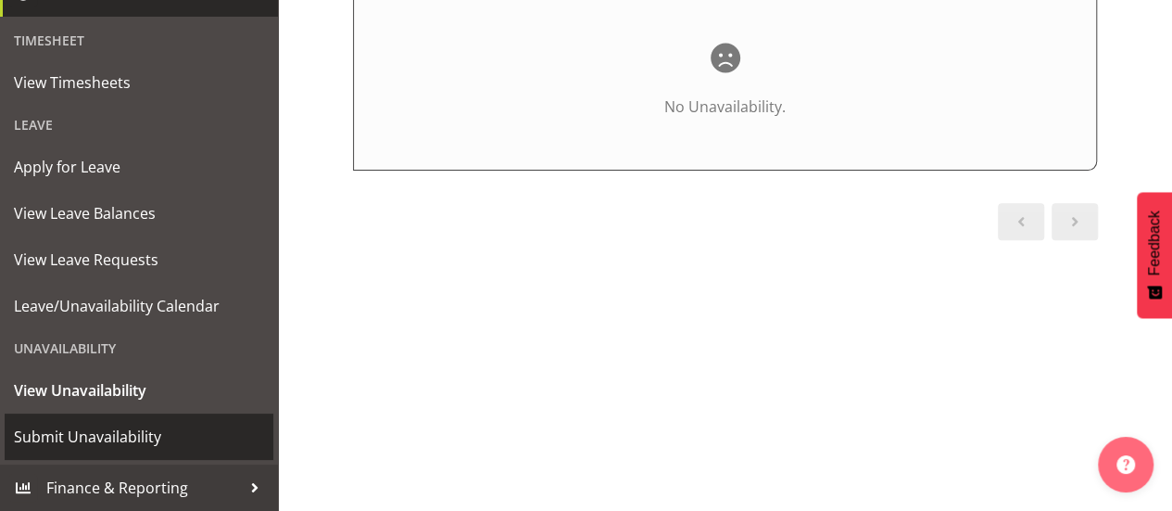
scroll to position [413, 0]
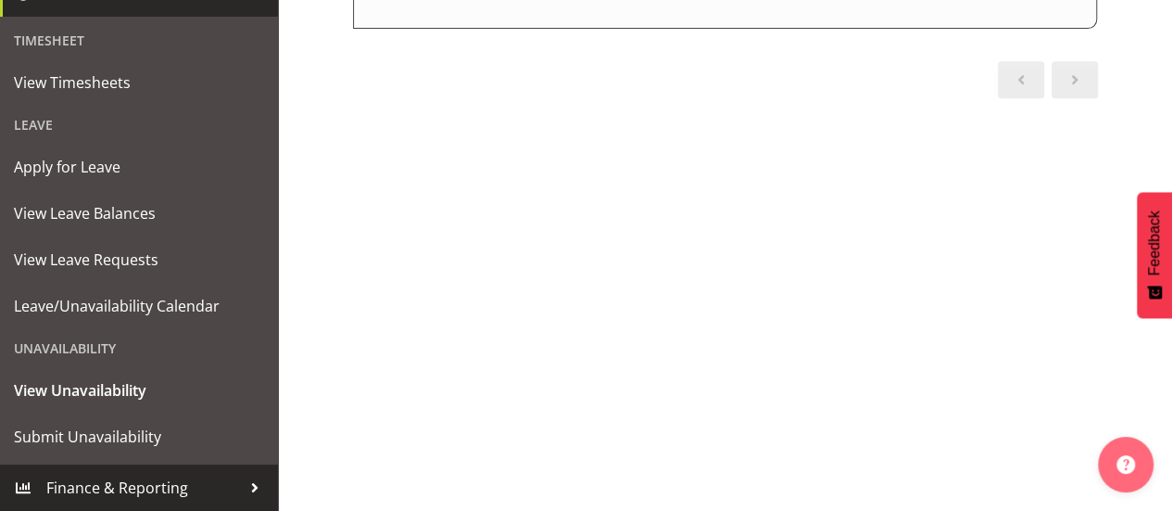
click at [243, 479] on div at bounding box center [255, 488] width 28 height 28
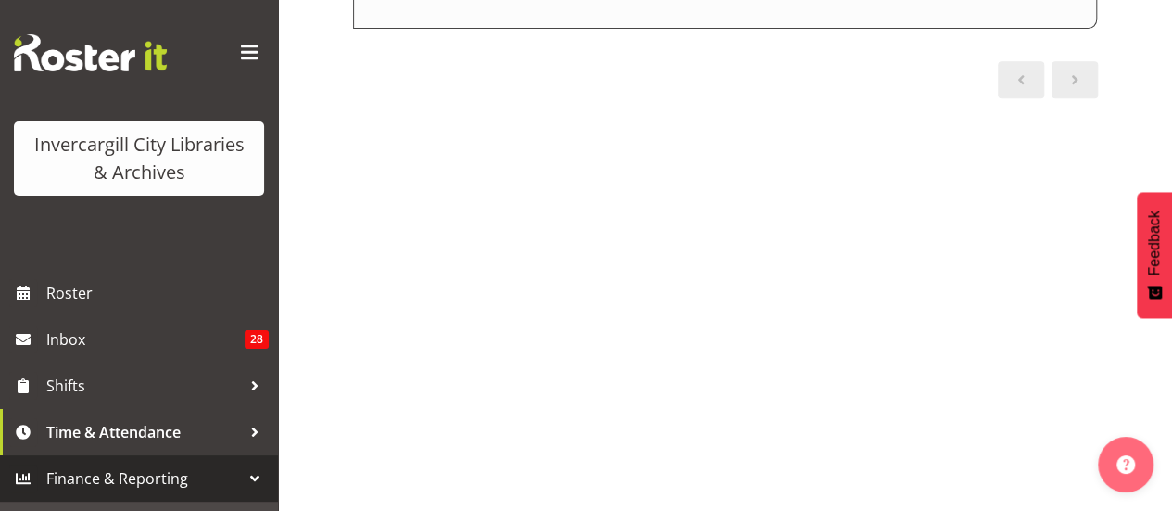
scroll to position [11, 0]
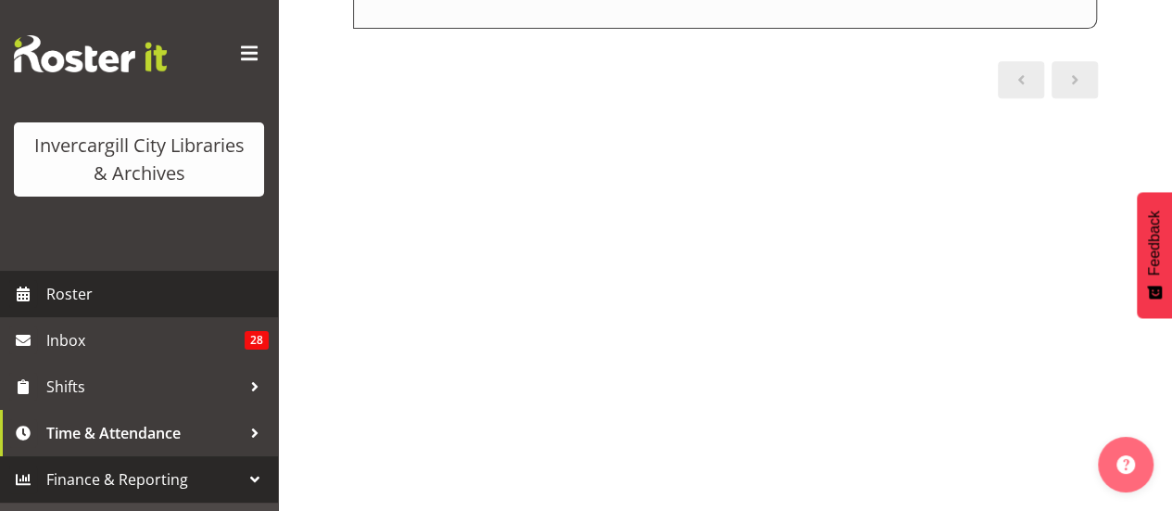
click at [168, 297] on span "Roster" at bounding box center [157, 294] width 222 height 28
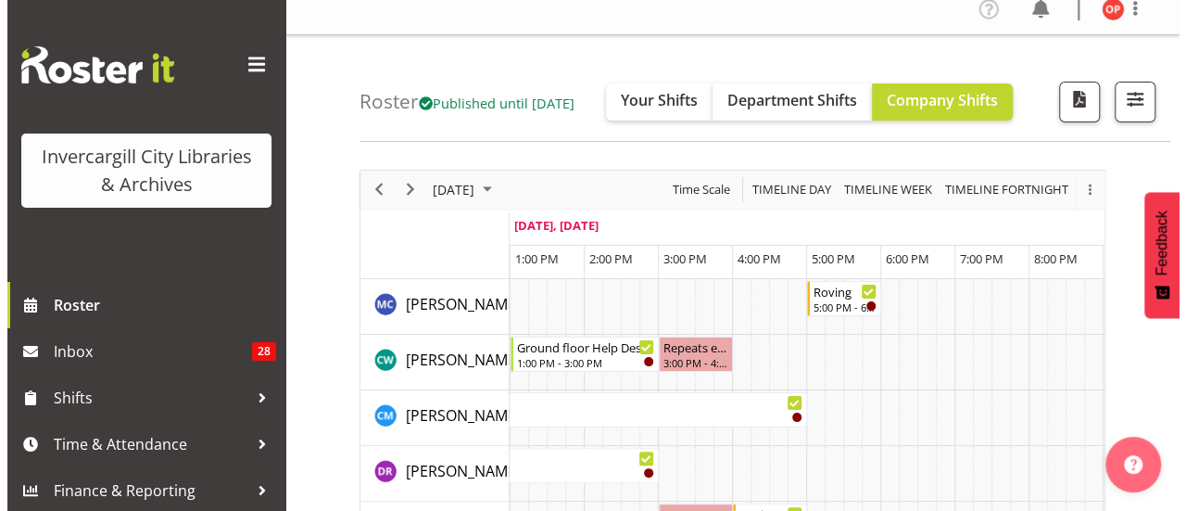
scroll to position [13, 0]
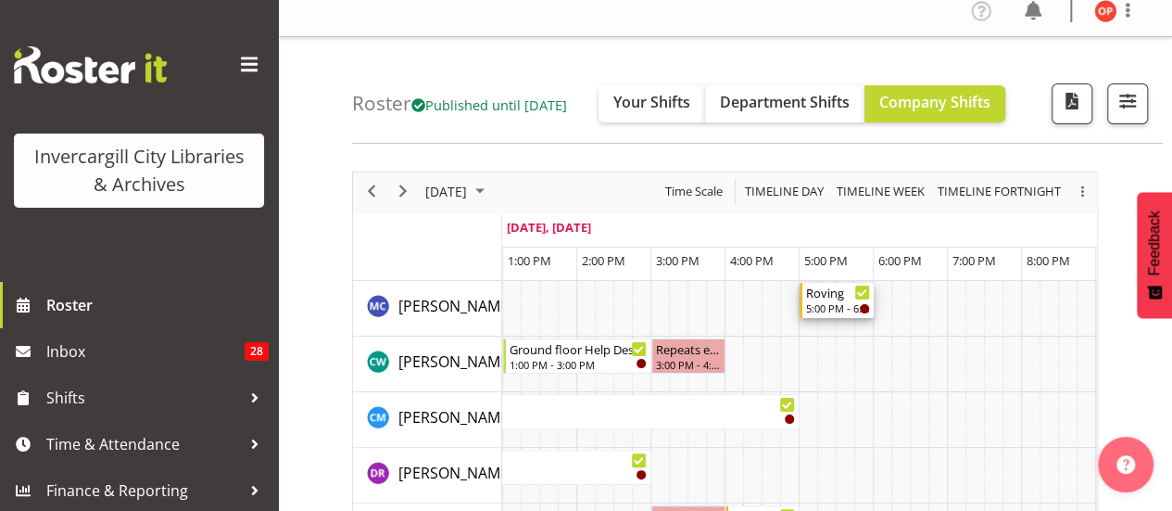
click at [828, 297] on div "Roving" at bounding box center [838, 292] width 64 height 19
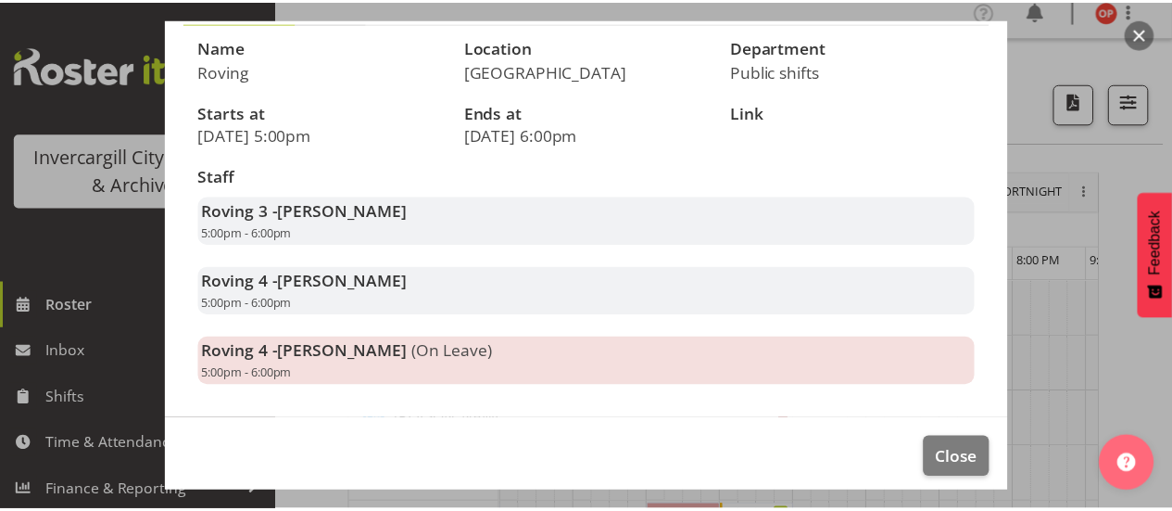
scroll to position [165, 0]
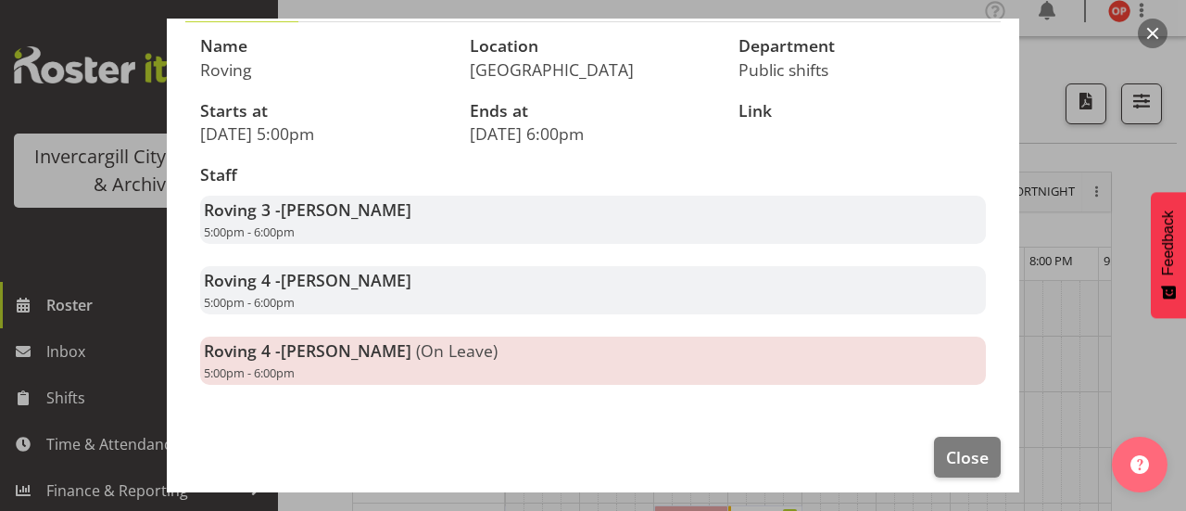
click at [1156, 28] on button "button" at bounding box center [1153, 34] width 30 height 30
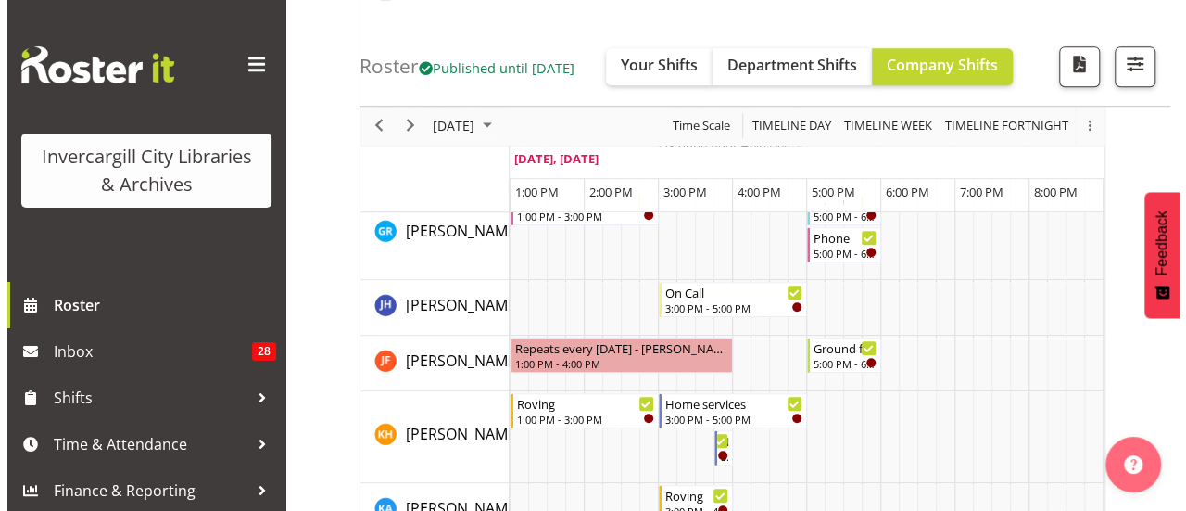
scroll to position [504, 0]
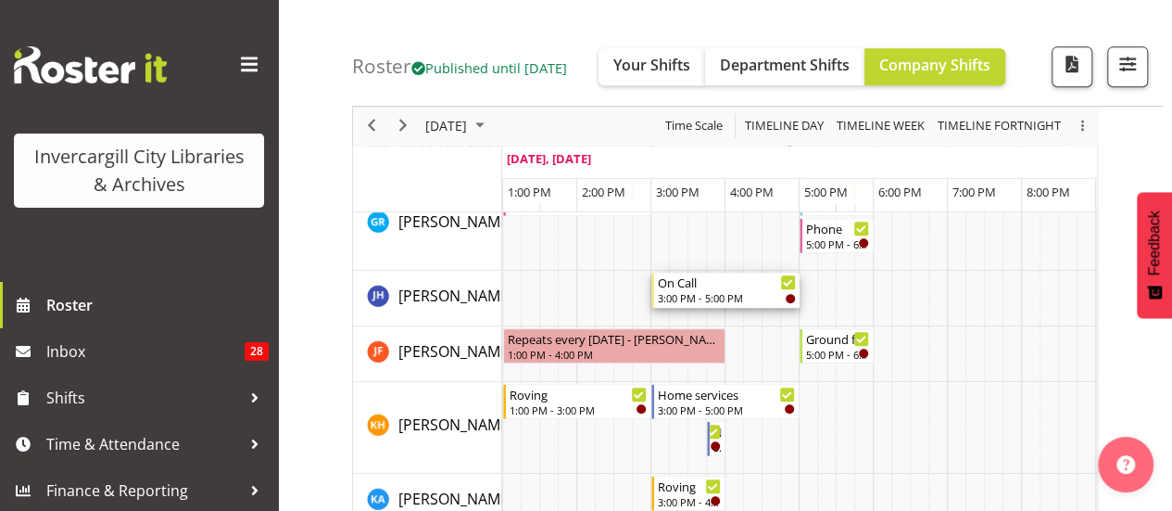
click at [725, 293] on div "3:00 PM - 5:00 PM" at bounding box center [727, 297] width 138 height 15
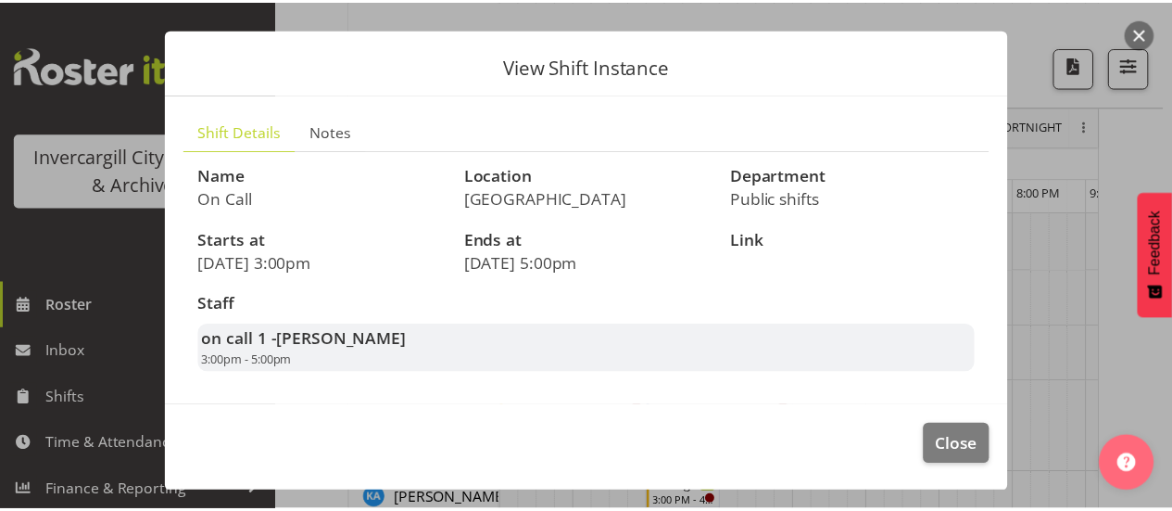
scroll to position [0, 0]
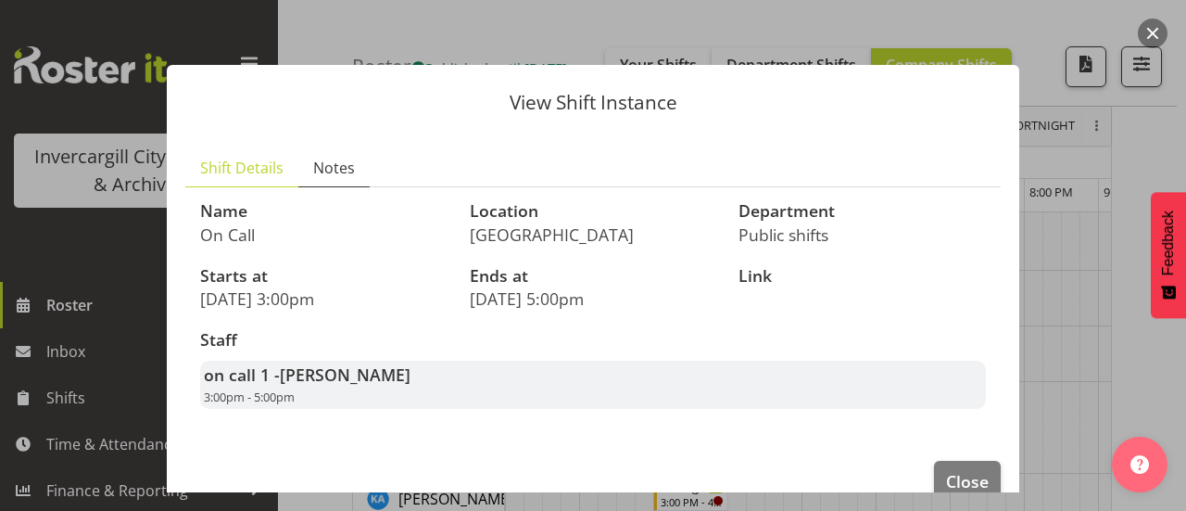
click at [356, 158] on link "Notes" at bounding box center [333, 168] width 71 height 38
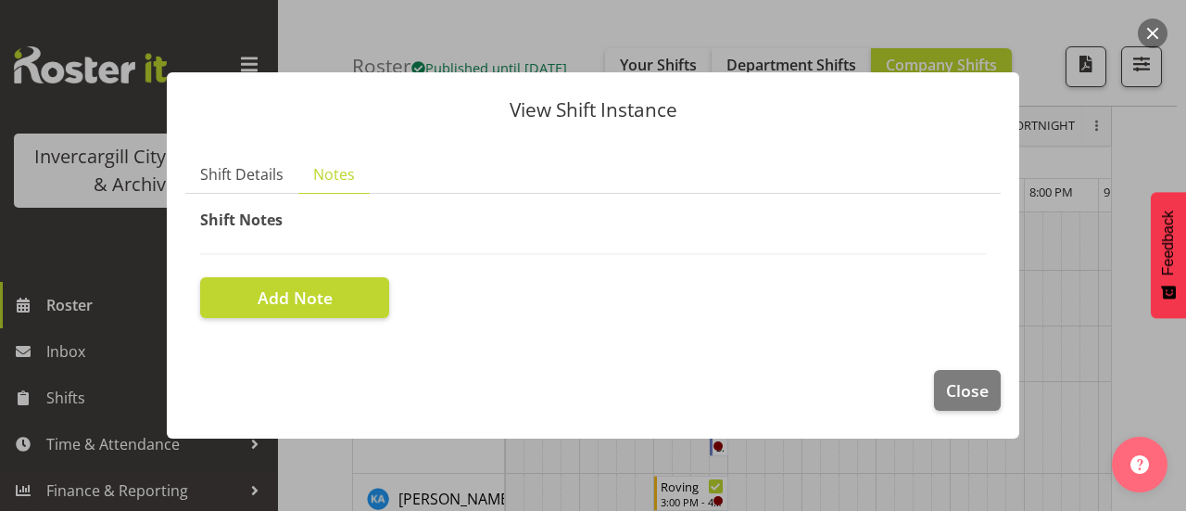
click at [1140, 39] on button "button" at bounding box center [1153, 34] width 30 height 30
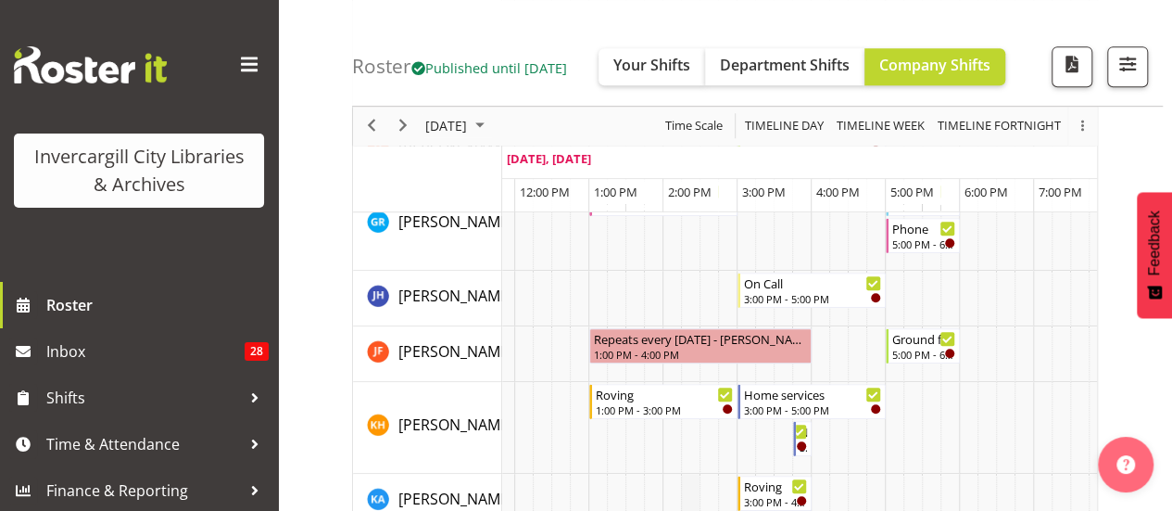
scroll to position [0, 284]
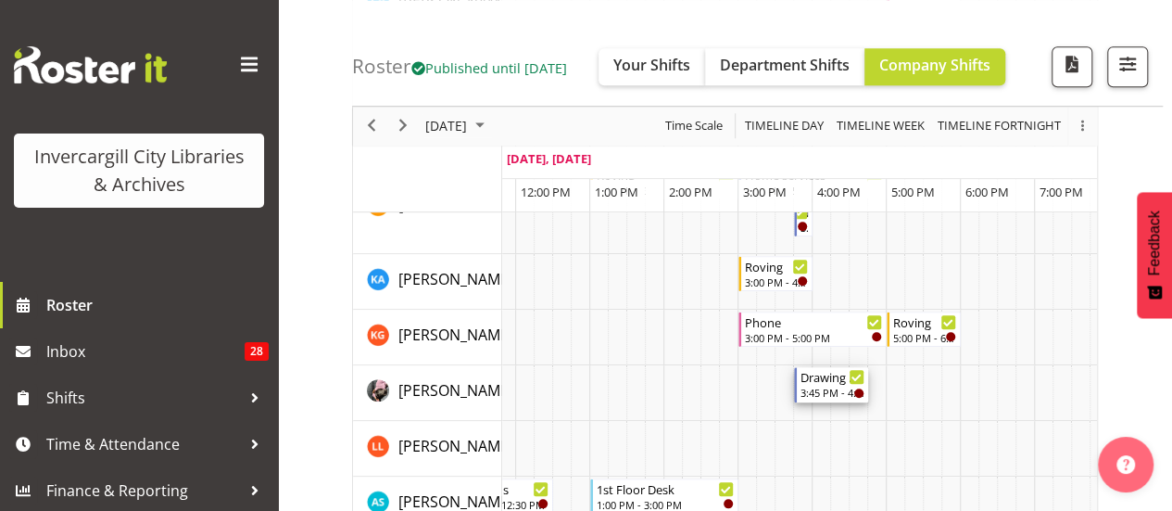
click at [826, 388] on div "3:45 PM - 4:45 PM" at bounding box center [833, 392] width 64 height 15
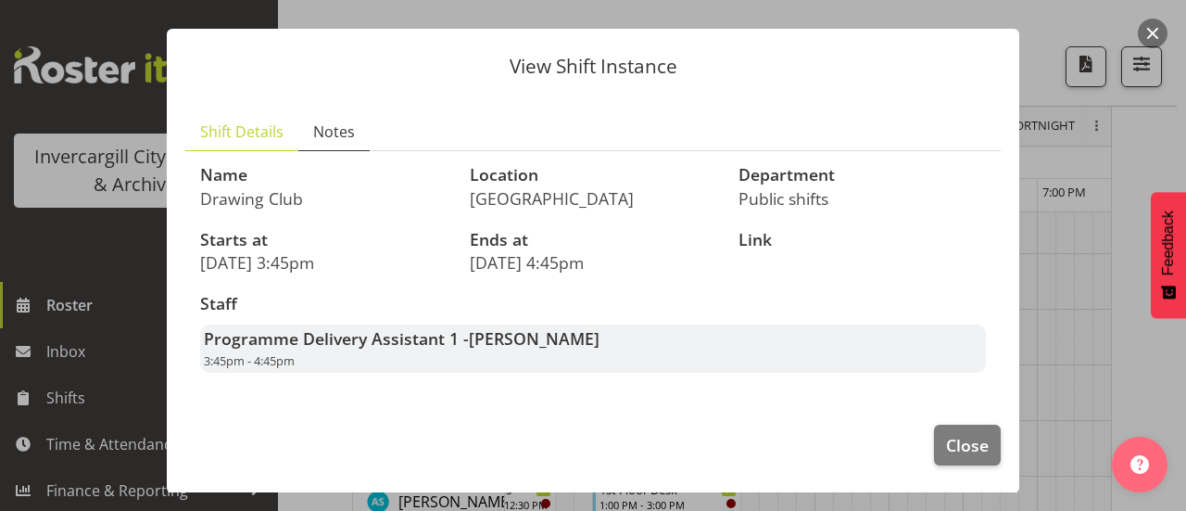
click at [341, 126] on span "Notes" at bounding box center [334, 131] width 42 height 22
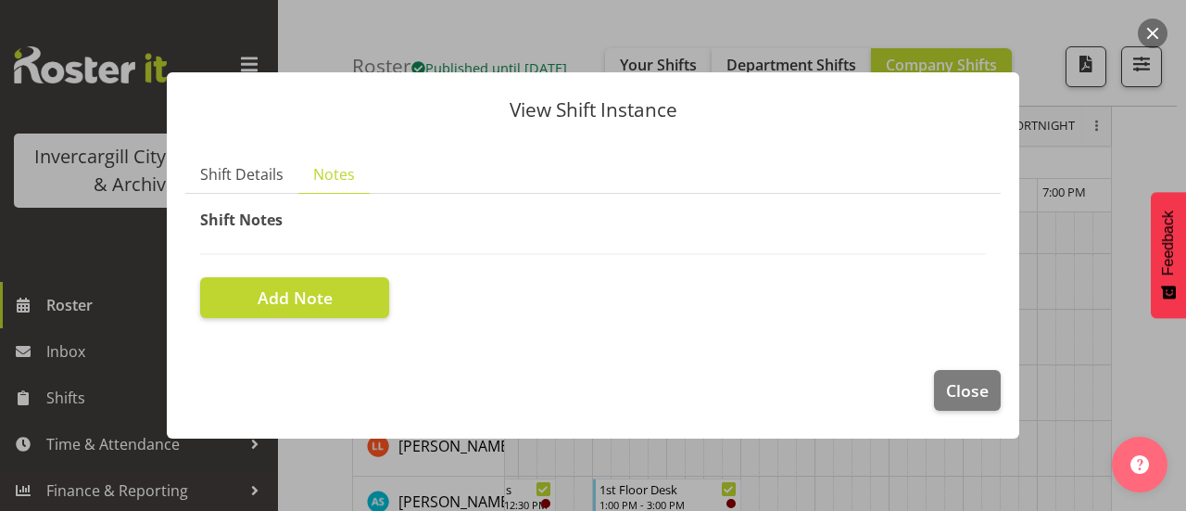
click at [1158, 31] on button "button" at bounding box center [1153, 34] width 30 height 30
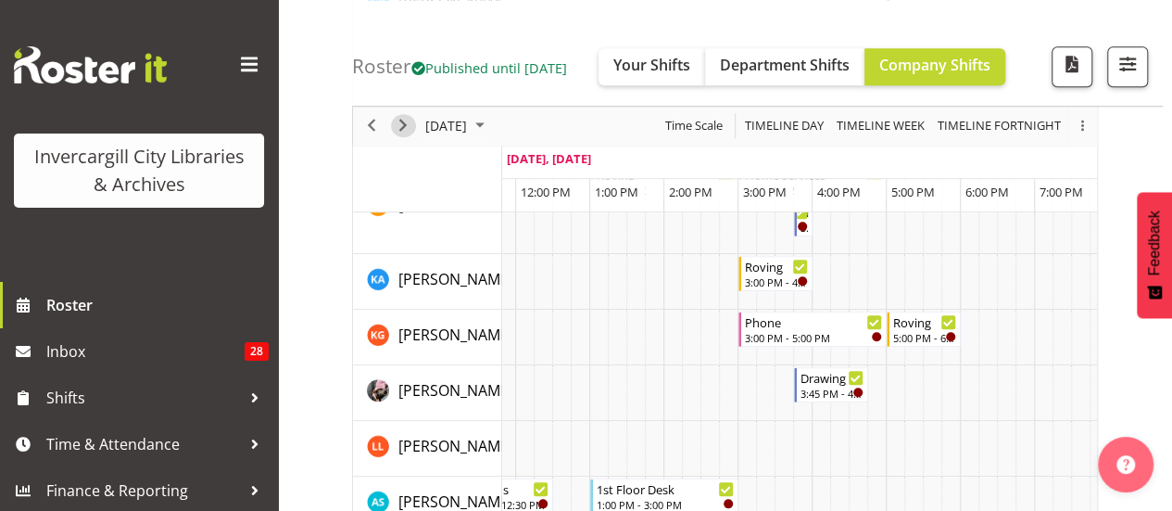
click at [407, 133] on span "Next" at bounding box center [403, 126] width 22 height 23
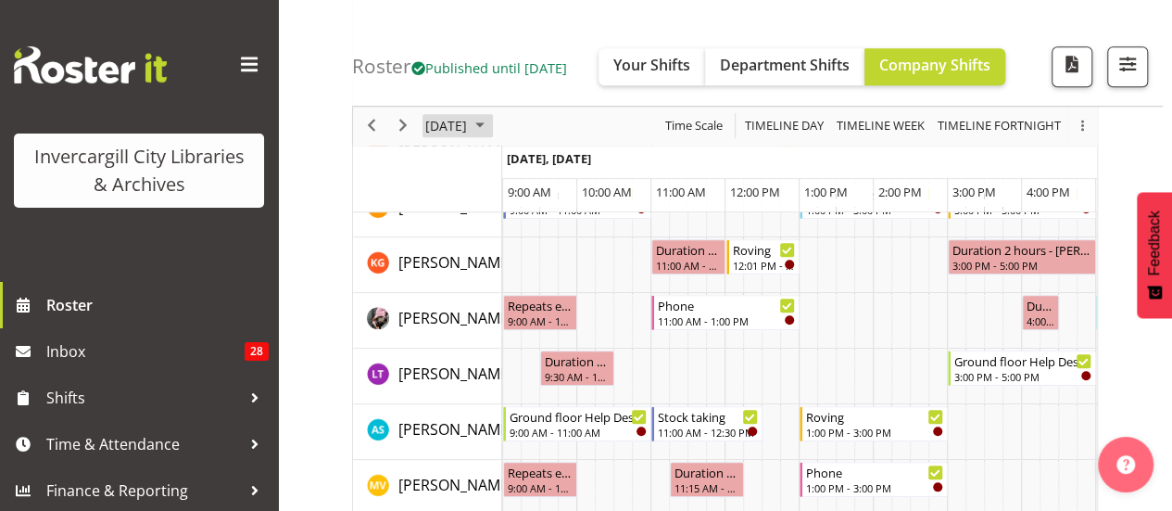
click at [467, 118] on span "[DATE]" at bounding box center [446, 126] width 45 height 23
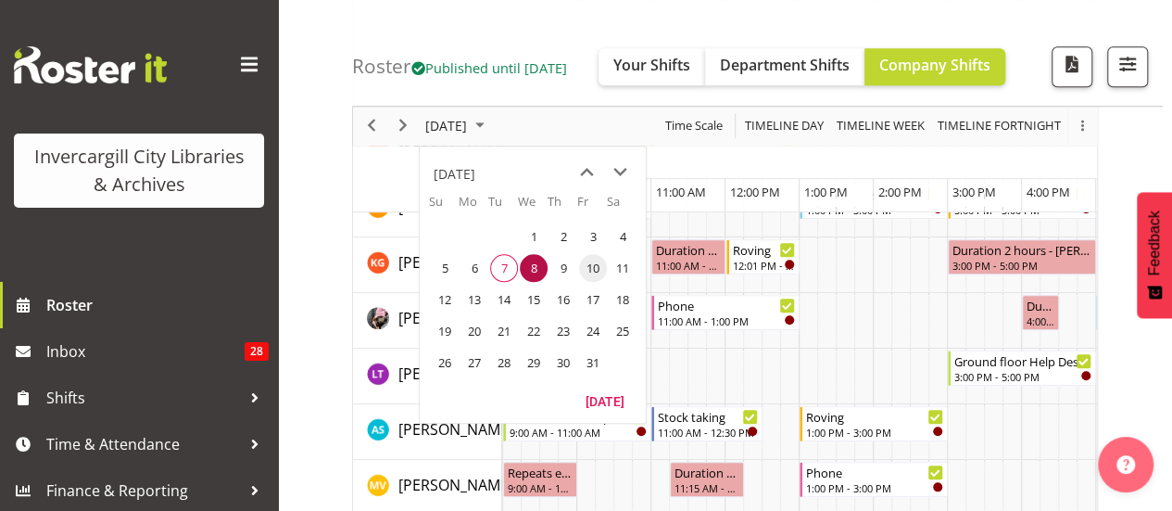
click at [588, 262] on span "10" at bounding box center [593, 268] width 28 height 28
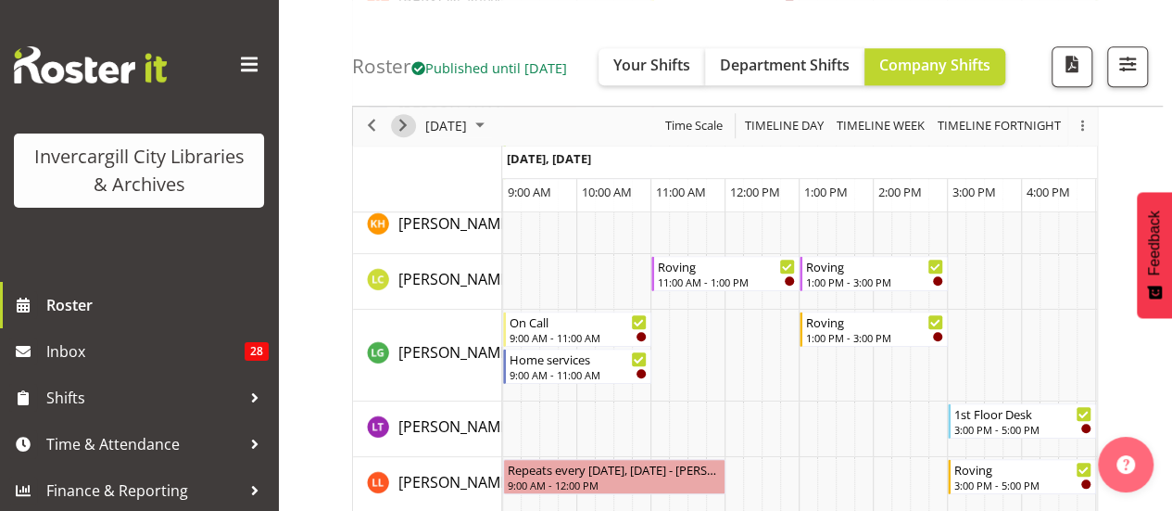
click at [400, 127] on span "Next" at bounding box center [403, 126] width 22 height 23
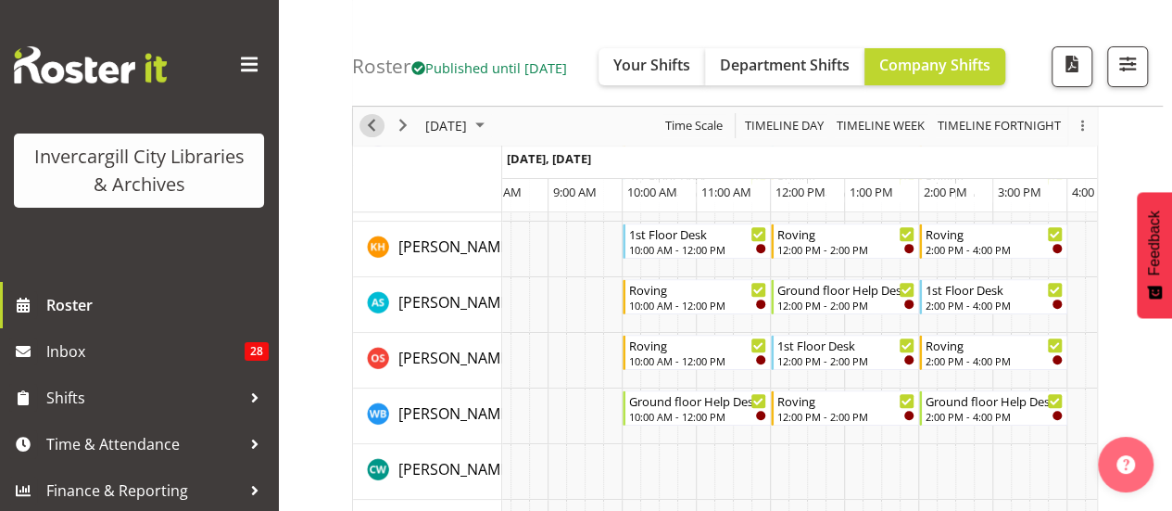
click at [365, 127] on span "Previous" at bounding box center [371, 126] width 22 height 23
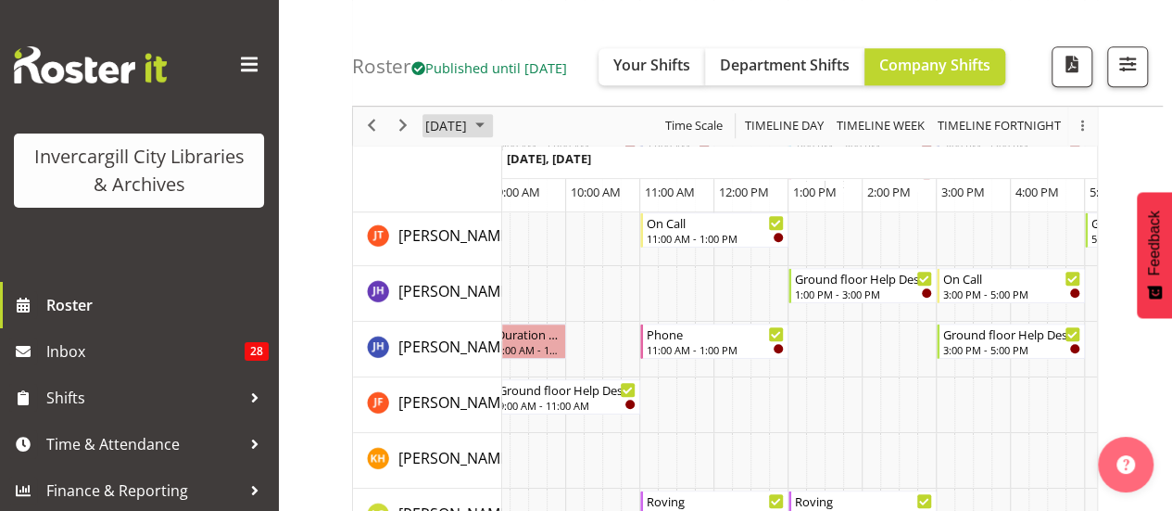
click at [469, 133] on span "[DATE]" at bounding box center [446, 126] width 45 height 23
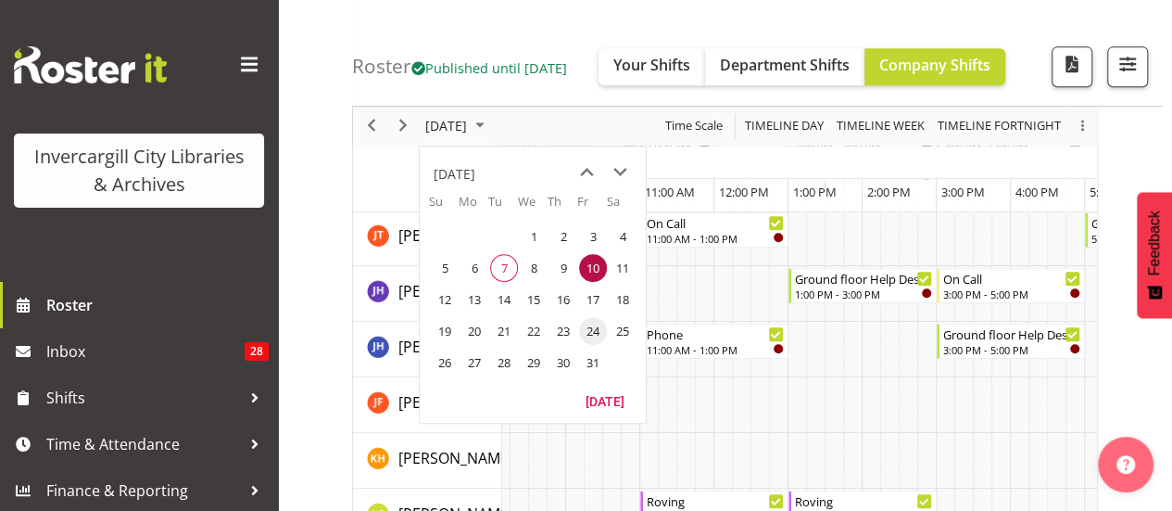
click at [589, 333] on span "24" at bounding box center [593, 331] width 28 height 28
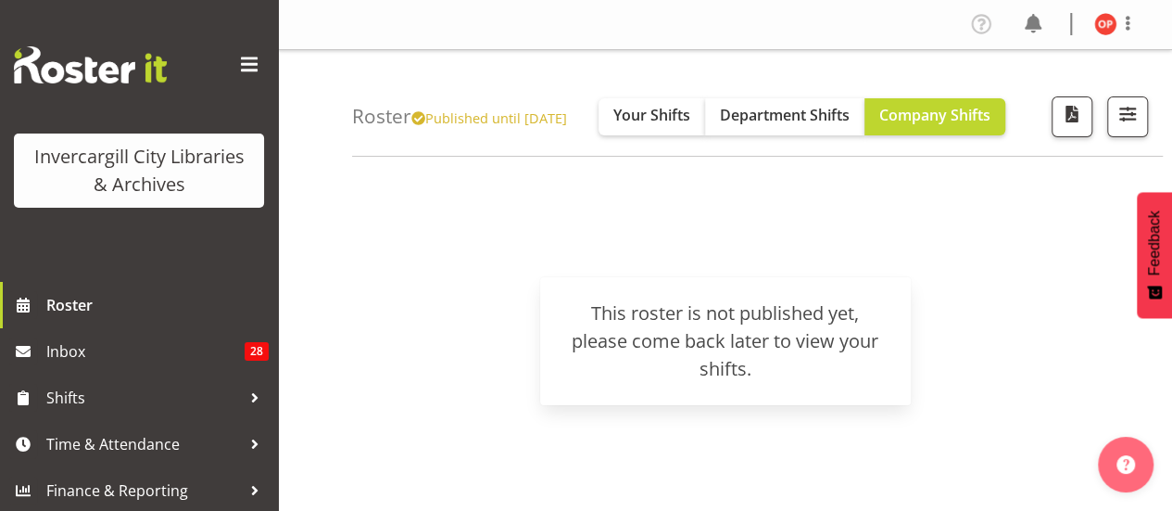
drag, startPoint x: 464, startPoint y: 193, endPoint x: 913, endPoint y: 196, distance: 448.5
click at [1137, 122] on span "button" at bounding box center [1128, 114] width 24 height 24
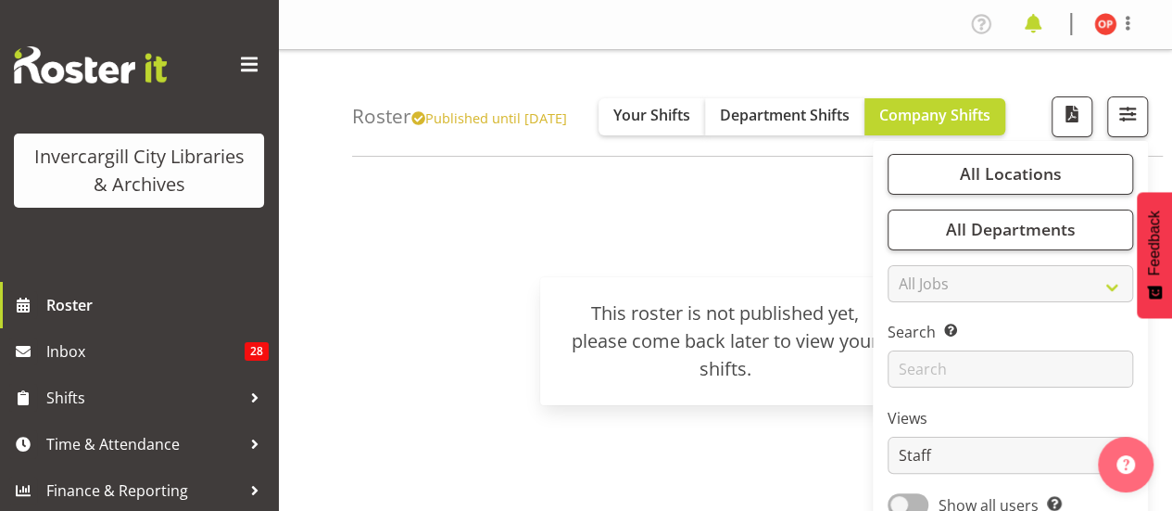
click at [1034, 34] on span at bounding box center [1033, 24] width 30 height 30
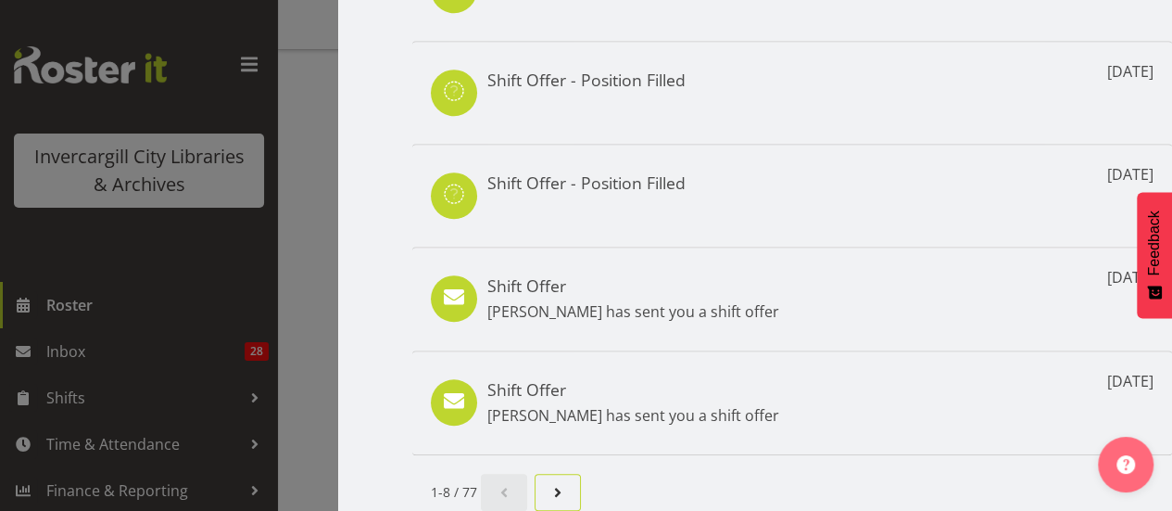
click at [565, 481] on span "Next page" at bounding box center [558, 492] width 22 height 22
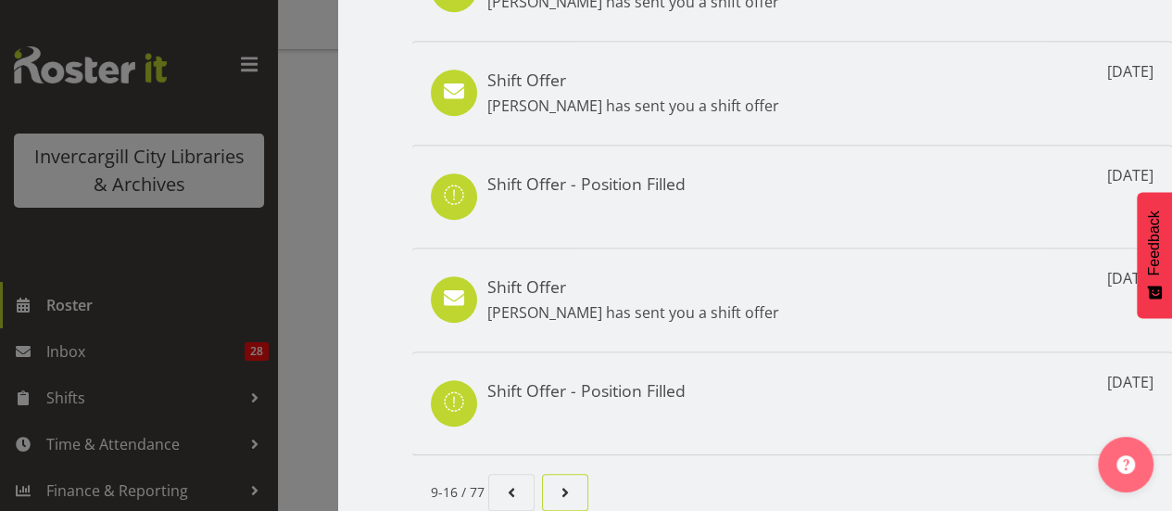
click at [562, 483] on span "Page 3." at bounding box center [565, 492] width 22 height 22
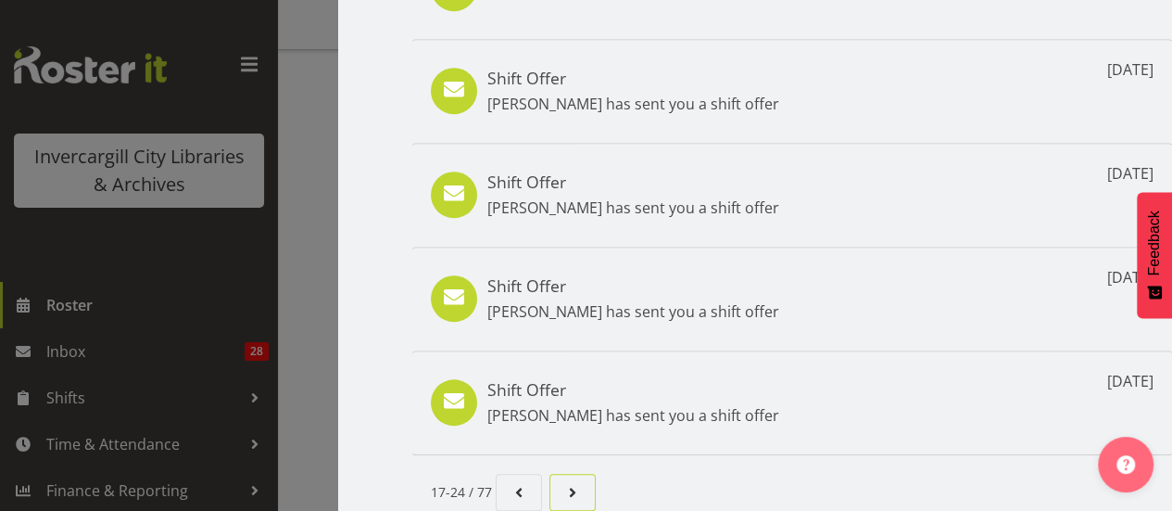
click at [562, 483] on span "Page 4." at bounding box center [573, 492] width 22 height 22
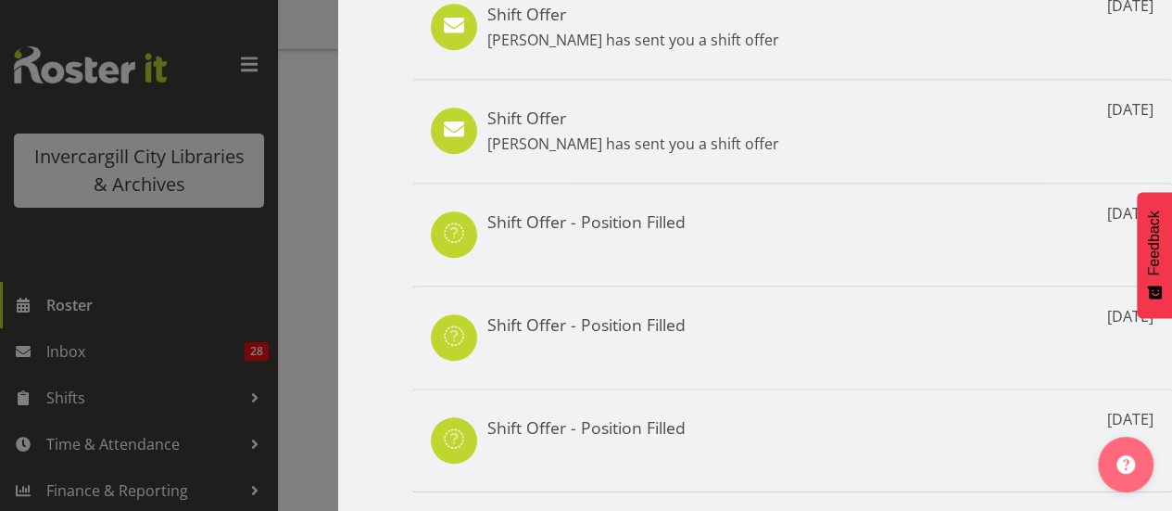
scroll to position [502, 0]
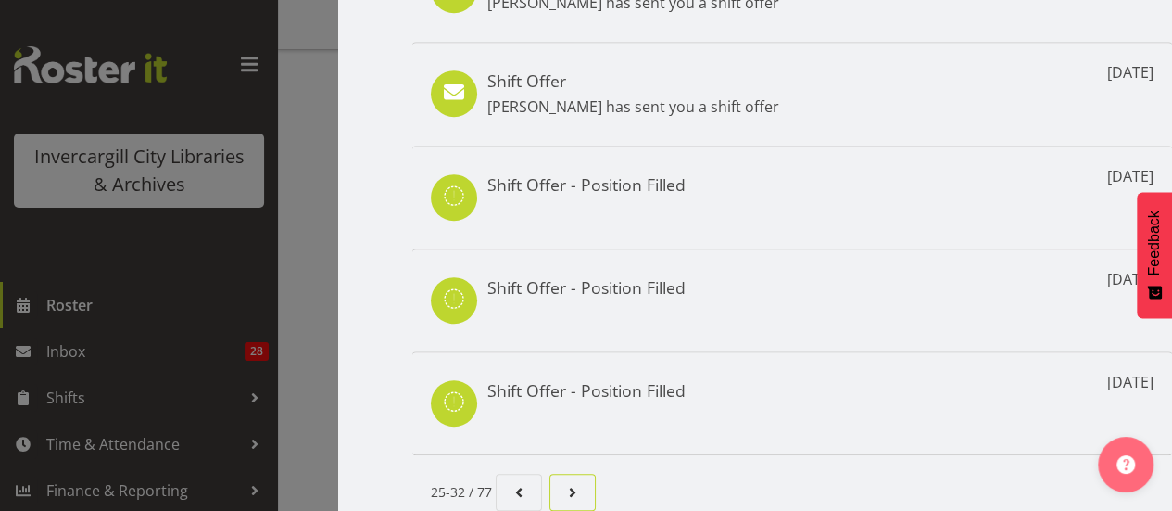
click at [574, 481] on span "Page 5." at bounding box center [573, 492] width 22 height 22
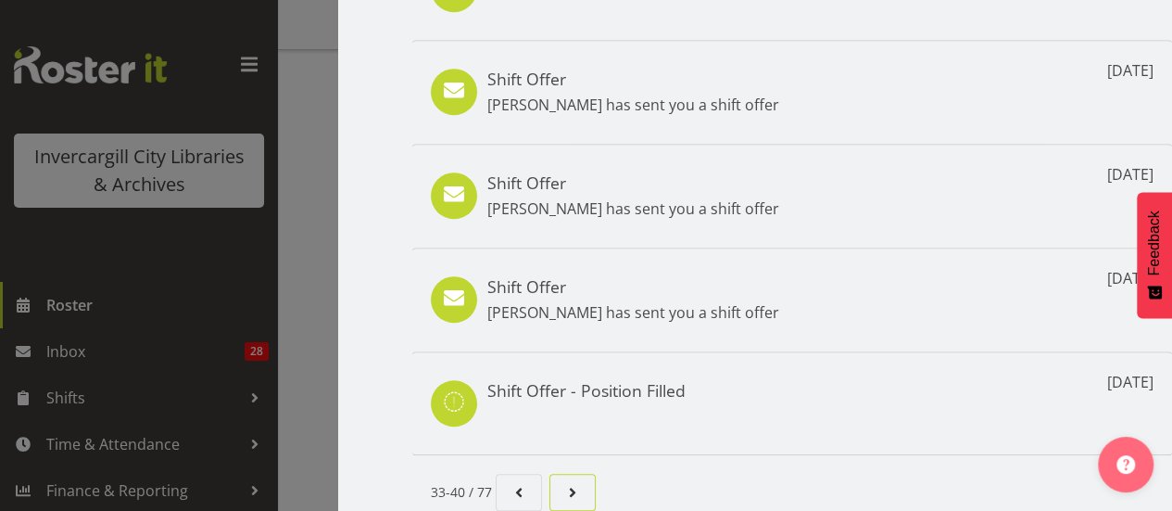
click at [586, 474] on link "Page 6." at bounding box center [573, 492] width 46 height 37
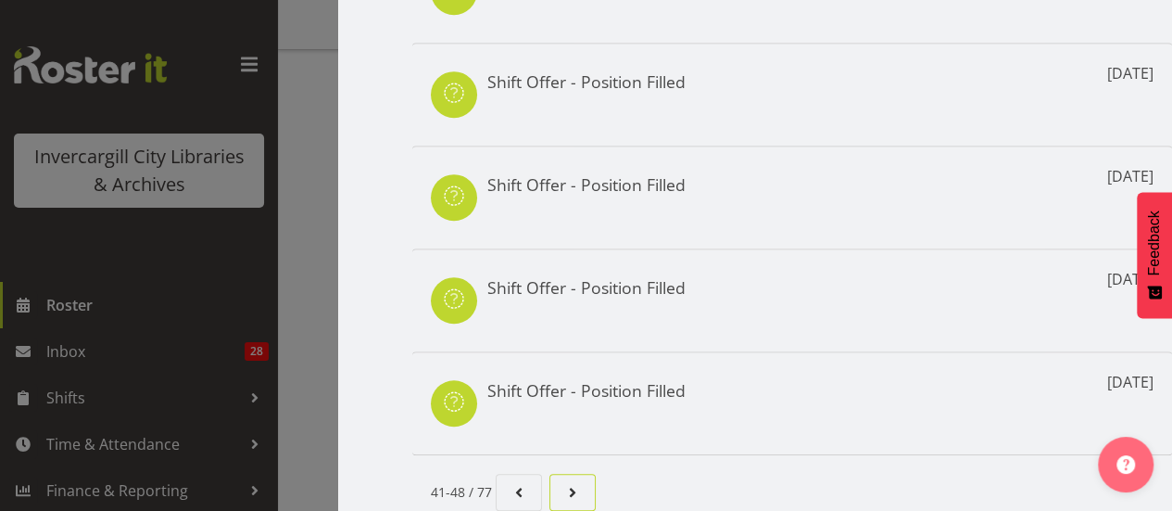
scroll to position [502, 0]
click at [579, 481] on span "Page 7." at bounding box center [573, 492] width 22 height 22
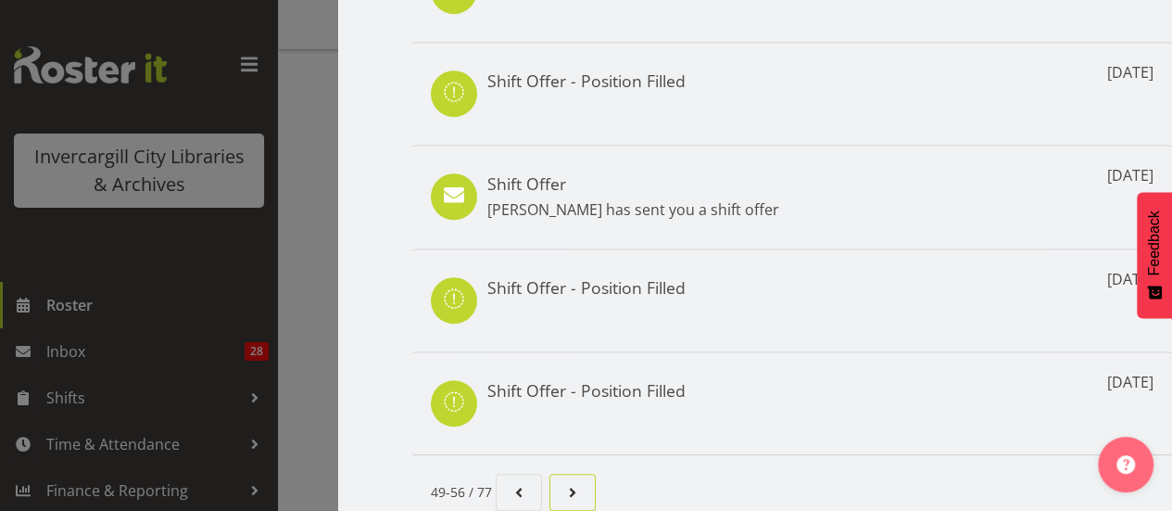
click at [571, 492] on span "Page 8." at bounding box center [573, 492] width 22 height 22
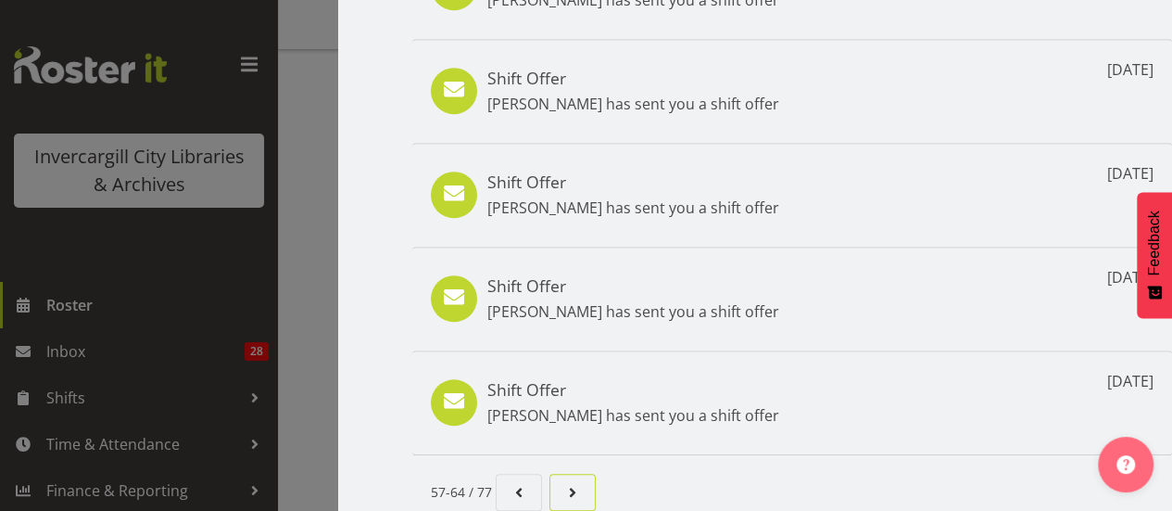
click at [586, 481] on link "Page 9." at bounding box center [573, 492] width 46 height 37
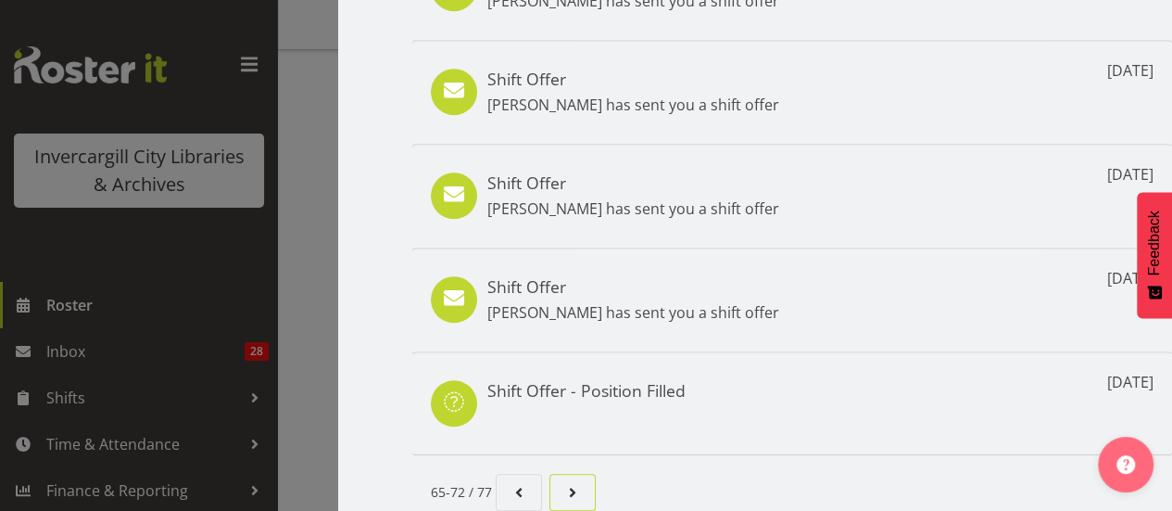
click at [580, 487] on span "Page 10." at bounding box center [573, 492] width 22 height 22
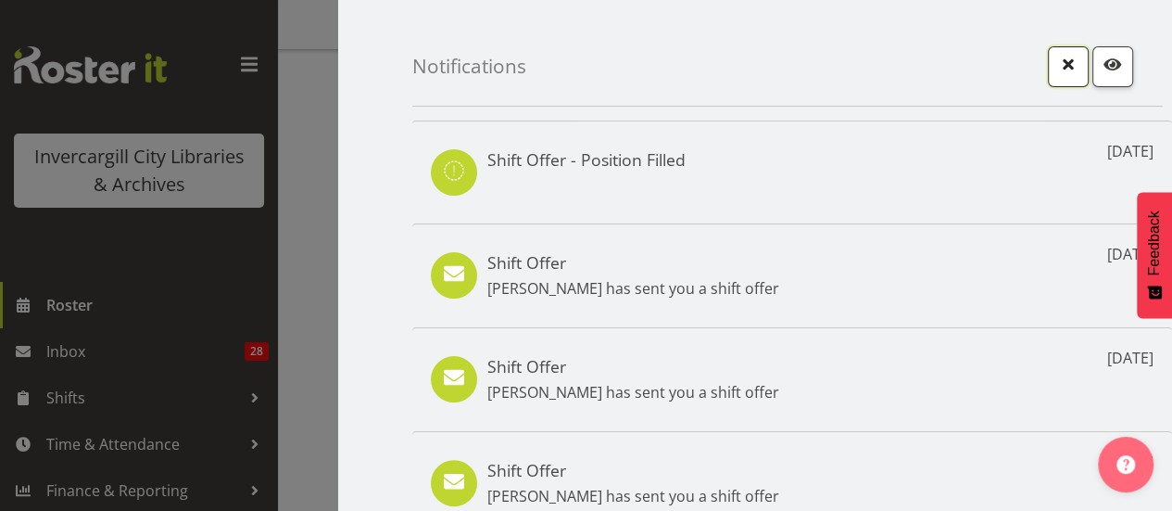
click at [1056, 70] on span "button" at bounding box center [1068, 64] width 24 height 24
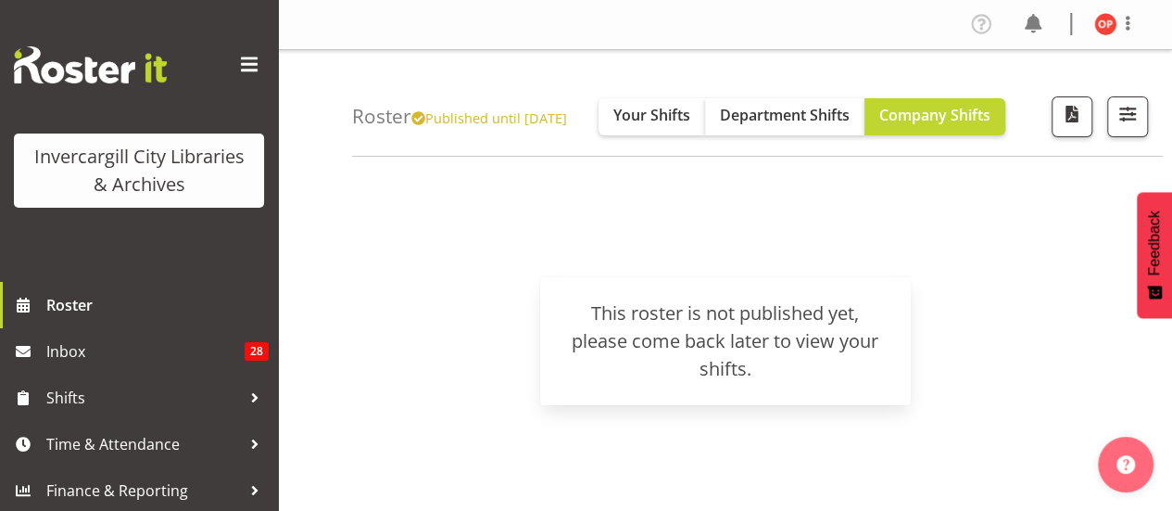
click at [234, 69] on span at bounding box center [249, 65] width 30 height 30
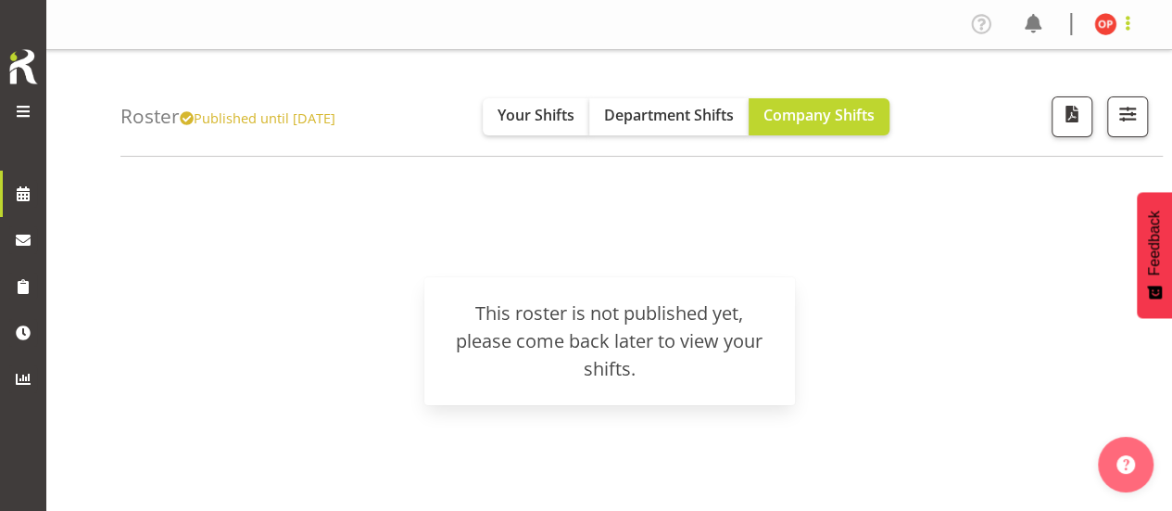
click at [1119, 26] on span at bounding box center [1128, 23] width 22 height 22
click at [977, 27] on span at bounding box center [982, 24] width 30 height 30
click at [1106, 34] on img at bounding box center [1105, 24] width 22 height 22
click at [1043, 99] on link "Log Out" at bounding box center [1050, 97] width 178 height 33
